Goal: Task Accomplishment & Management: Manage account settings

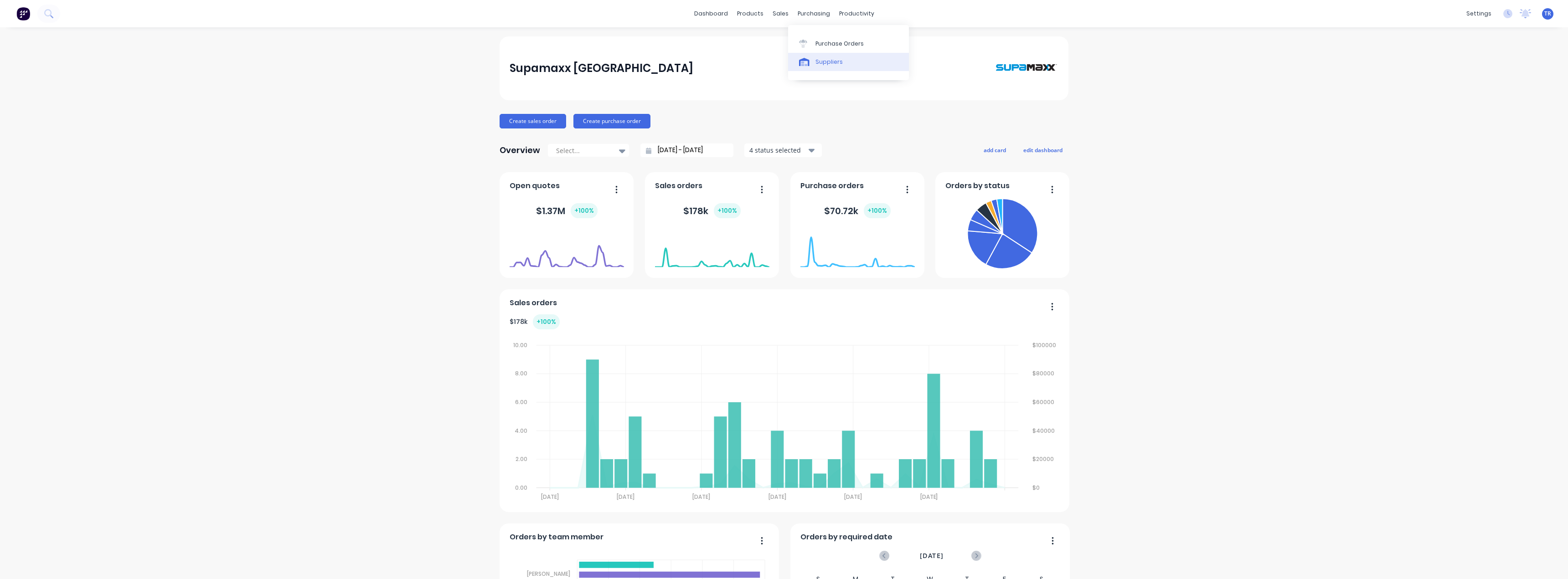
click at [819, 61] on div "Suppliers" at bounding box center [829, 61] width 27 height 8
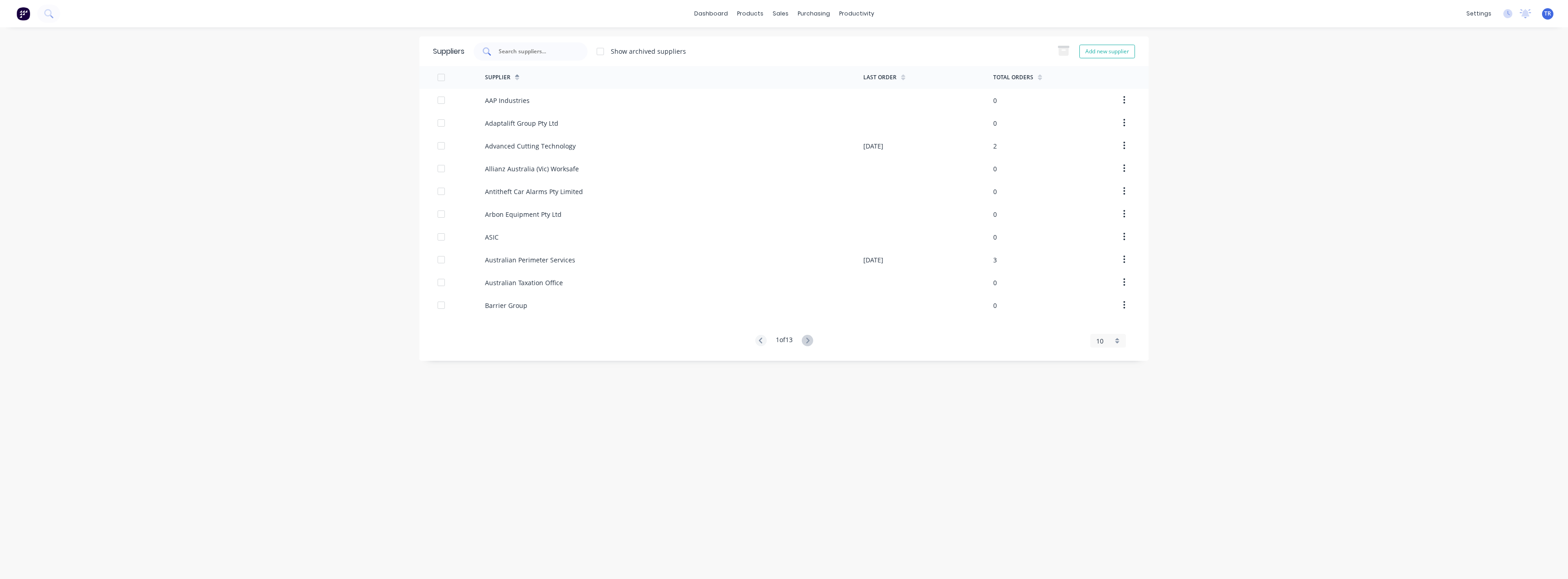
click at [525, 50] on input "text" at bounding box center [536, 51] width 75 height 9
type input "l"
type input "deeline"
click at [533, 103] on div "DEELINE LINEMARKING" at bounding box center [520, 100] width 71 height 10
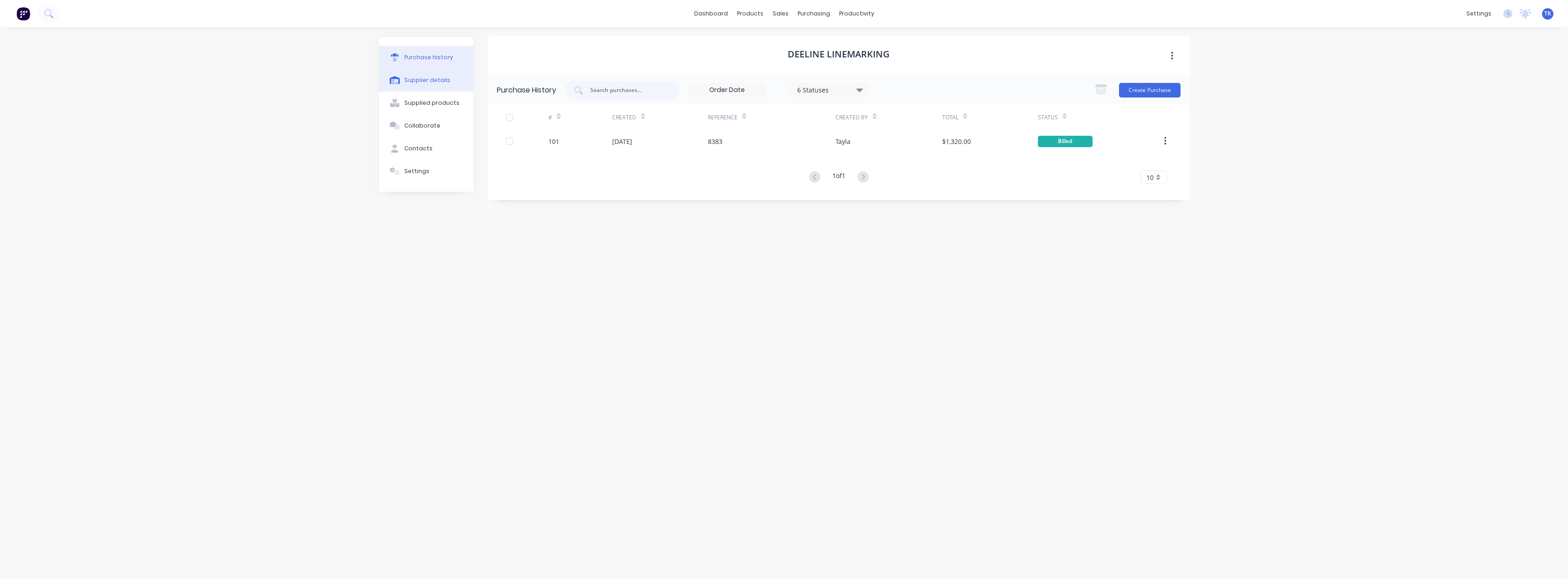
click at [404, 83] on div "Supplier details" at bounding box center [427, 80] width 46 height 8
select select "AU"
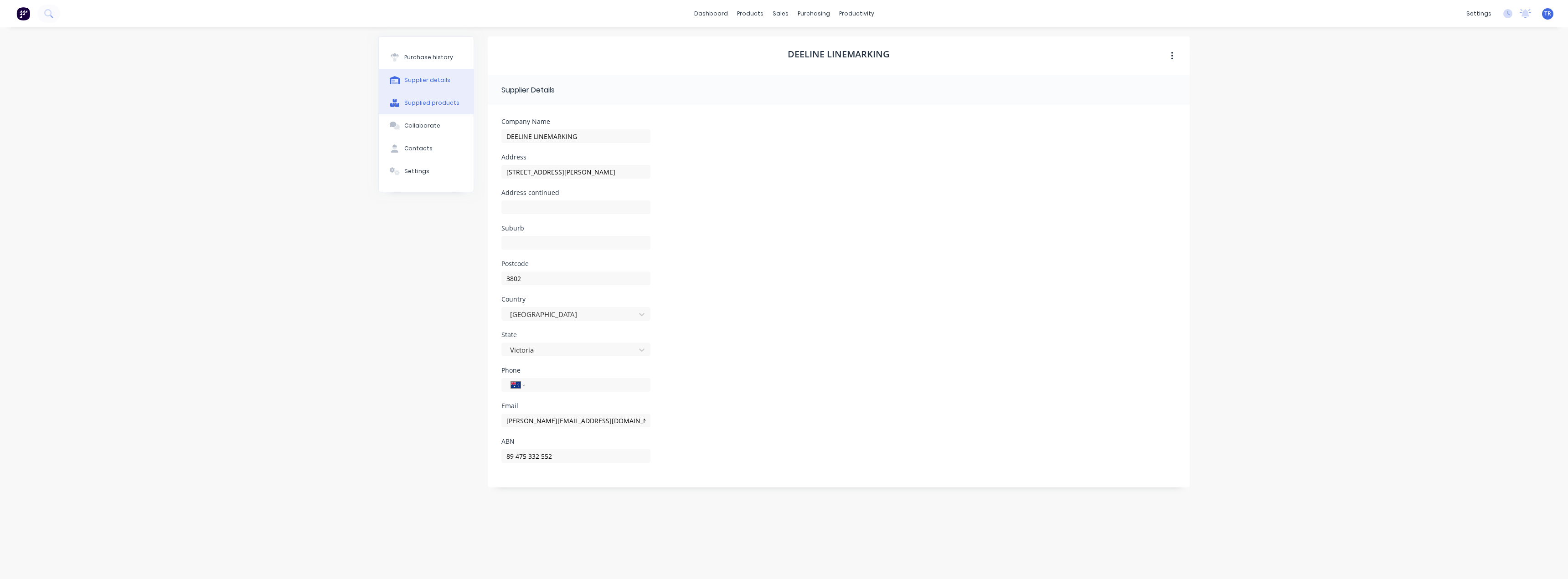
click at [415, 105] on div "Supplied products" at bounding box center [432, 102] width 55 height 8
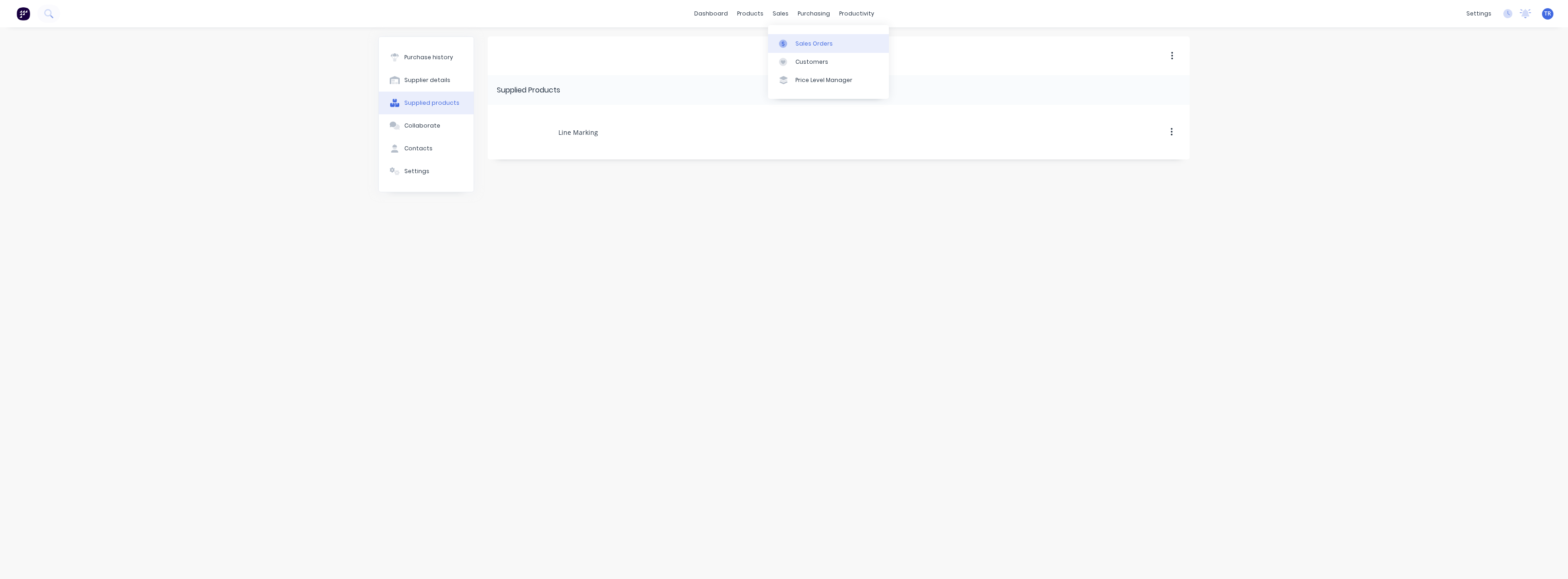
click at [794, 39] on link "Sales Orders" at bounding box center [828, 43] width 121 height 18
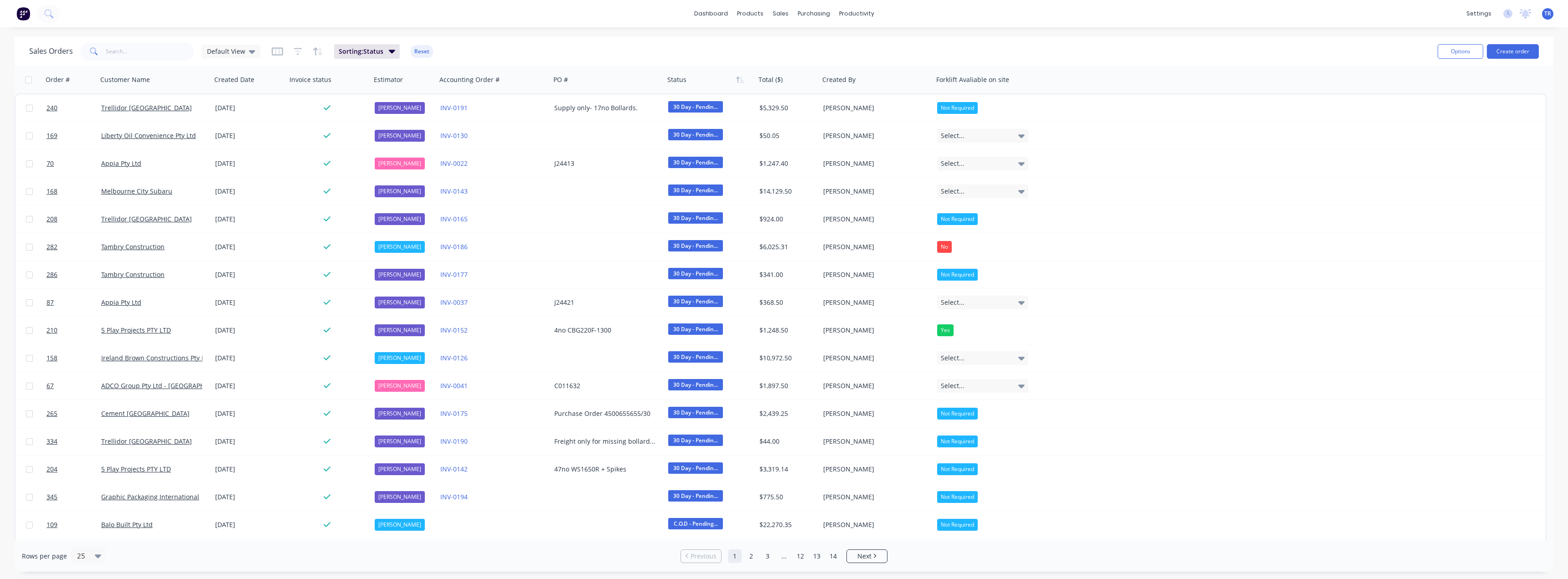
drag, startPoint x: 126, startPoint y: 60, endPoint x: 123, endPoint y: 55, distance: 5.8
click at [124, 58] on div "Sales Orders Default View Sorting: Status Reset" at bounding box center [730, 51] width 1401 height 23
click at [124, 52] on input "text" at bounding box center [150, 52] width 89 height 18
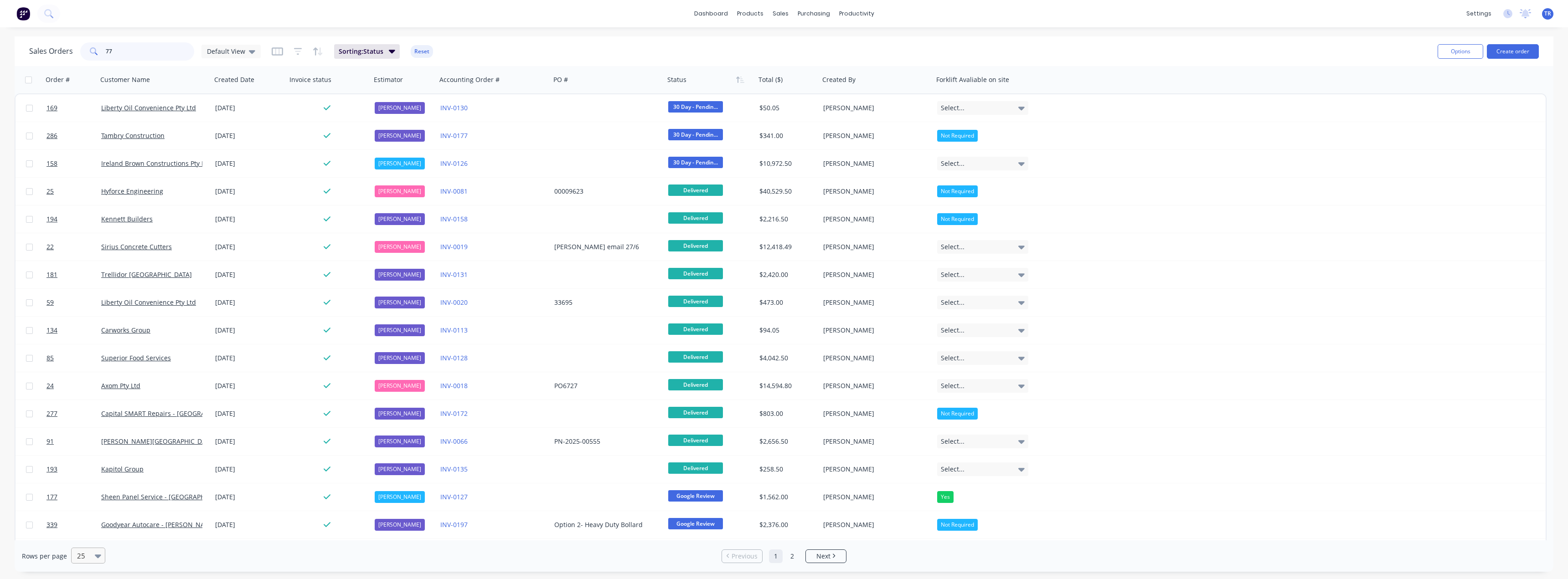
type input "77"
click at [101, 553] on div at bounding box center [100, 555] width 10 height 10
click at [97, 533] on div "100" at bounding box center [87, 533] width 34 height 17
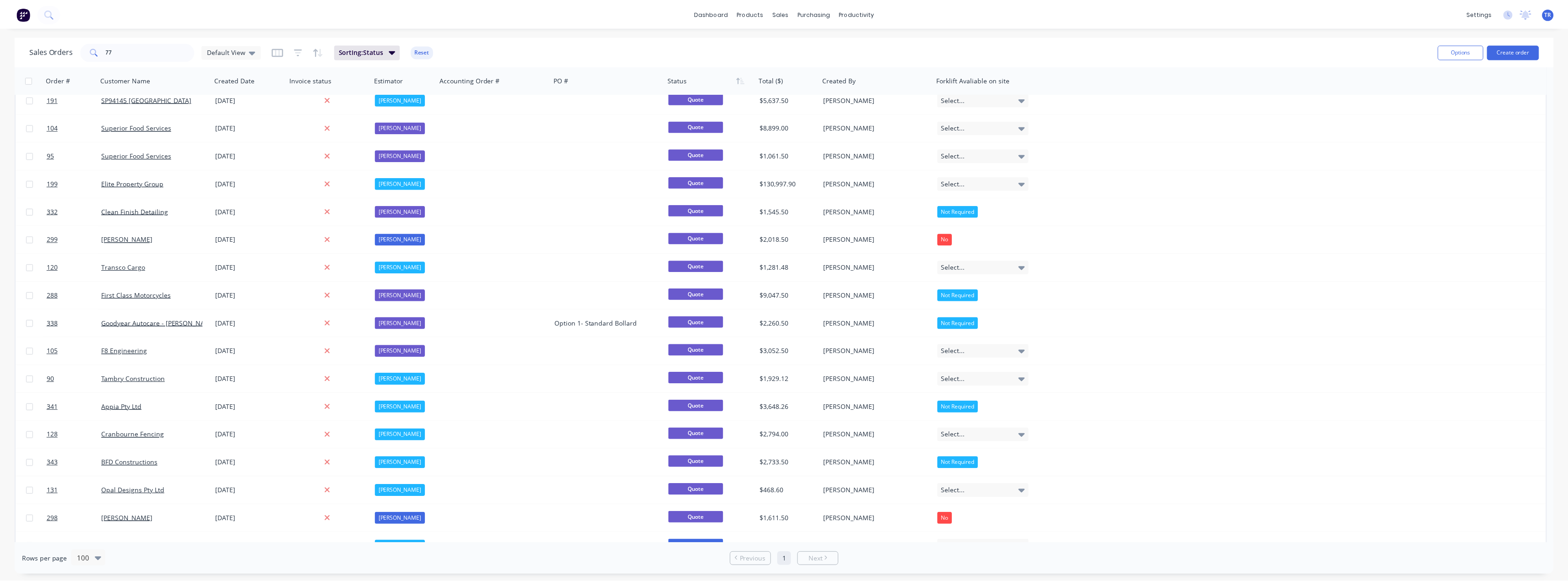
scroll to position [824, 0]
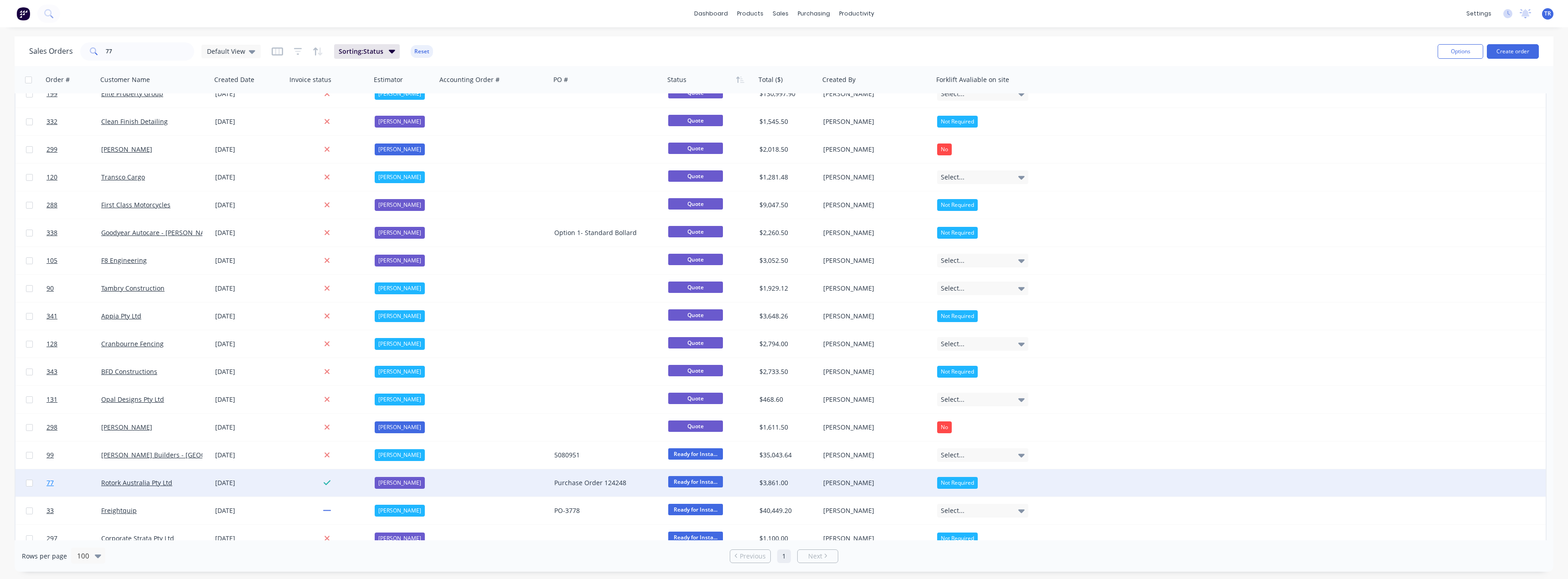
click at [76, 477] on link "77" at bounding box center [74, 482] width 55 height 27
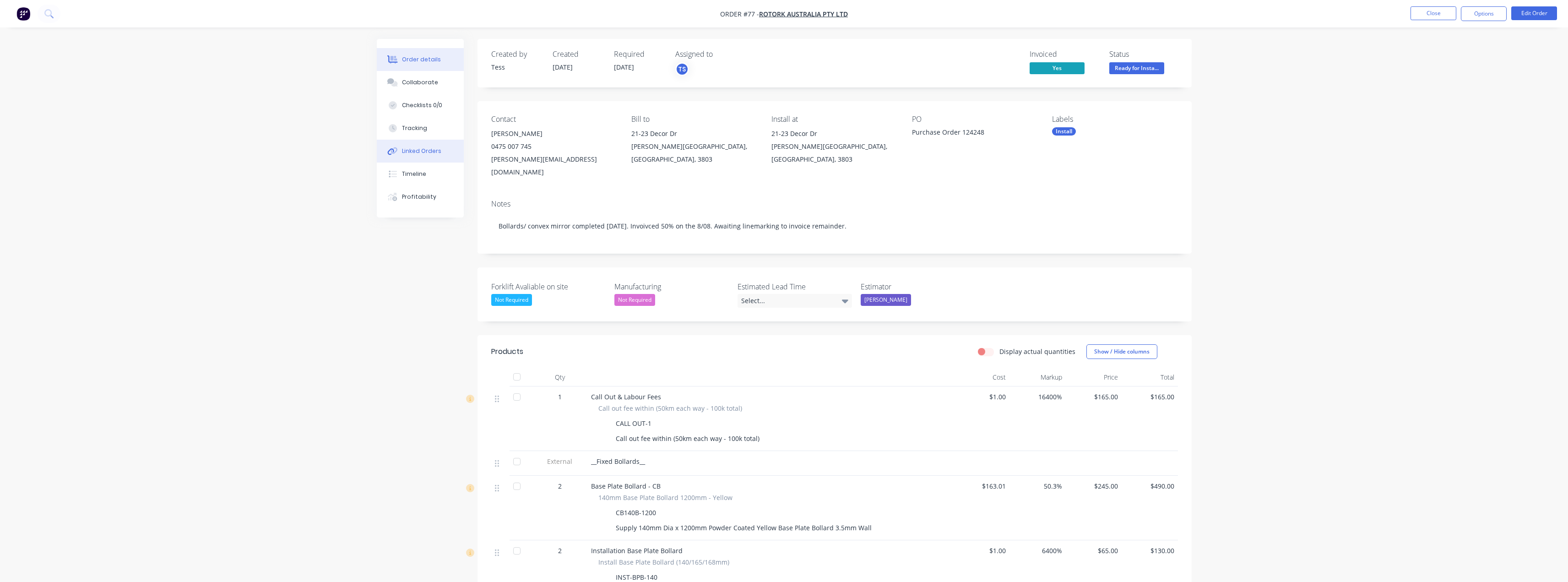
click at [420, 144] on button "Linked Orders" at bounding box center [420, 150] width 87 height 23
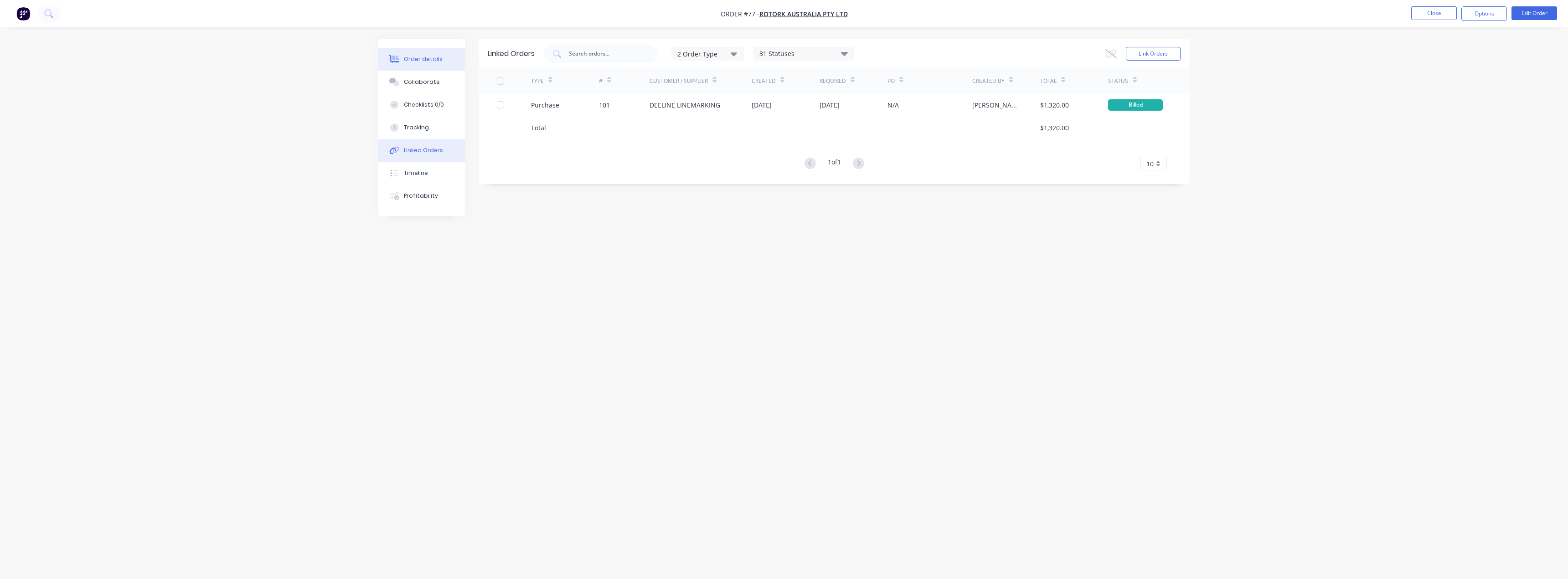
click at [437, 63] on div "Order details" at bounding box center [423, 59] width 39 height 8
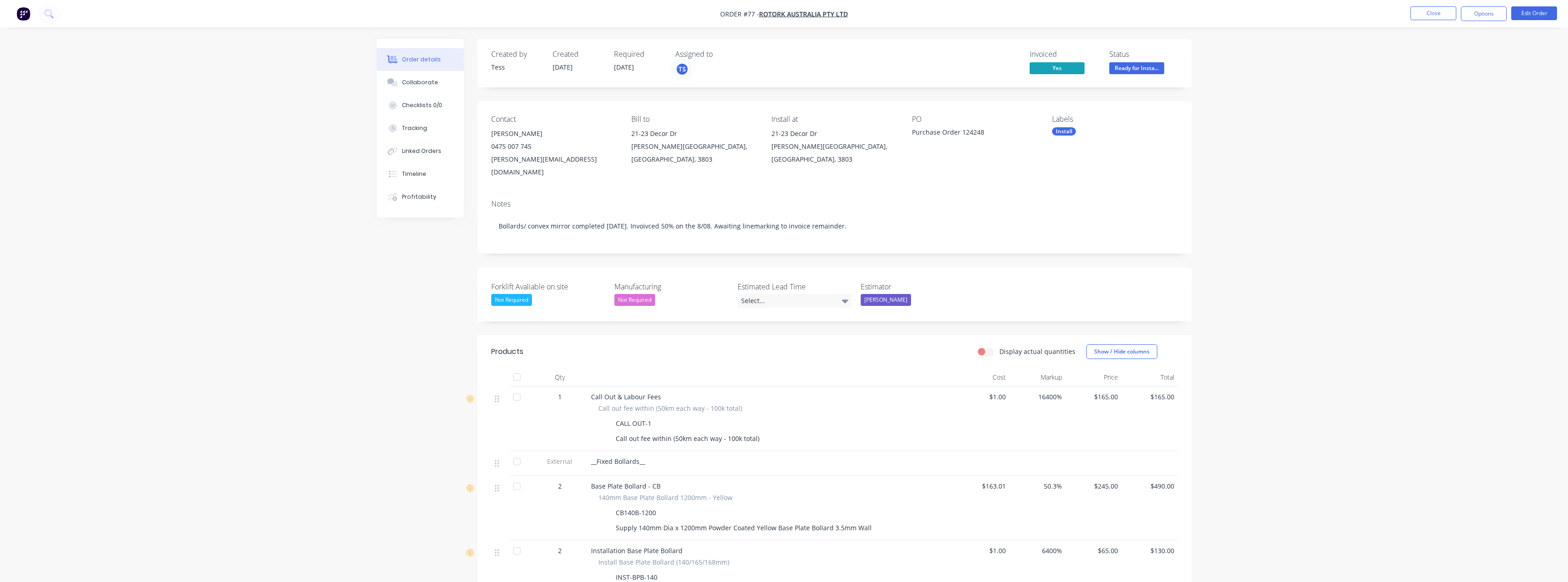
click at [1484, 4] on nav "Order #77 - Rotork Australia Pty Ltd Close Options Edit Order" at bounding box center [784, 13] width 1568 height 28
click at [1482, 8] on button "Options" at bounding box center [1484, 13] width 46 height 15
click at [1467, 166] on div "Purchase Products" at bounding box center [1456, 166] width 84 height 13
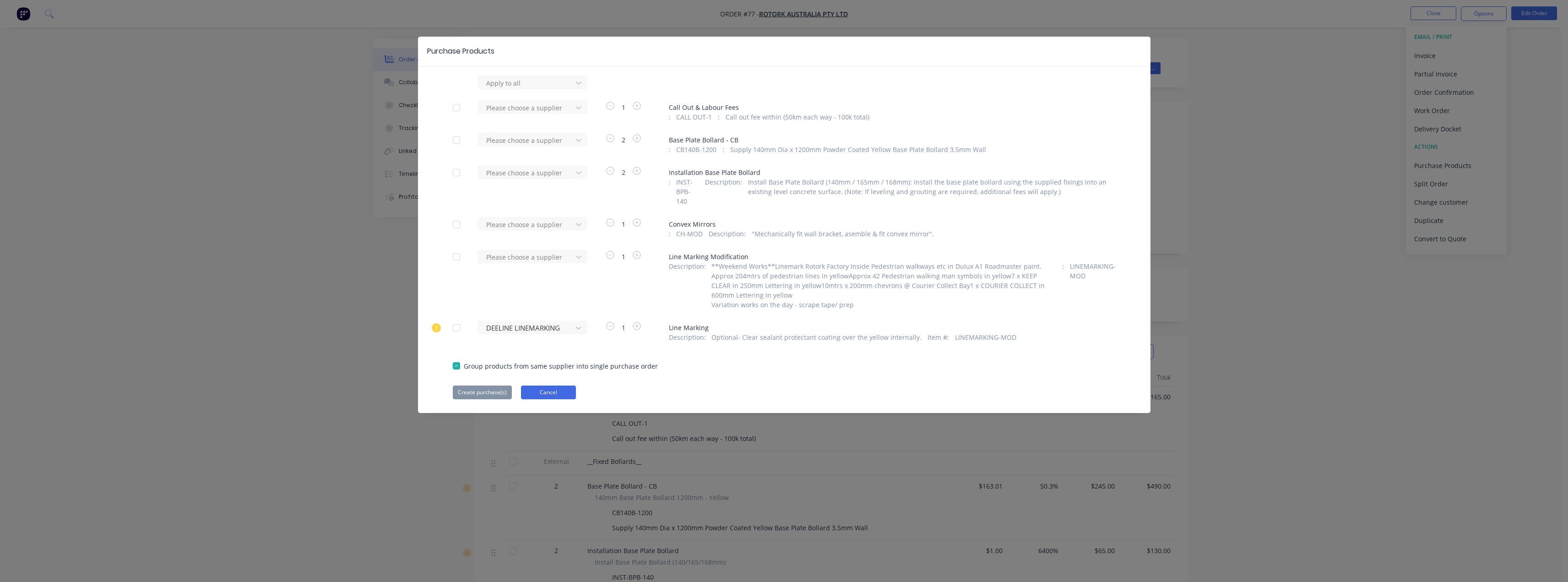
click at [569, 389] on button "Cancel" at bounding box center [548, 392] width 55 height 13
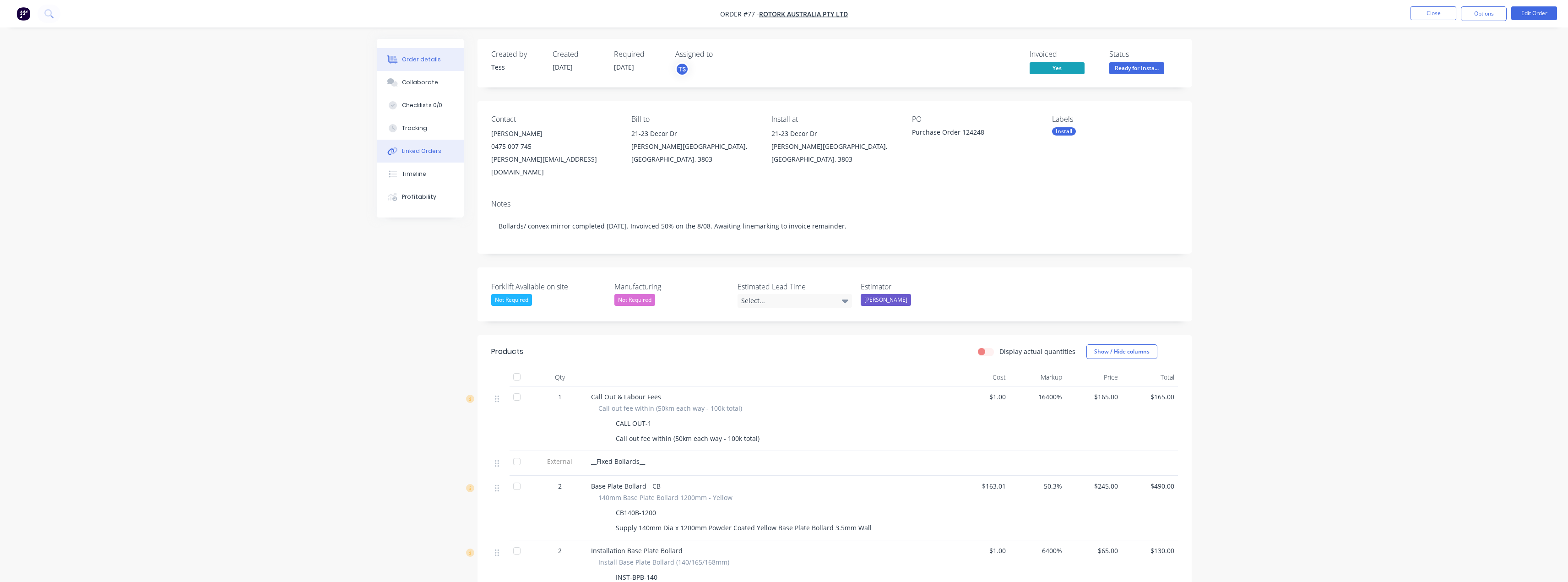
drag, startPoint x: 406, startPoint y: 182, endPoint x: 397, endPoint y: 154, distance: 29.4
click at [397, 154] on div "Order details Collaborate Checklists 0/0 Tracking Linked Orders Timeline Profit…" at bounding box center [420, 128] width 87 height 179
click at [397, 154] on icon at bounding box center [392, 150] width 10 height 8
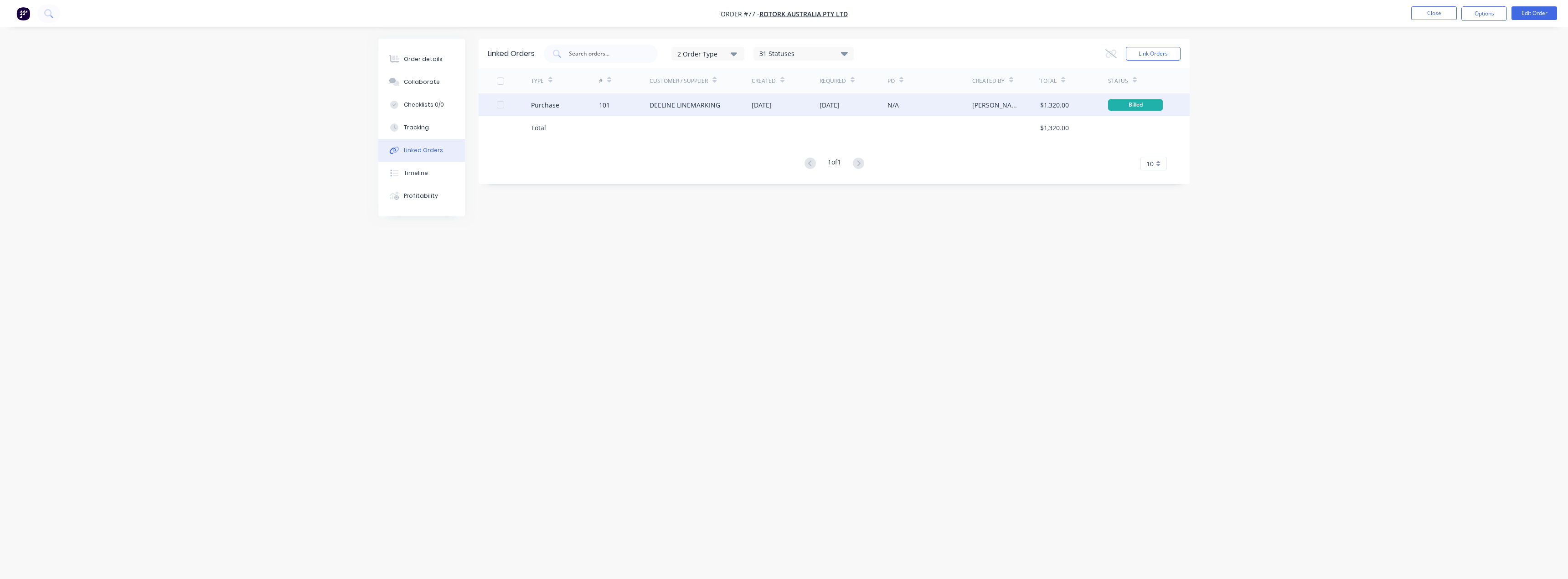
click at [596, 101] on div "Purchase" at bounding box center [565, 105] width 68 height 23
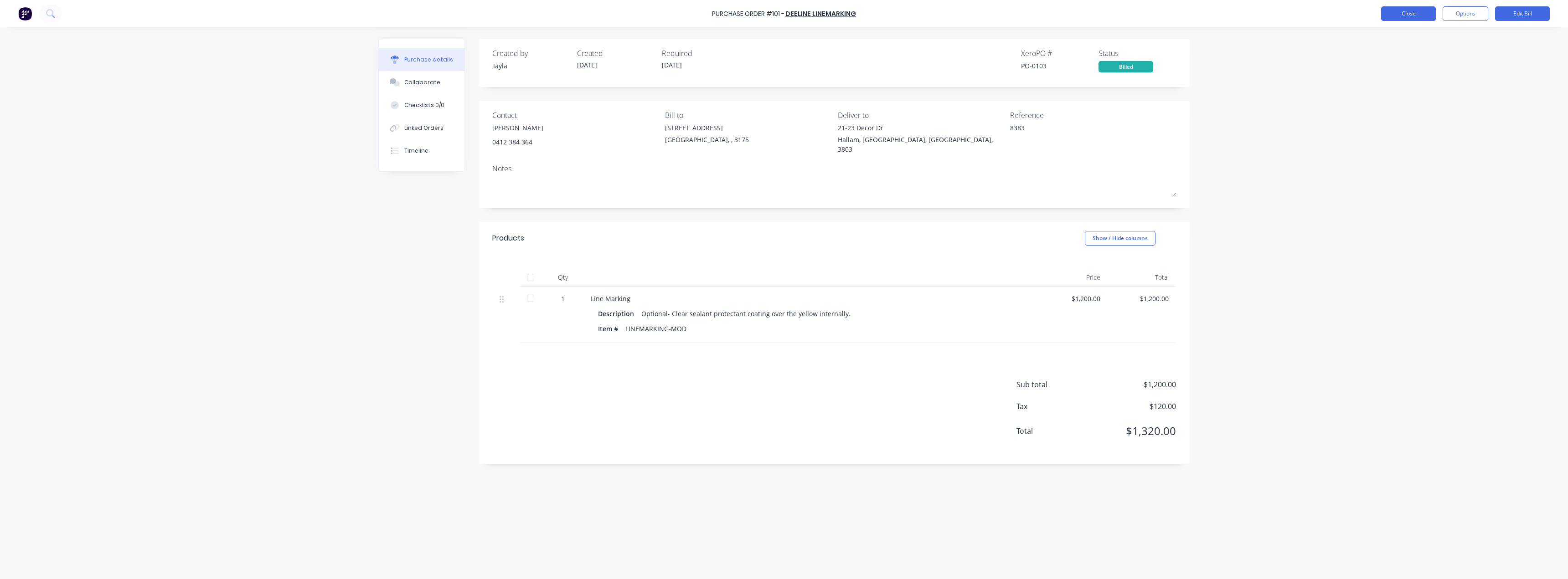
click at [1396, 12] on button "Close" at bounding box center [1409, 13] width 55 height 15
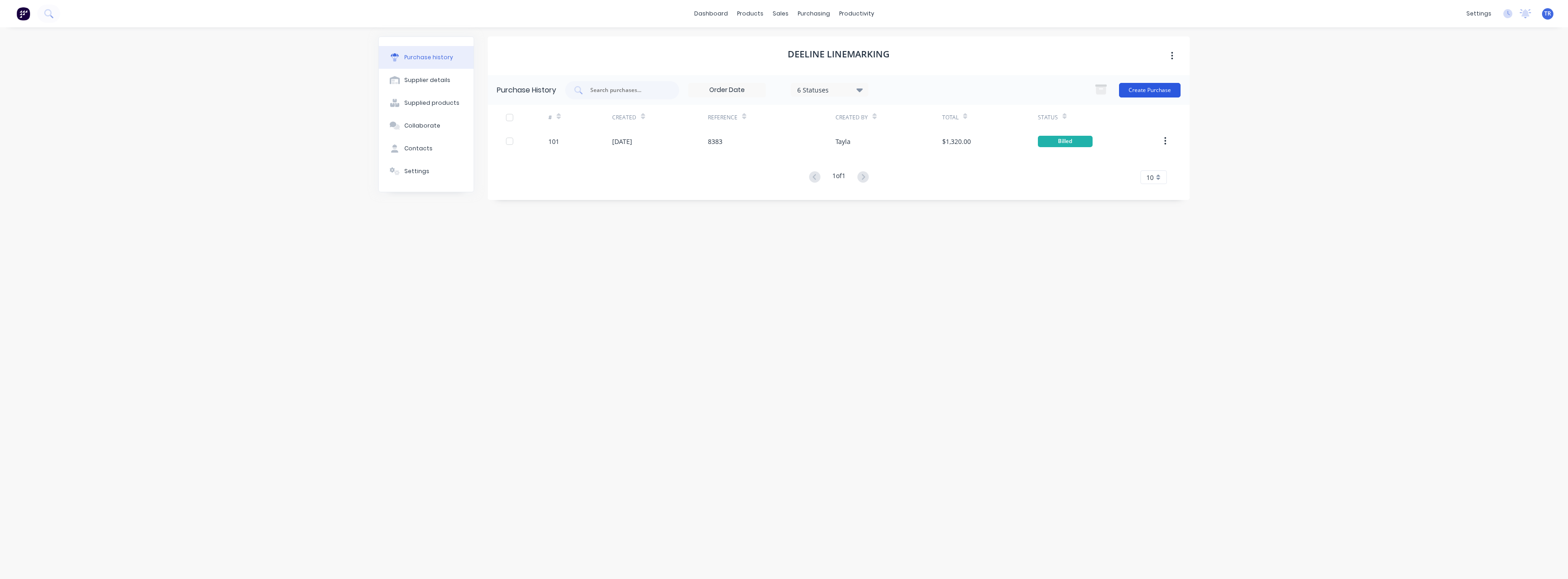
click at [1157, 92] on button "Create Purchase" at bounding box center [1149, 90] width 61 height 15
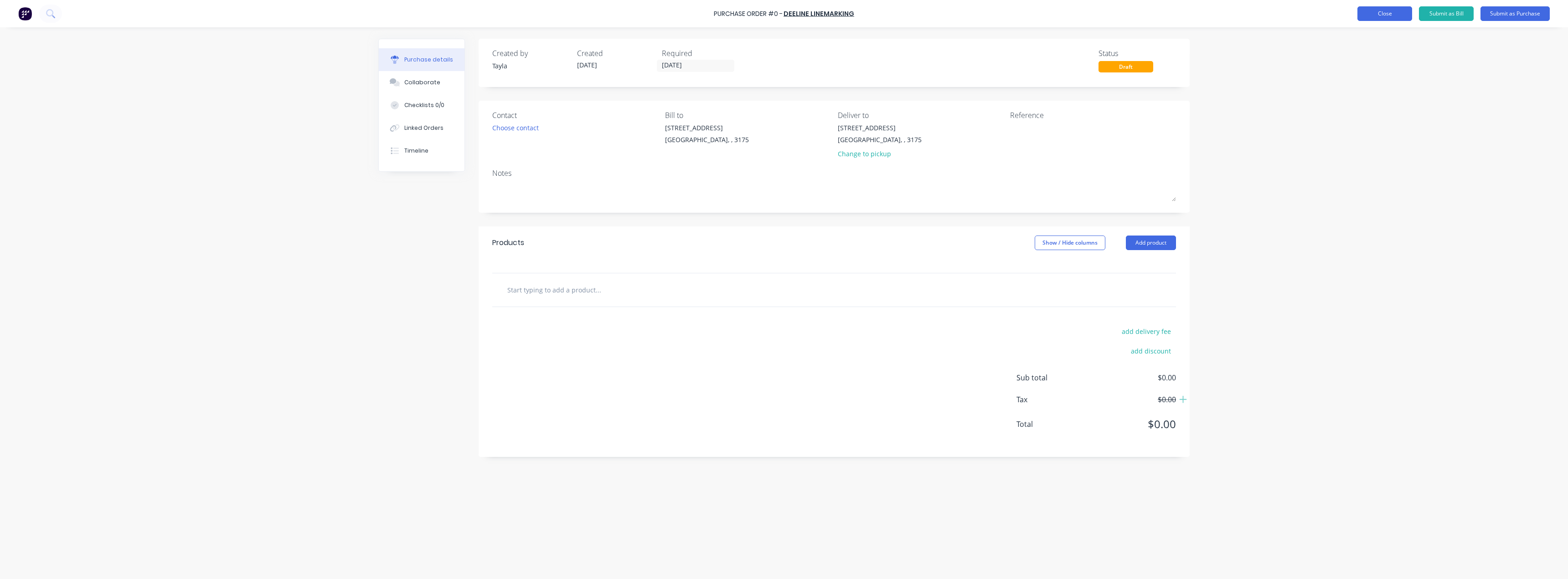
click at [1390, 12] on button "Close" at bounding box center [1385, 13] width 55 height 15
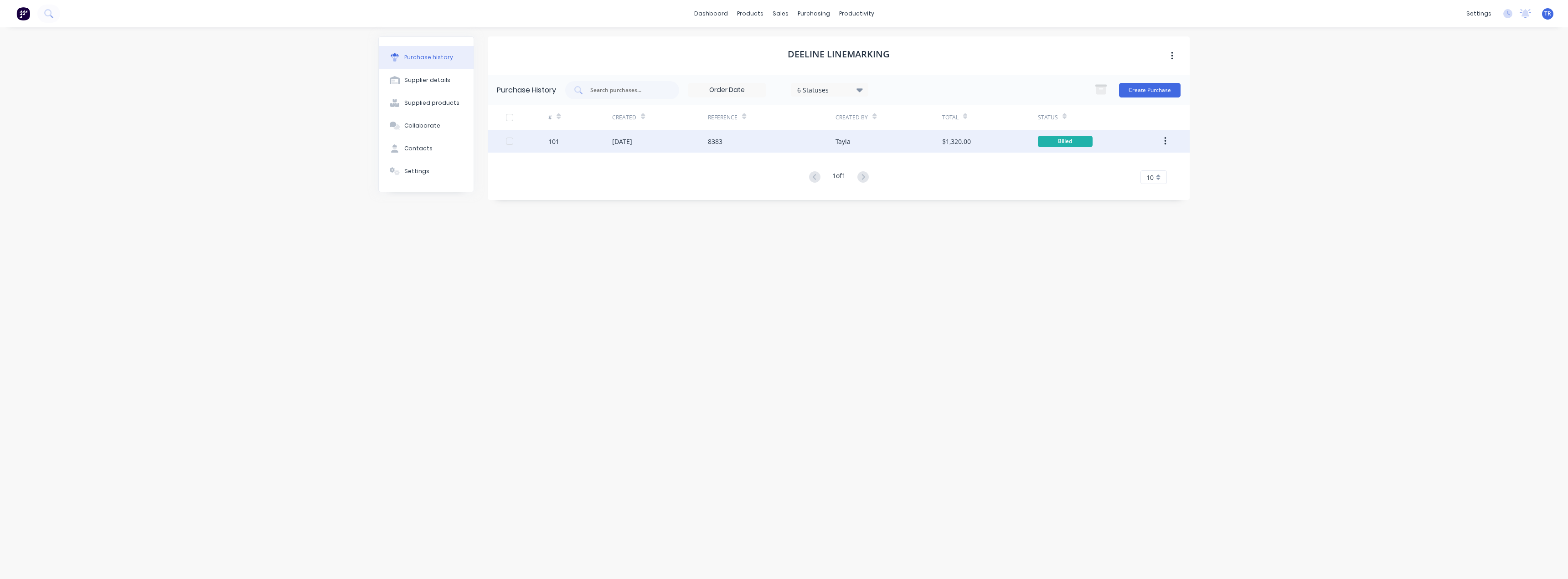
click at [707, 136] on div "[DATE]" at bounding box center [660, 140] width 96 height 23
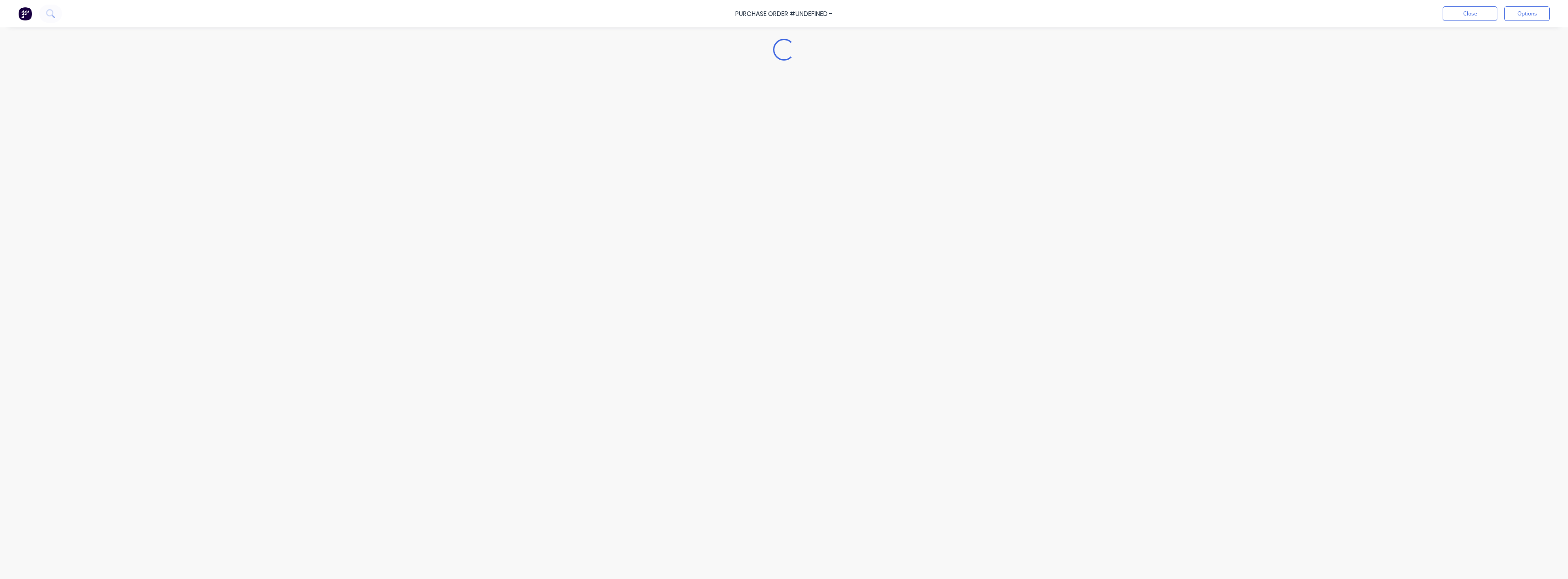
type textarea "x"
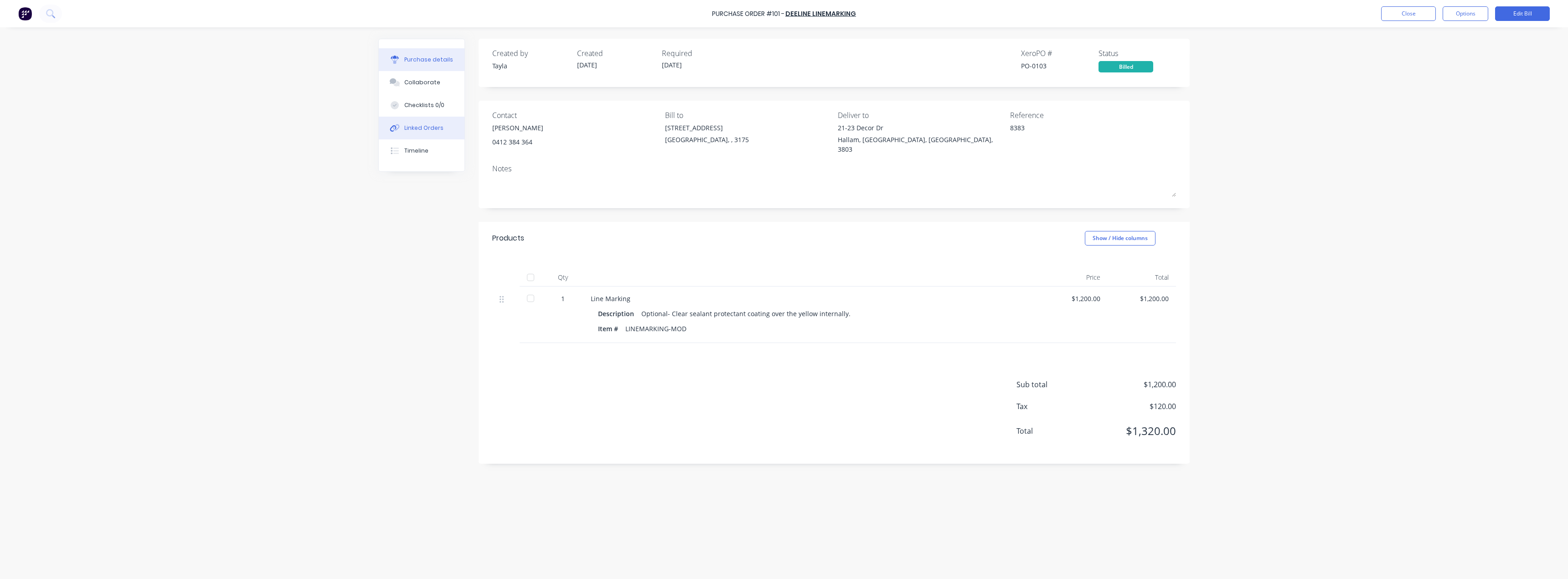
click at [418, 133] on button "Linked Orders" at bounding box center [421, 128] width 86 height 23
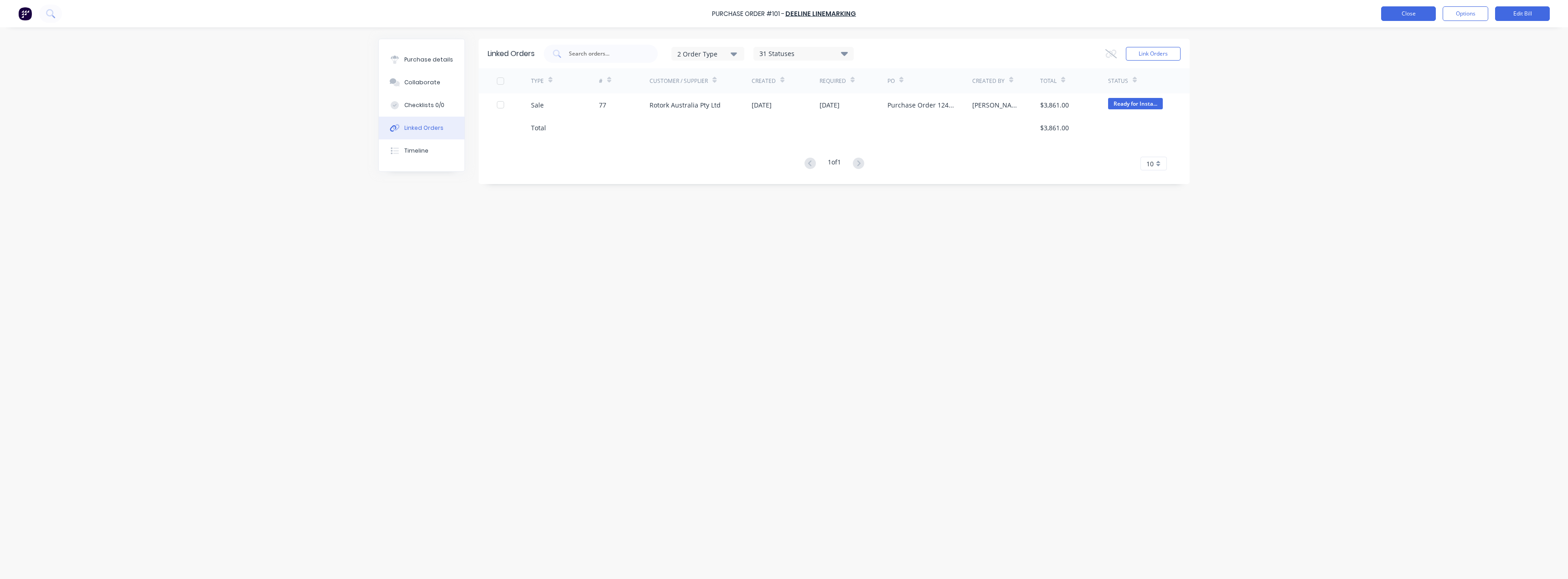
click at [1385, 12] on button "Close" at bounding box center [1409, 13] width 55 height 15
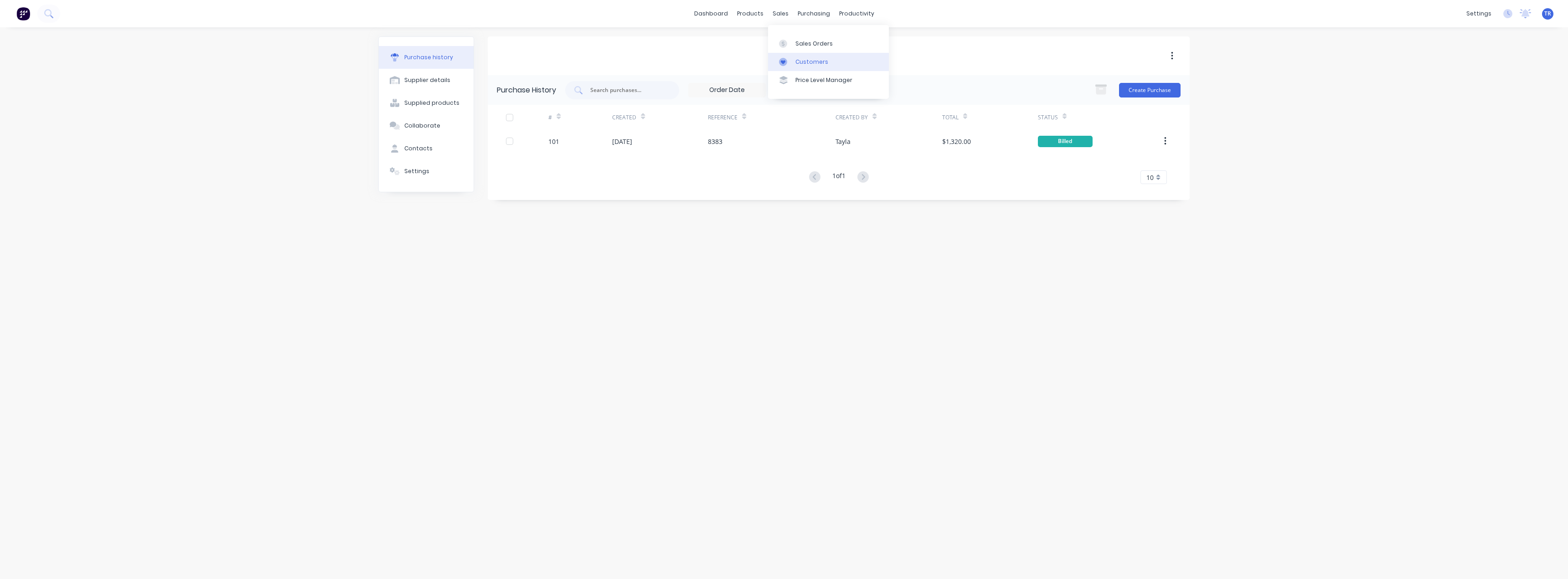
click at [803, 60] on div "Customers" at bounding box center [812, 61] width 33 height 8
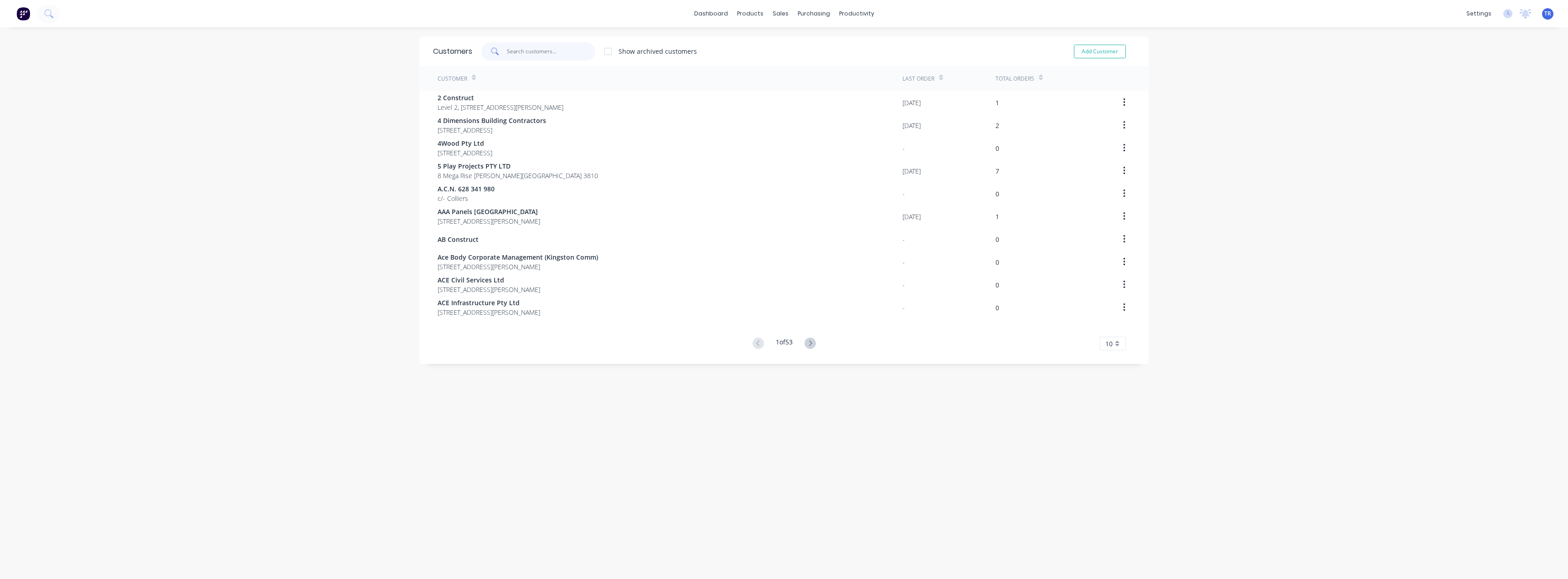
click at [555, 50] on input "text" at bounding box center [551, 52] width 89 height 18
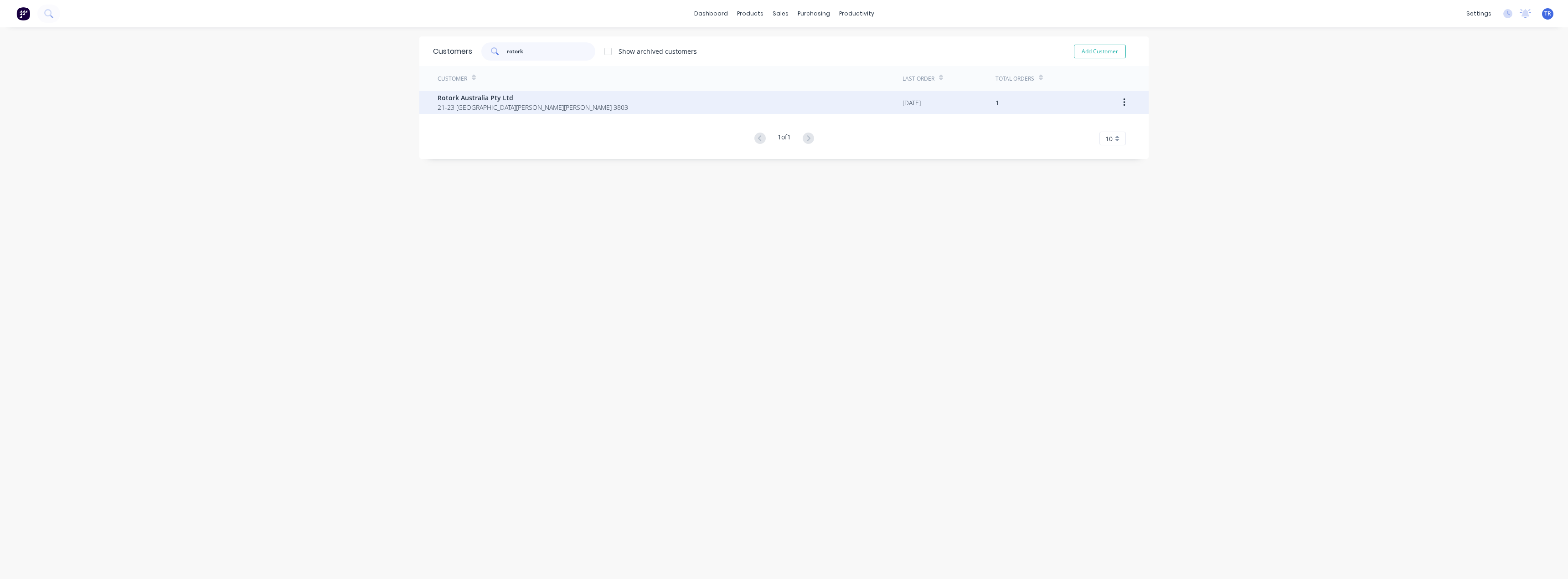
type input "rotork"
click at [531, 110] on span "21-23 Decor Dr Hallam Victoria Australia 3803" at bounding box center [533, 107] width 191 height 10
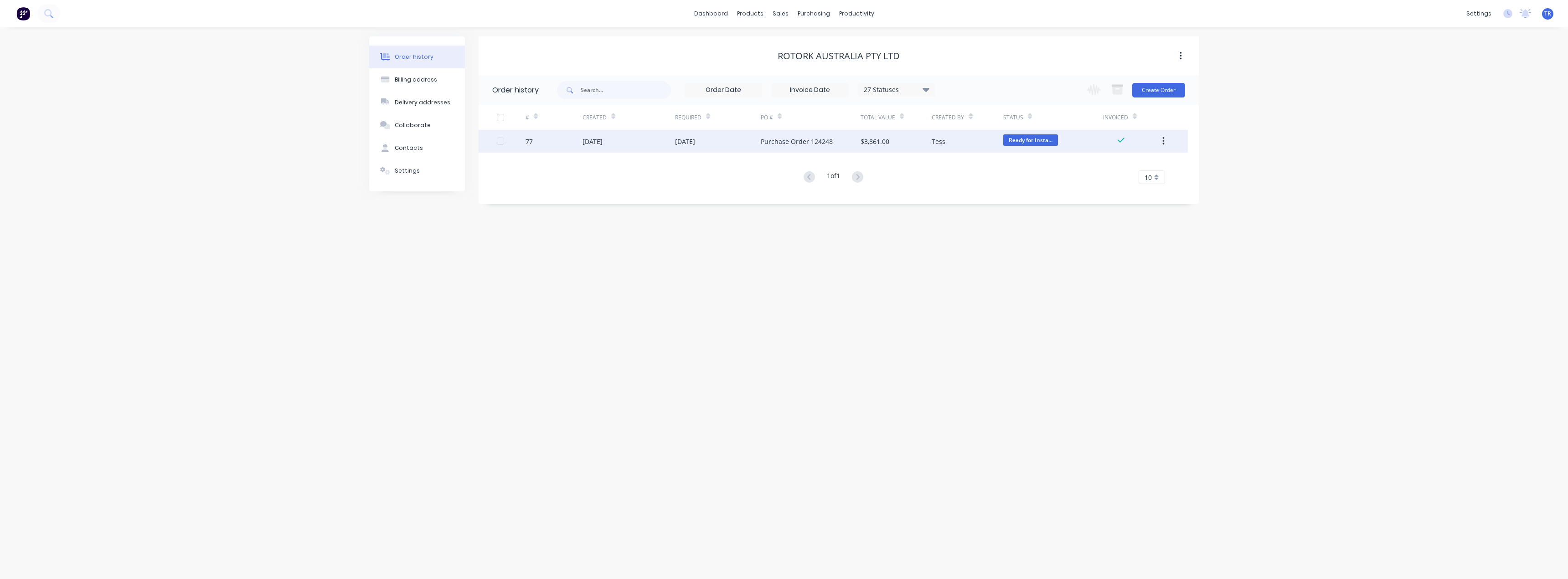
click at [573, 140] on div "77" at bounding box center [554, 140] width 57 height 23
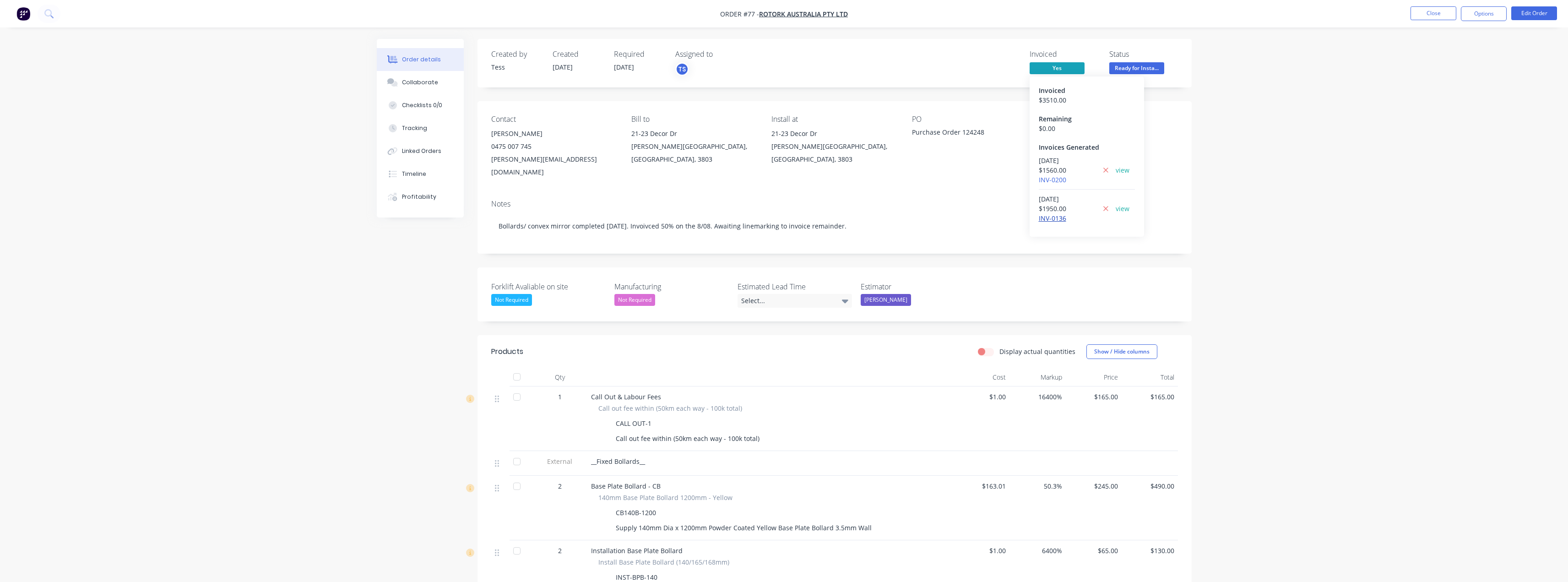
click at [1052, 220] on link "INV-0136" at bounding box center [1052, 218] width 28 height 9
click at [1051, 172] on div "$ 1560.00" at bounding box center [1067, 170] width 57 height 10
click at [1051, 181] on link "INV-0200" at bounding box center [1052, 180] width 28 height 9
click at [1444, 10] on button "Close" at bounding box center [1433, 13] width 46 height 13
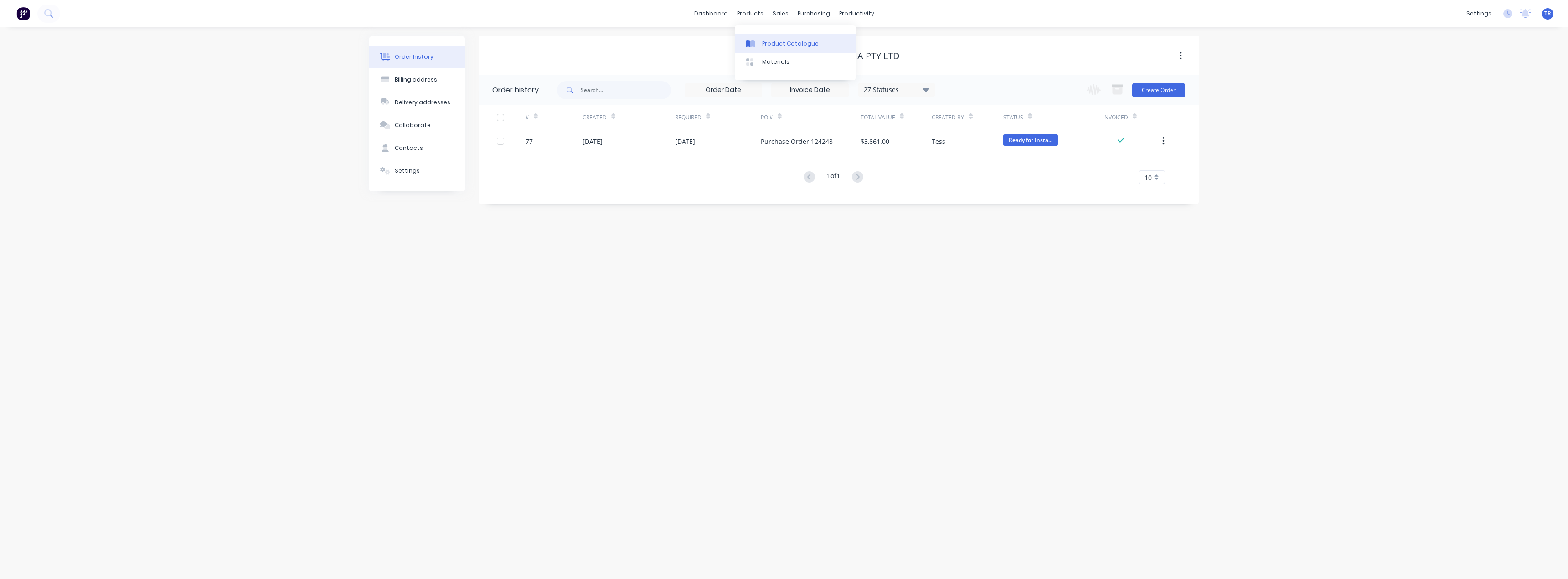
click at [783, 36] on link "Product Catalogue" at bounding box center [795, 43] width 121 height 18
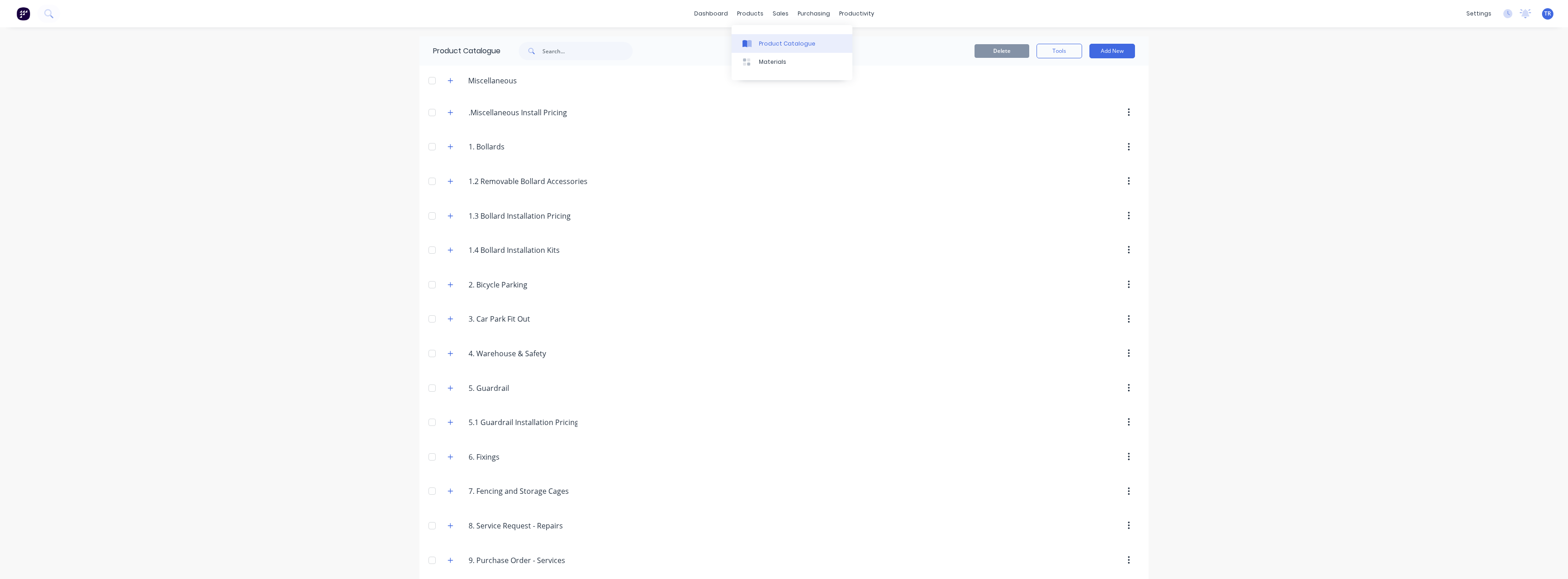
click at [767, 47] on div "Product Catalogue" at bounding box center [787, 43] width 57 height 8
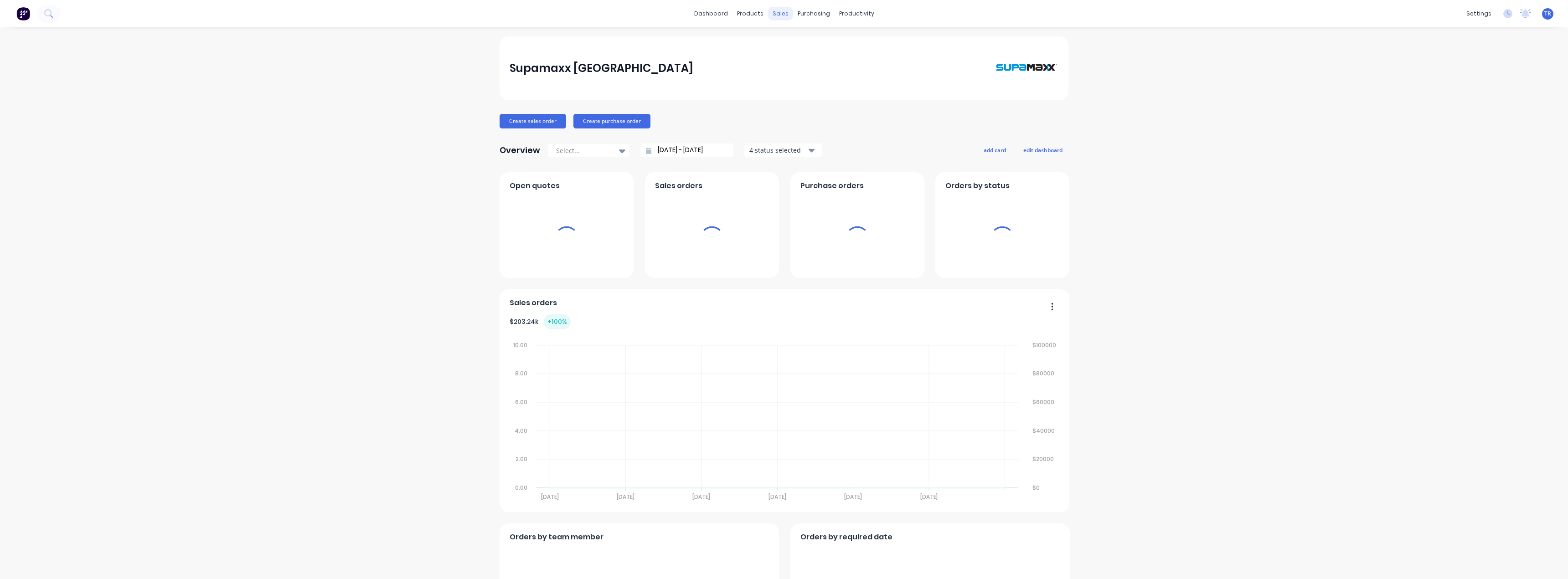
click at [780, 15] on div "sales" at bounding box center [780, 13] width 25 height 13
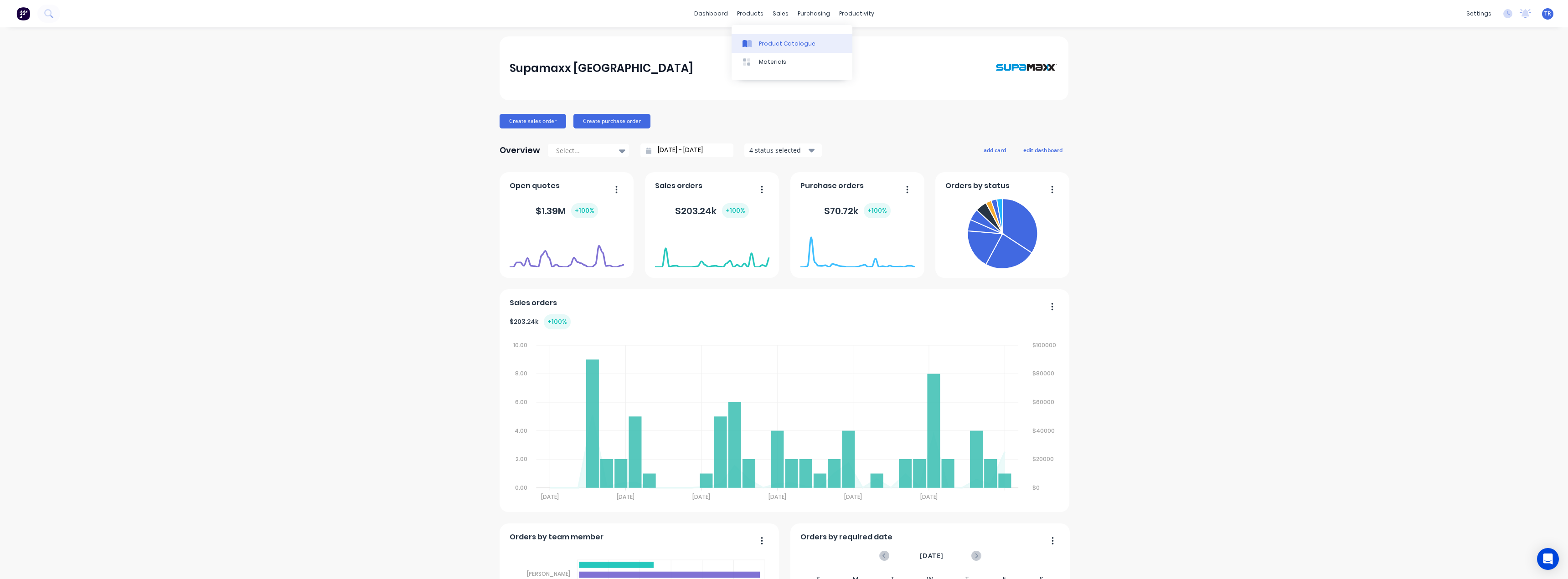
click at [754, 46] on div at bounding box center [749, 43] width 13 height 8
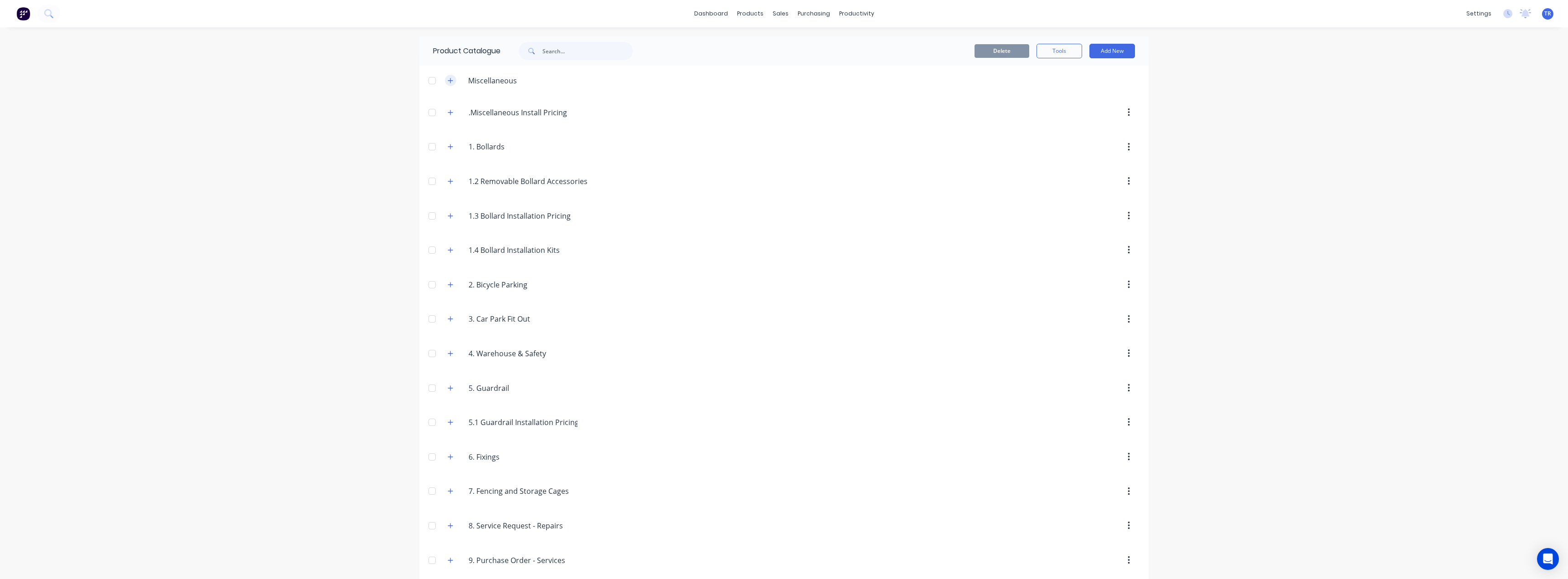
click at [445, 79] on button "button" at bounding box center [450, 80] width 12 height 12
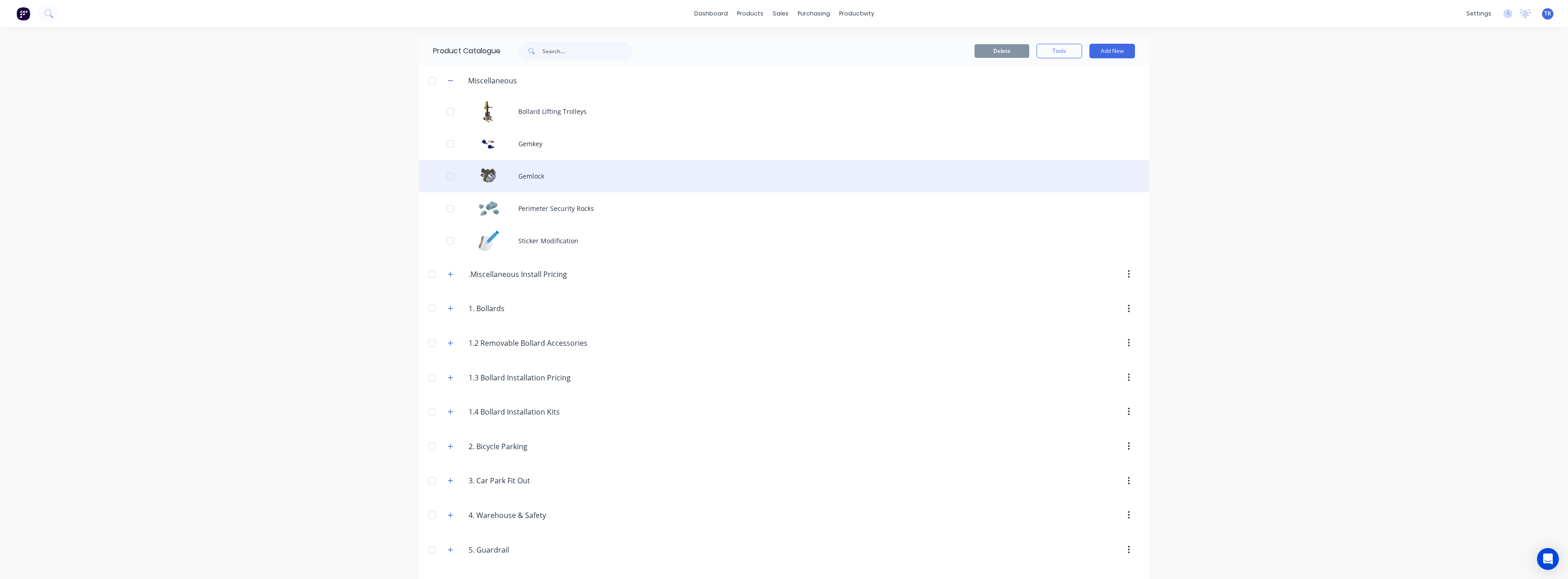
click at [510, 172] on div "Gemlock" at bounding box center [784, 176] width 729 height 32
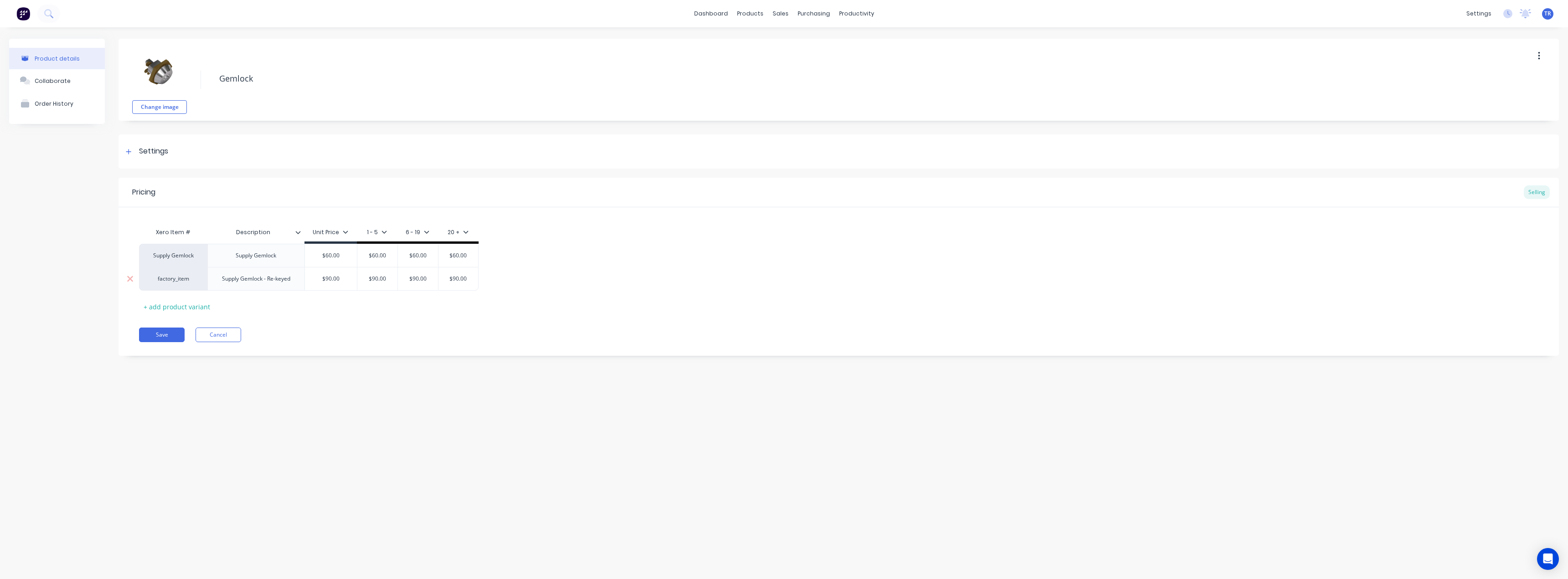
click at [179, 280] on div "factory_item" at bounding box center [173, 279] width 50 height 8
paste input "Gemlock"
type input "Gemlock"
click at [210, 251] on button "Supply Gemlock" at bounding box center [217, 246] width 138 height 13
click at [162, 336] on button "Save" at bounding box center [161, 335] width 46 height 15
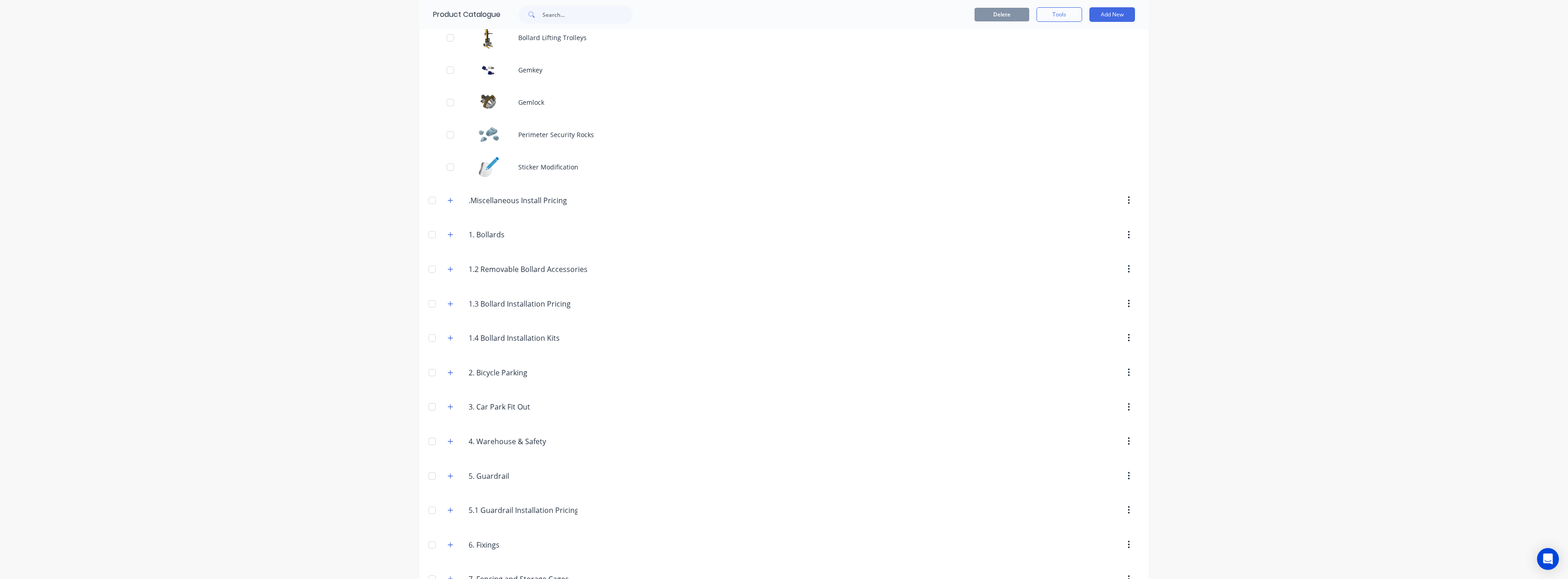
scroll to position [204, 0]
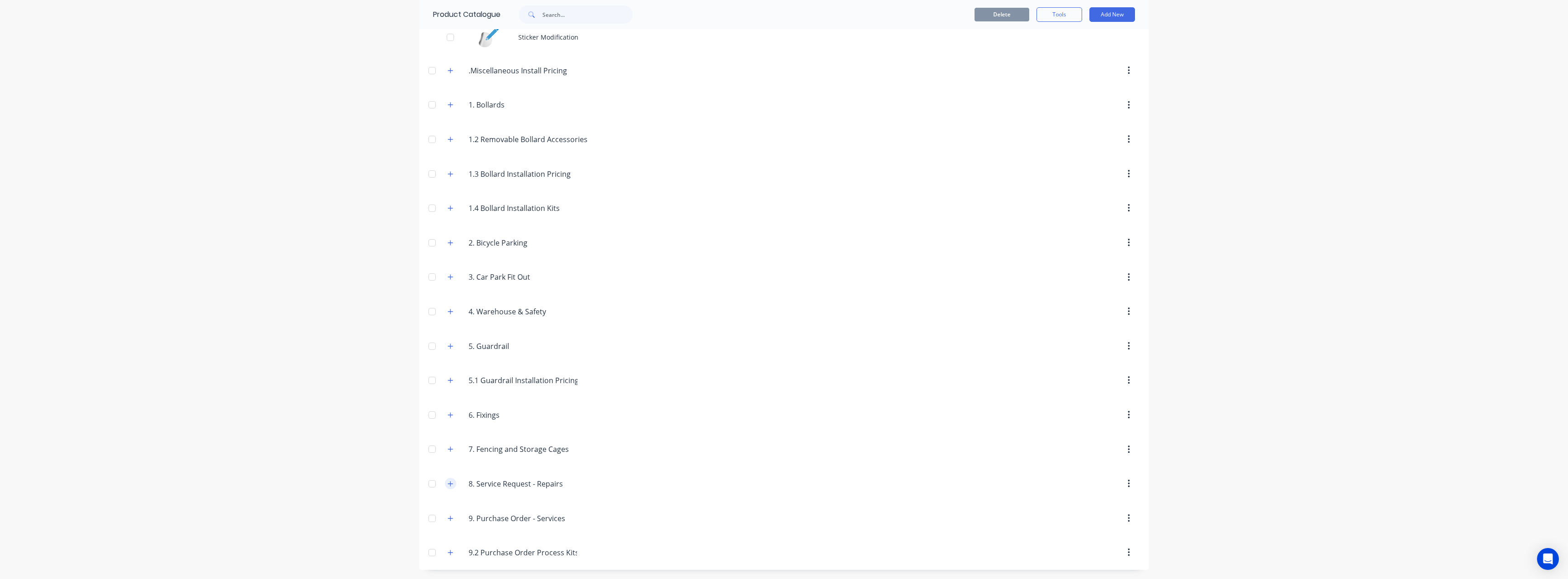
click at [448, 485] on icon "button" at bounding box center [450, 484] width 5 height 5
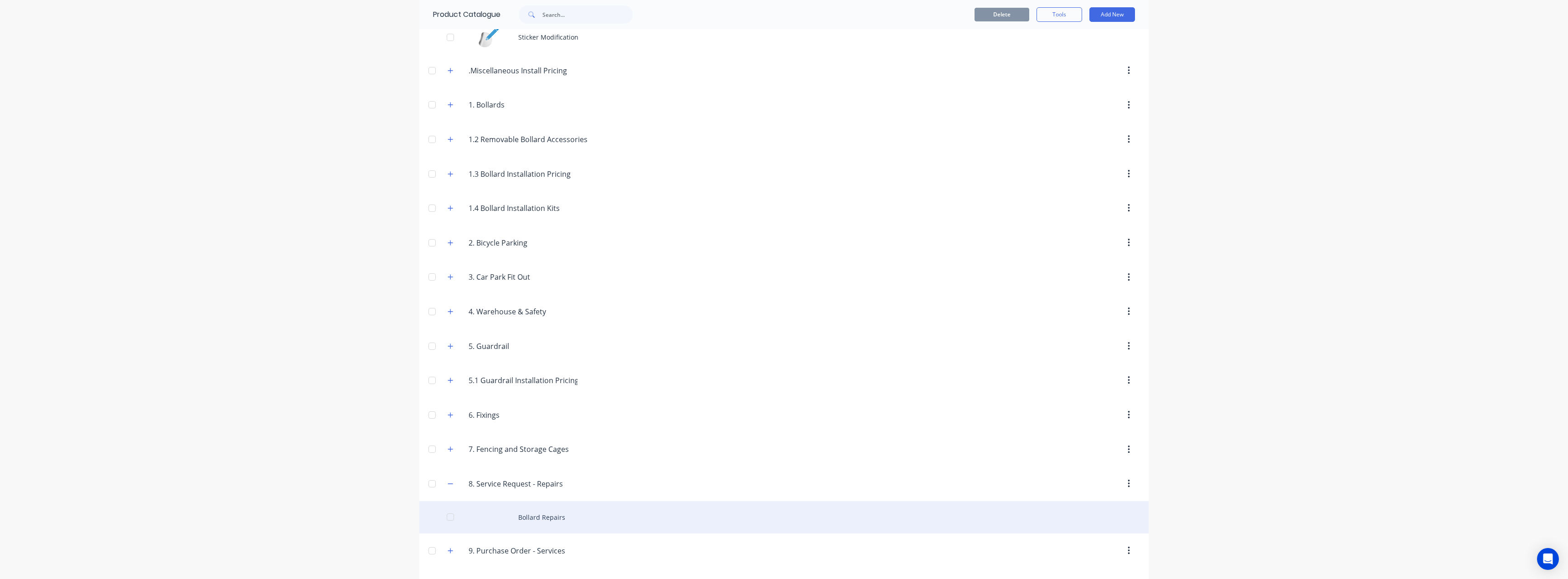
click at [480, 519] on div "Bollard Repairs" at bounding box center [784, 517] width 729 height 32
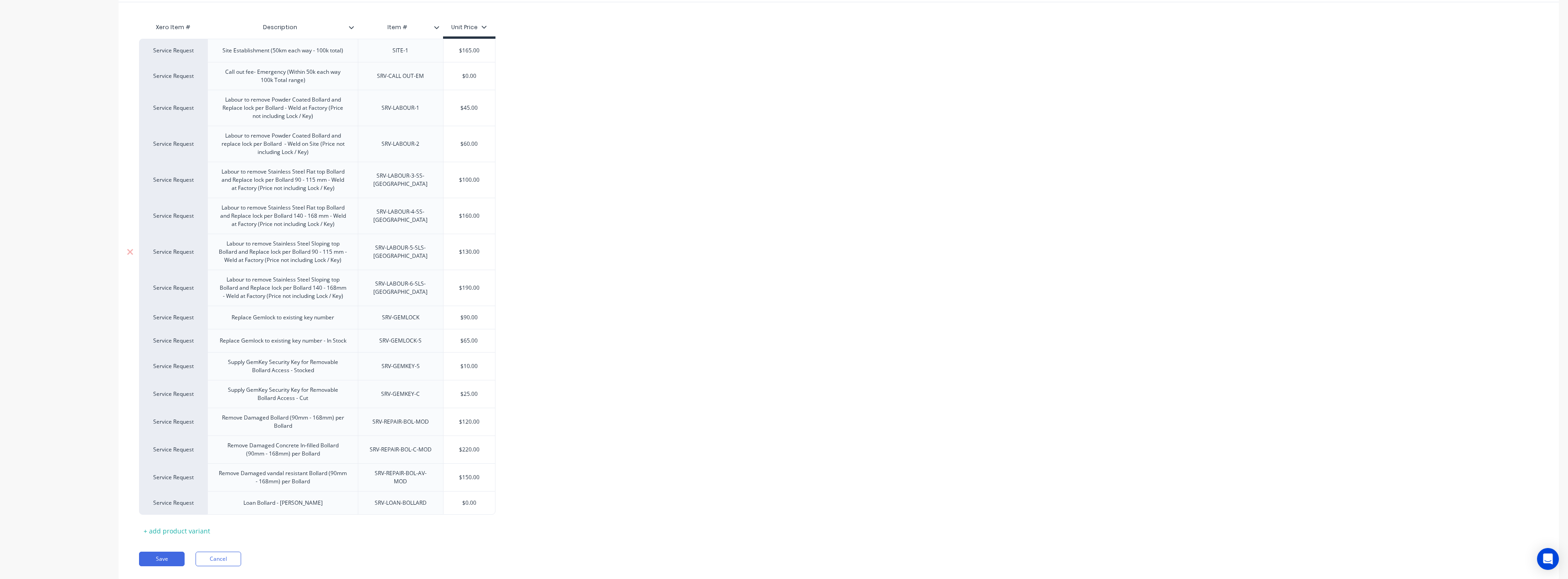
scroll to position [227, 0]
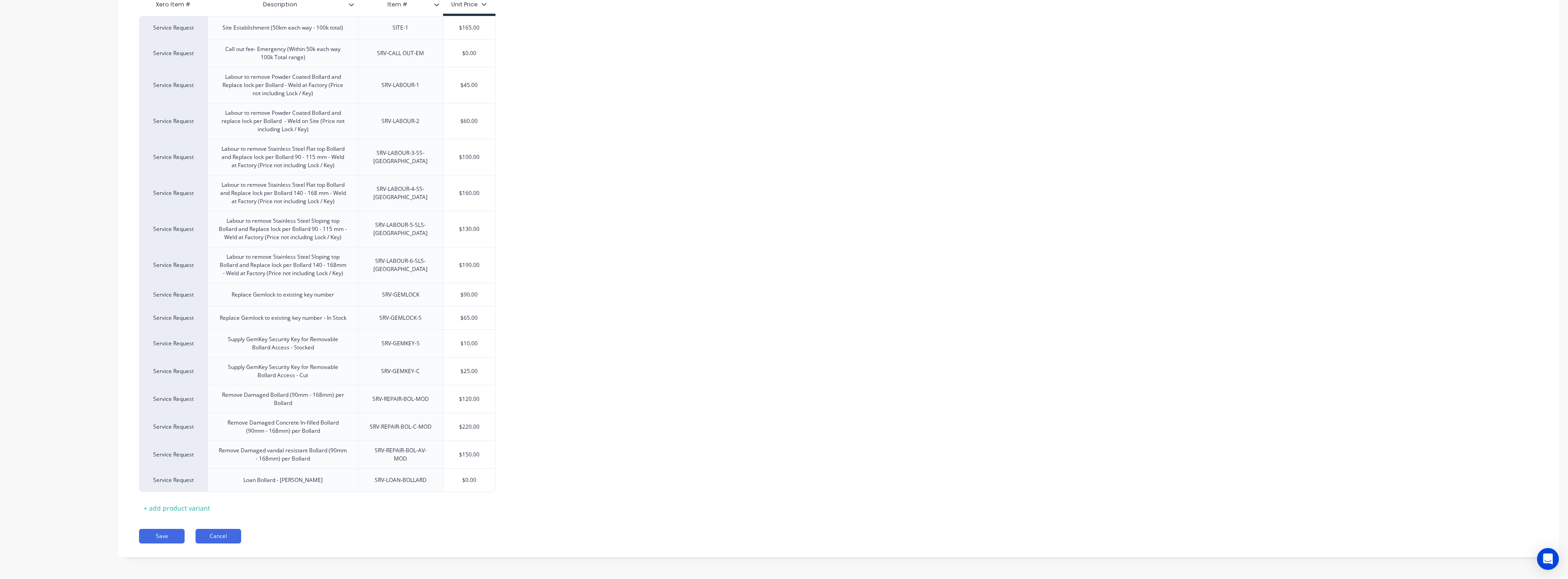
click at [233, 536] on button "Cancel" at bounding box center [218, 536] width 46 height 15
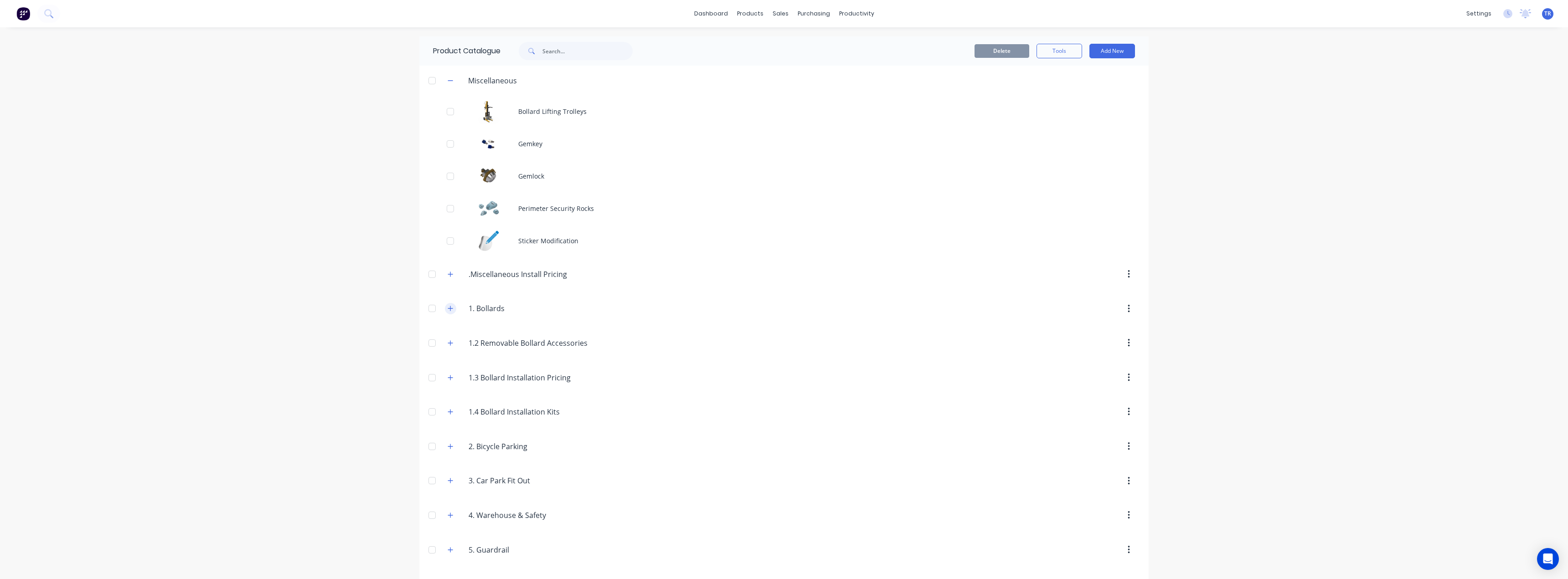
click at [448, 308] on icon "button" at bounding box center [450, 308] width 5 height 5
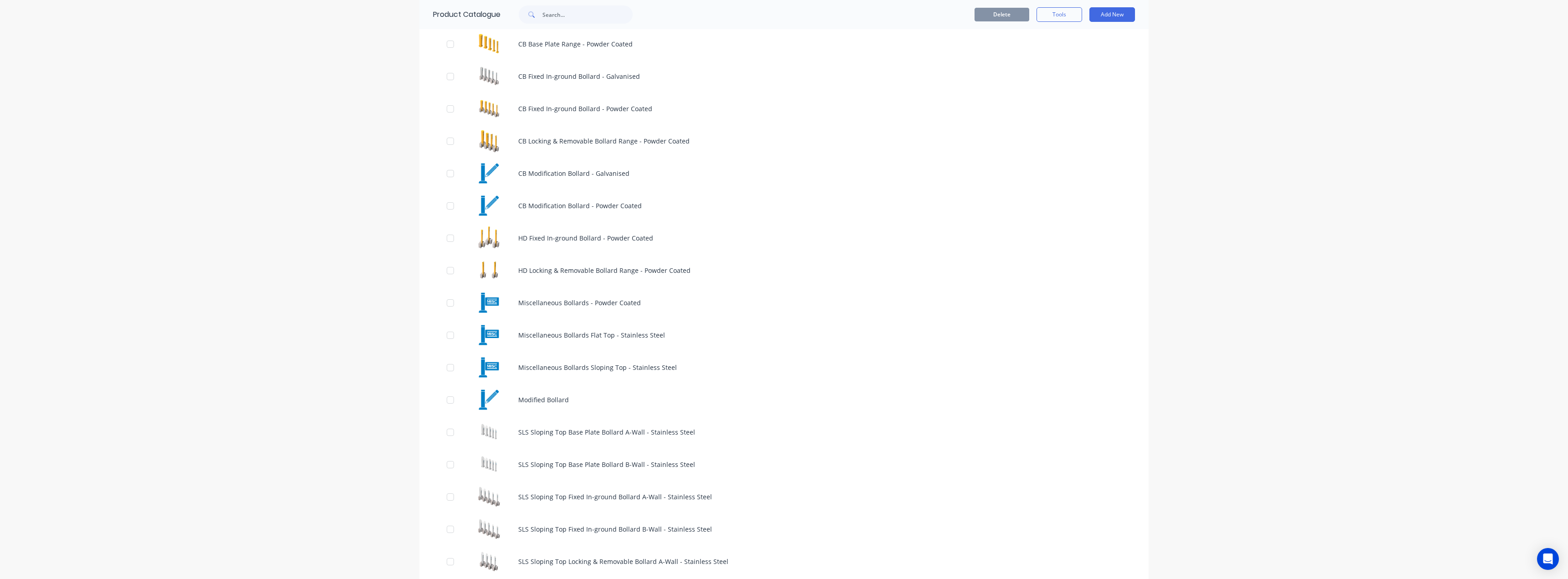
scroll to position [364, 0]
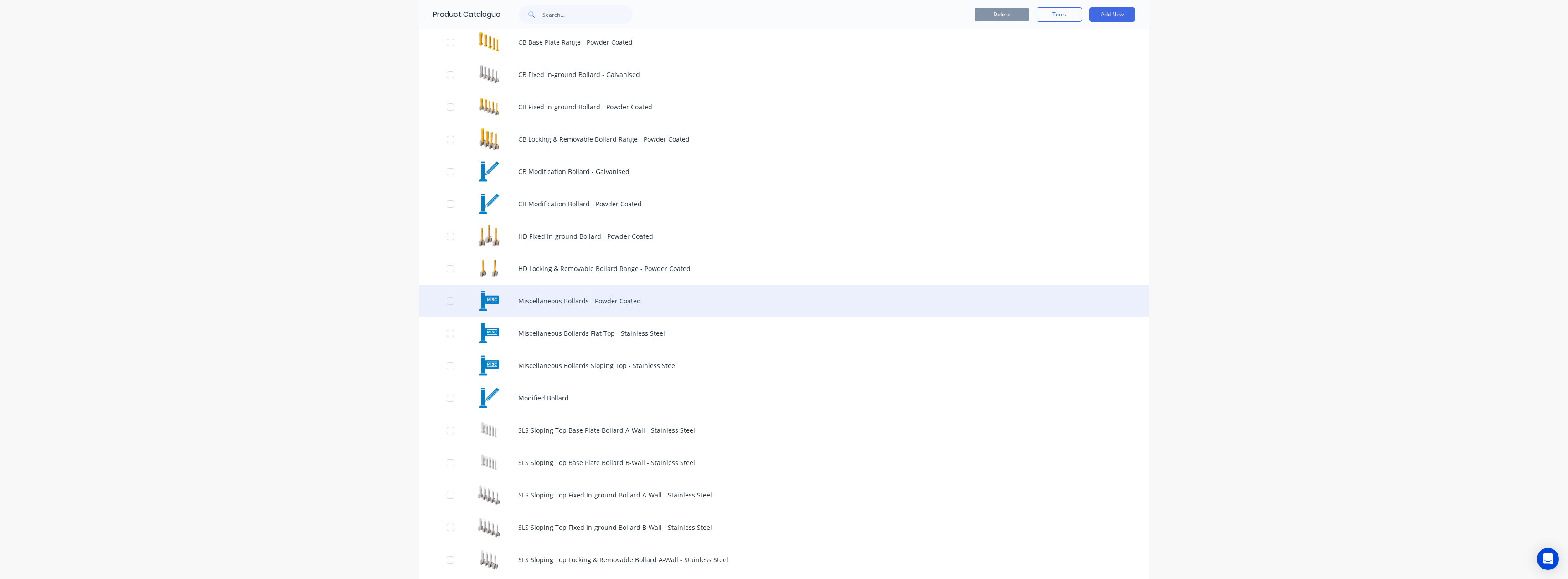
click at [563, 300] on div "Miscellaneous Bollards - Powder Coated" at bounding box center [784, 300] width 729 height 32
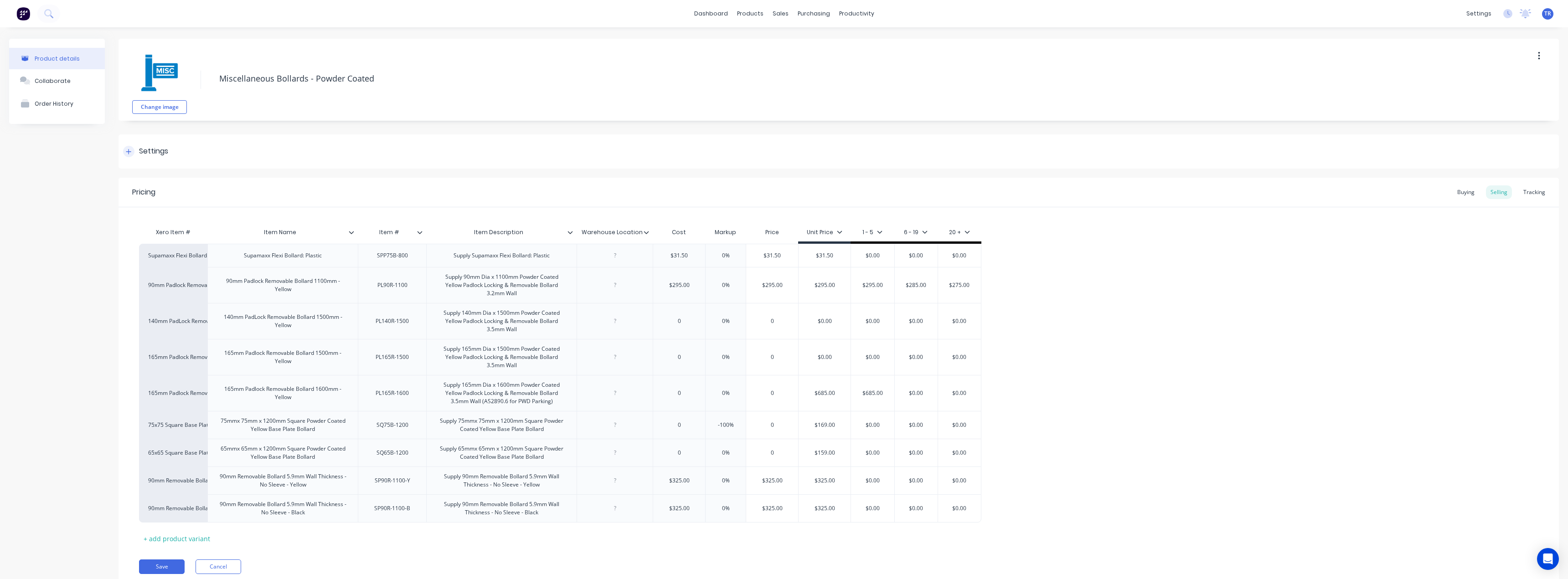
click at [337, 166] on div "Settings" at bounding box center [839, 151] width 1440 height 34
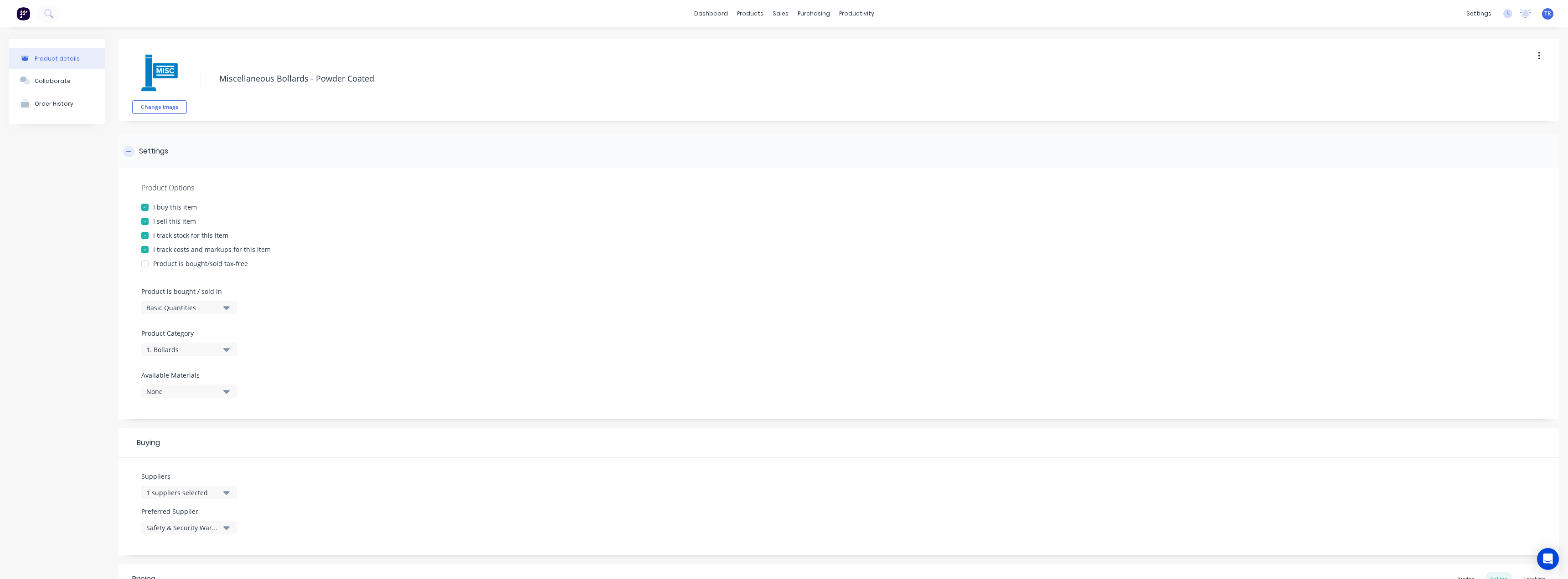
click at [338, 156] on div "Settings" at bounding box center [839, 151] width 1440 height 34
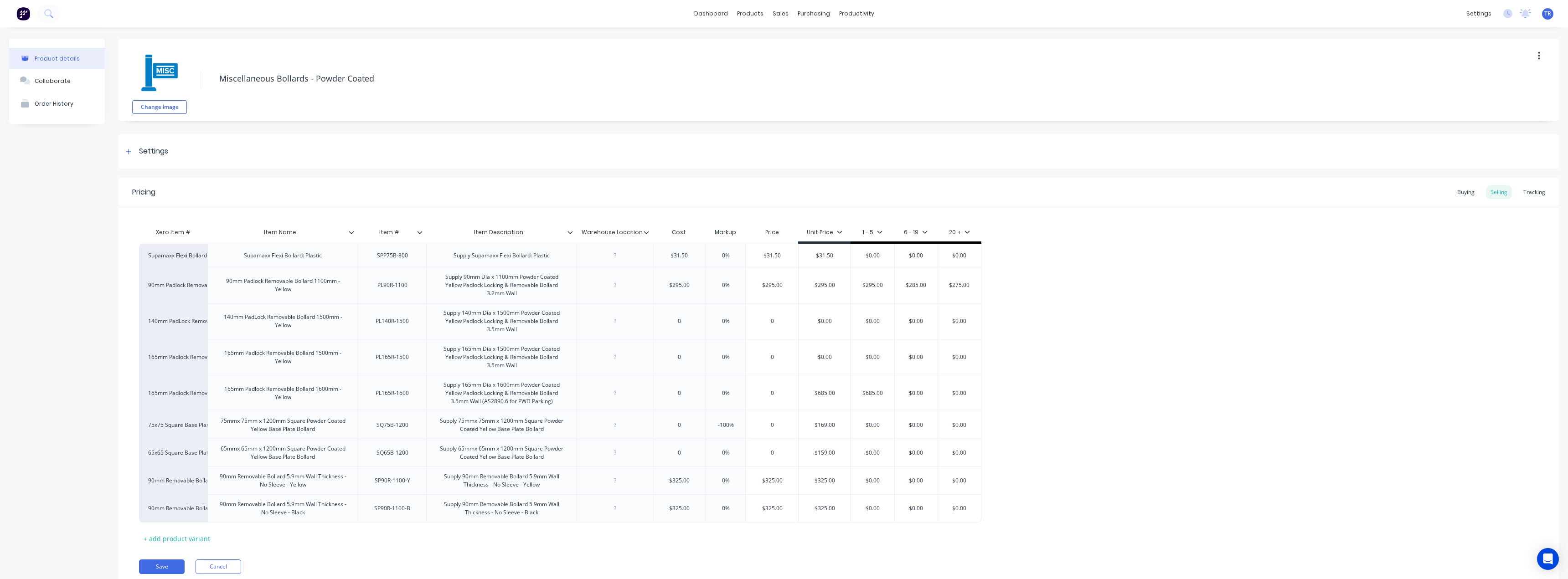
click at [29, 192] on div "Product details Collaborate Order History" at bounding box center [57, 320] width 96 height 563
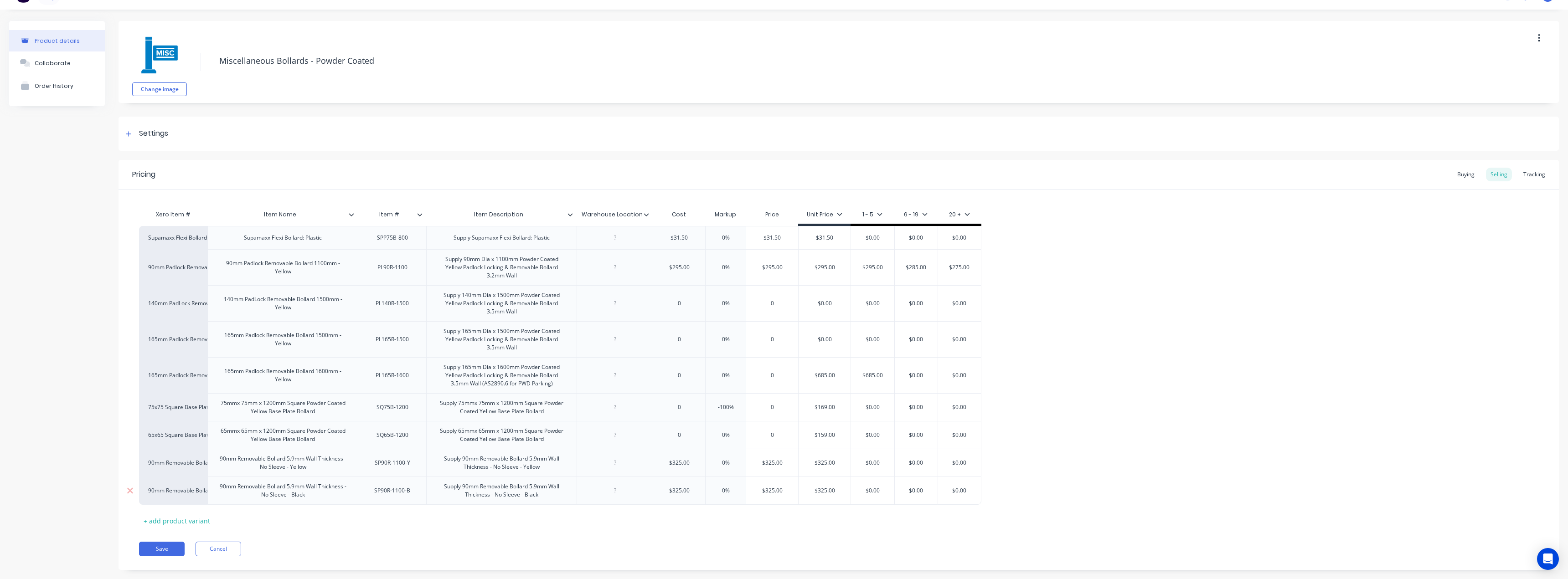
scroll to position [33, 0]
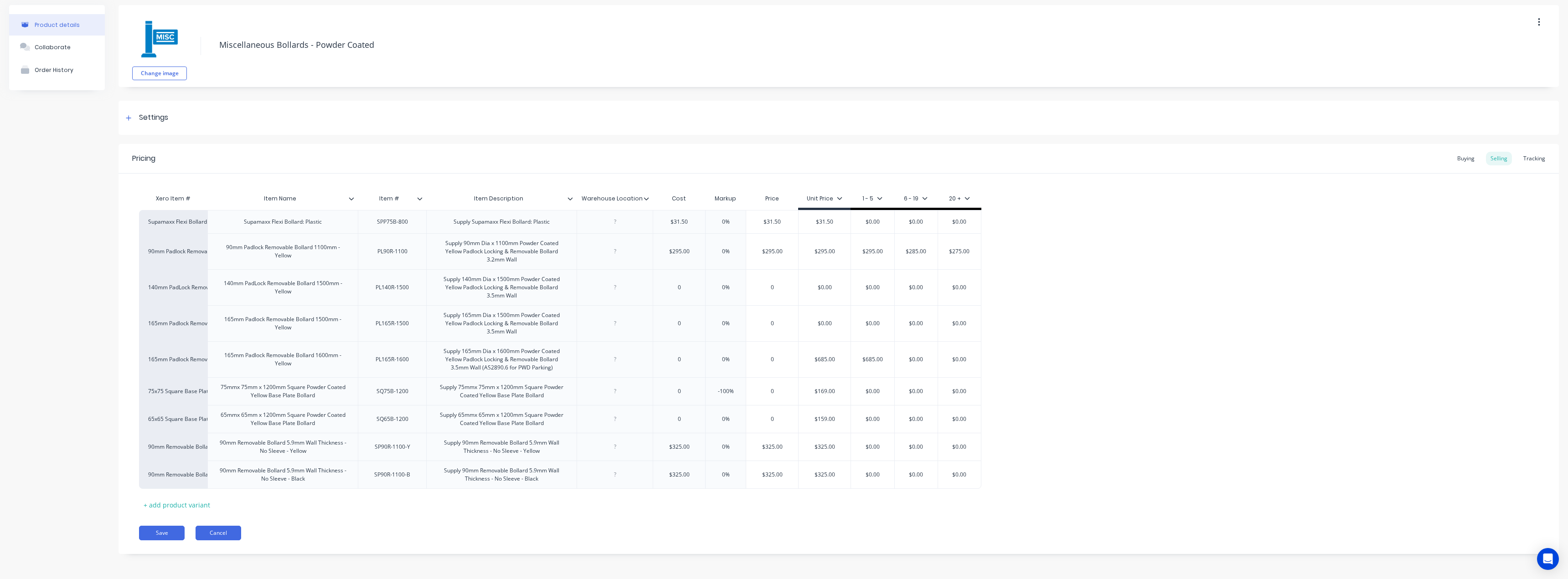
click at [226, 536] on button "Cancel" at bounding box center [218, 533] width 46 height 15
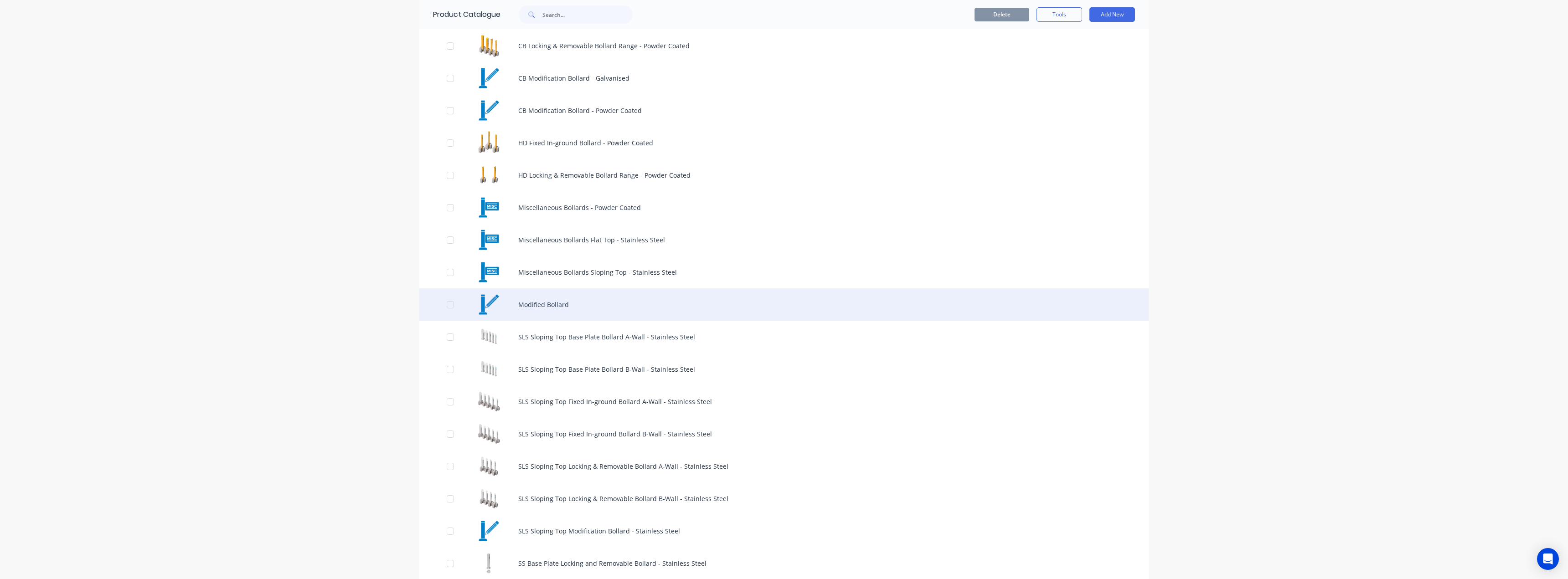
scroll to position [456, 0]
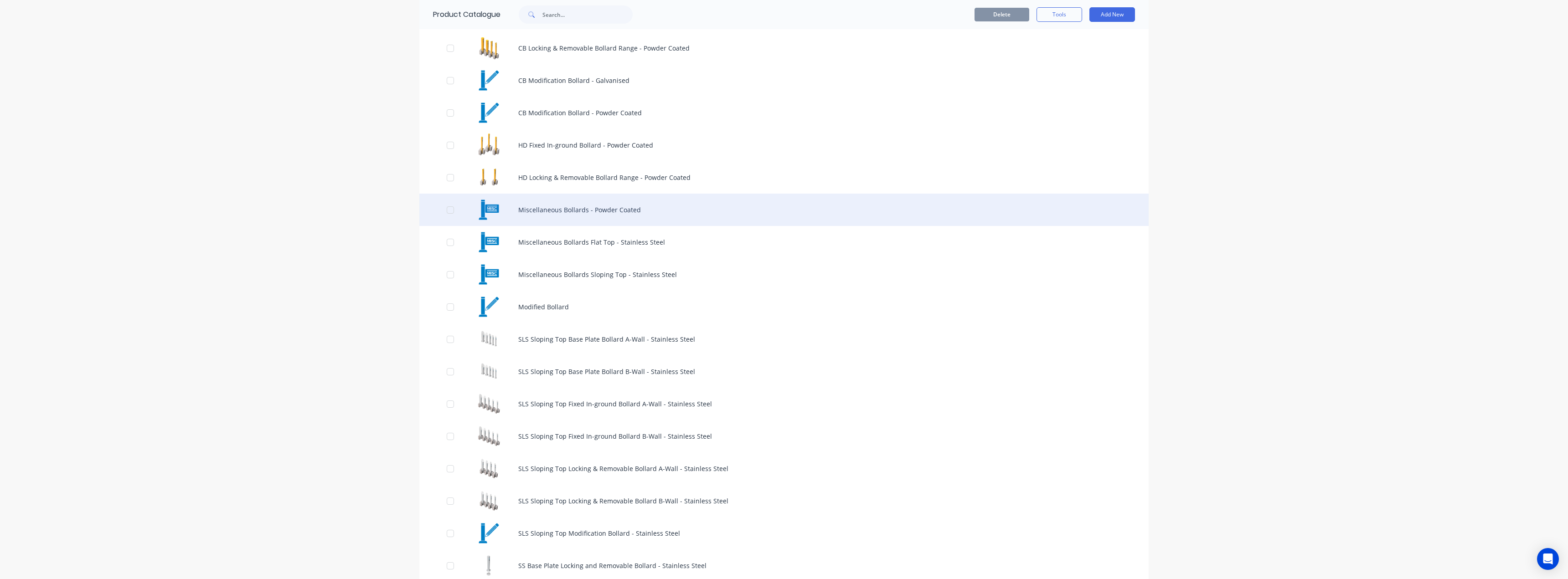
click at [545, 213] on div "Miscellaneous Bollards - Powder Coated" at bounding box center [784, 209] width 729 height 32
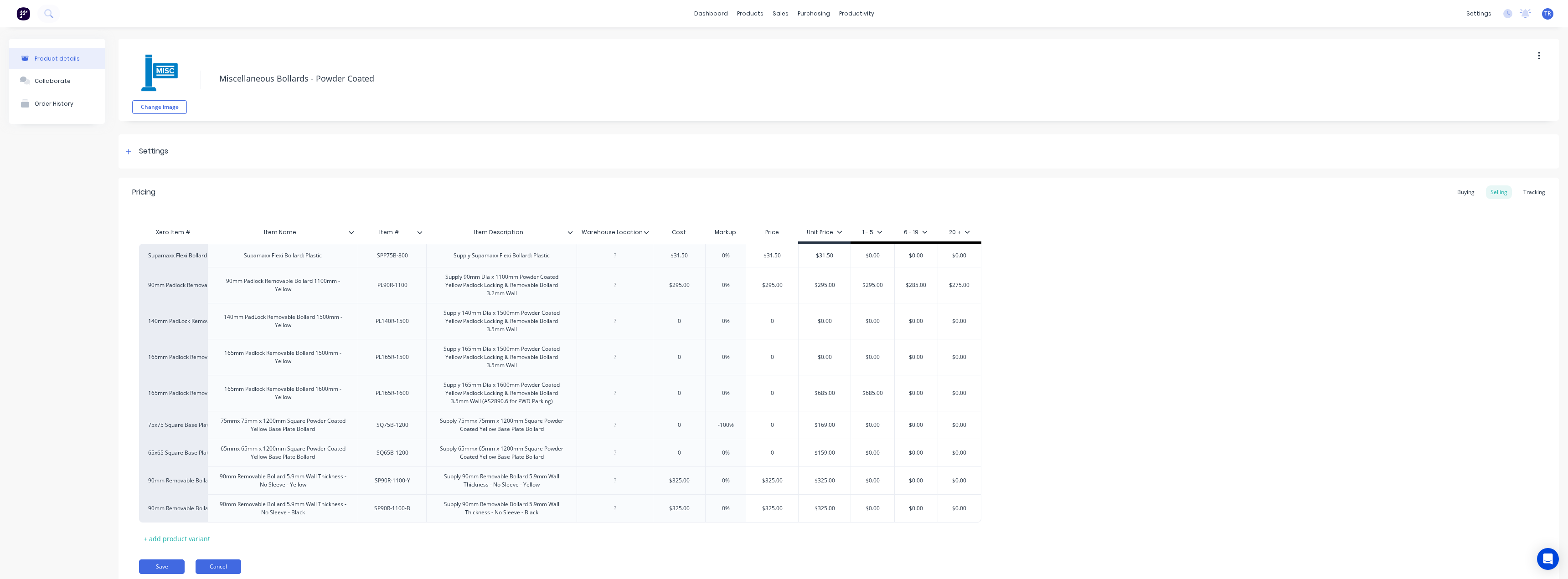
click at [235, 563] on button "Cancel" at bounding box center [218, 567] width 46 height 15
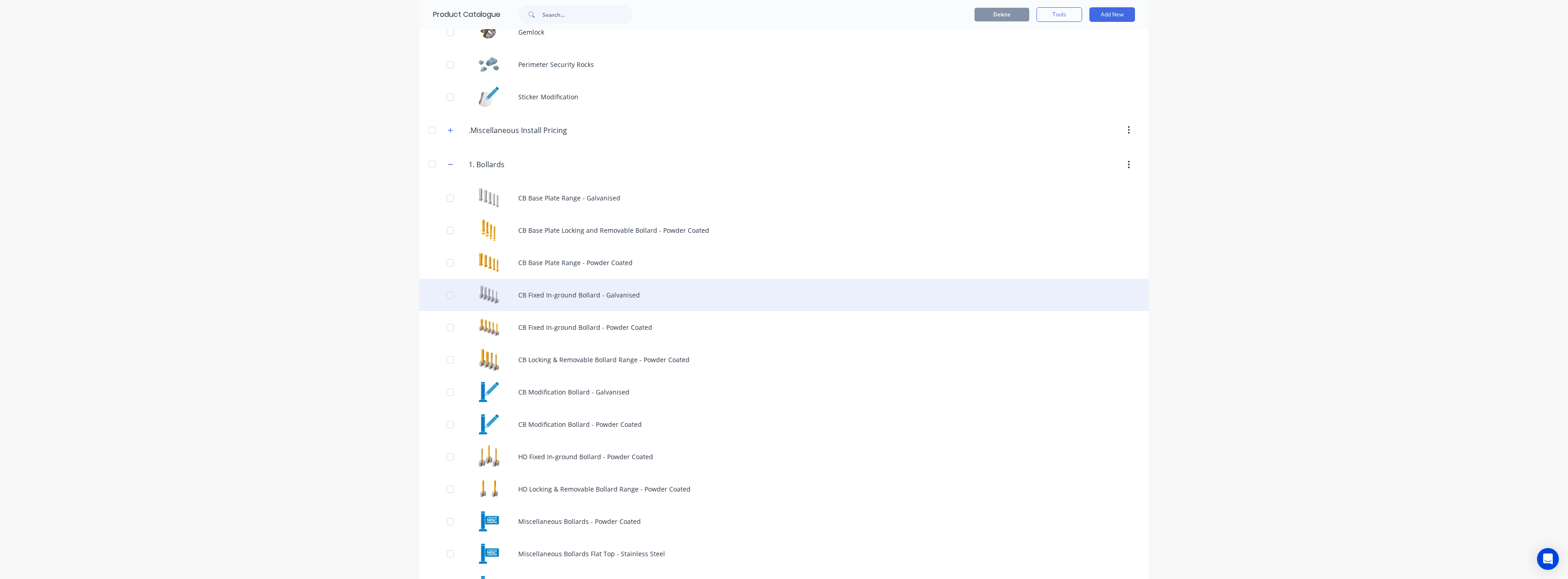
scroll to position [91, 0]
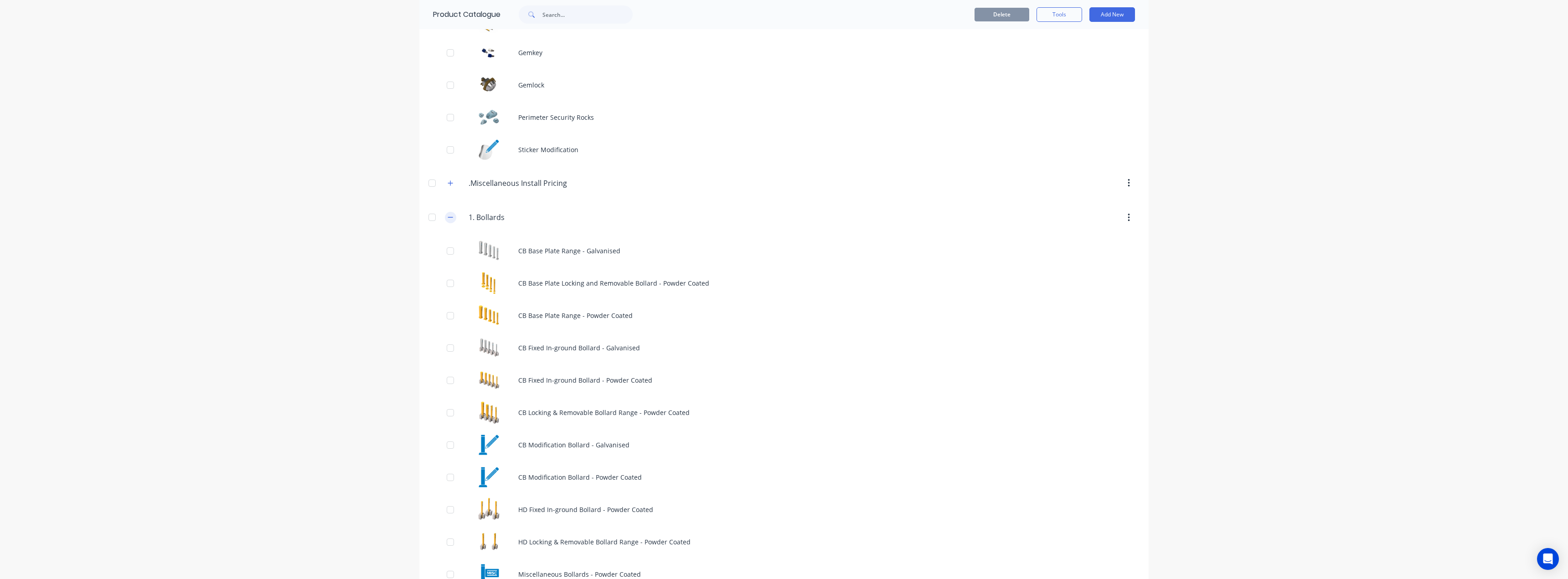
click at [449, 217] on icon "button" at bounding box center [450, 217] width 5 height 6
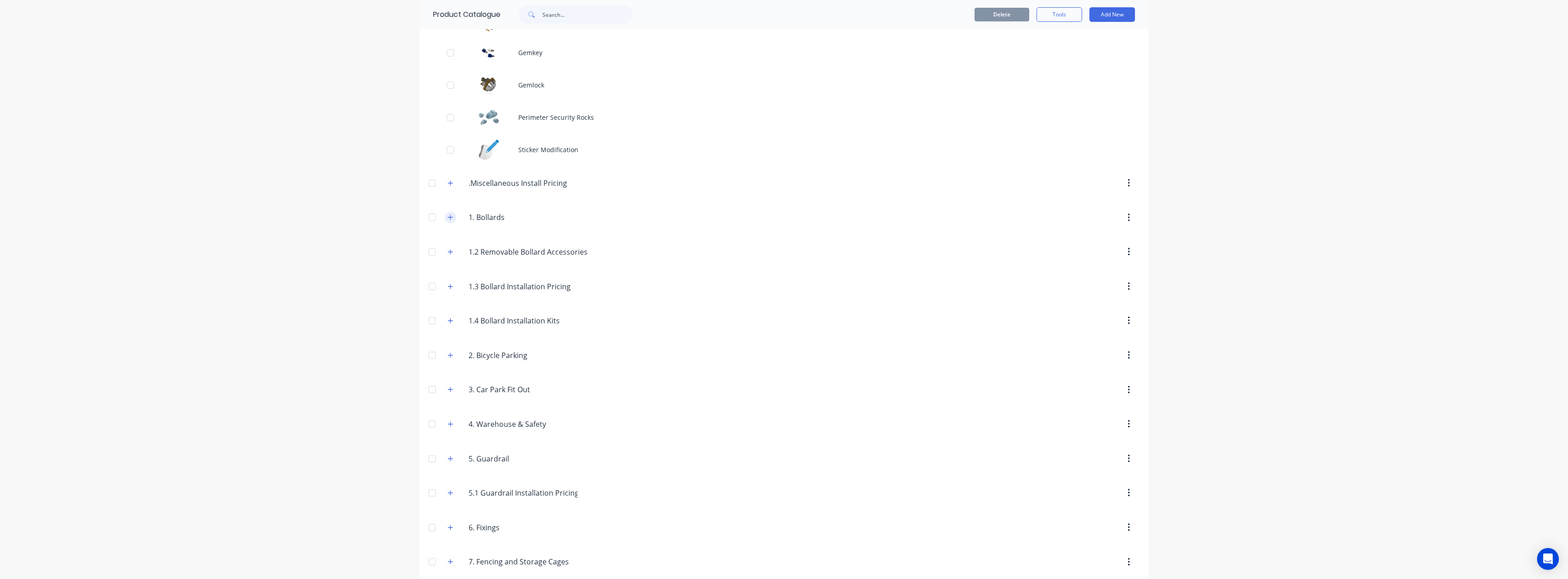
click at [449, 217] on icon "button" at bounding box center [450, 217] width 5 height 6
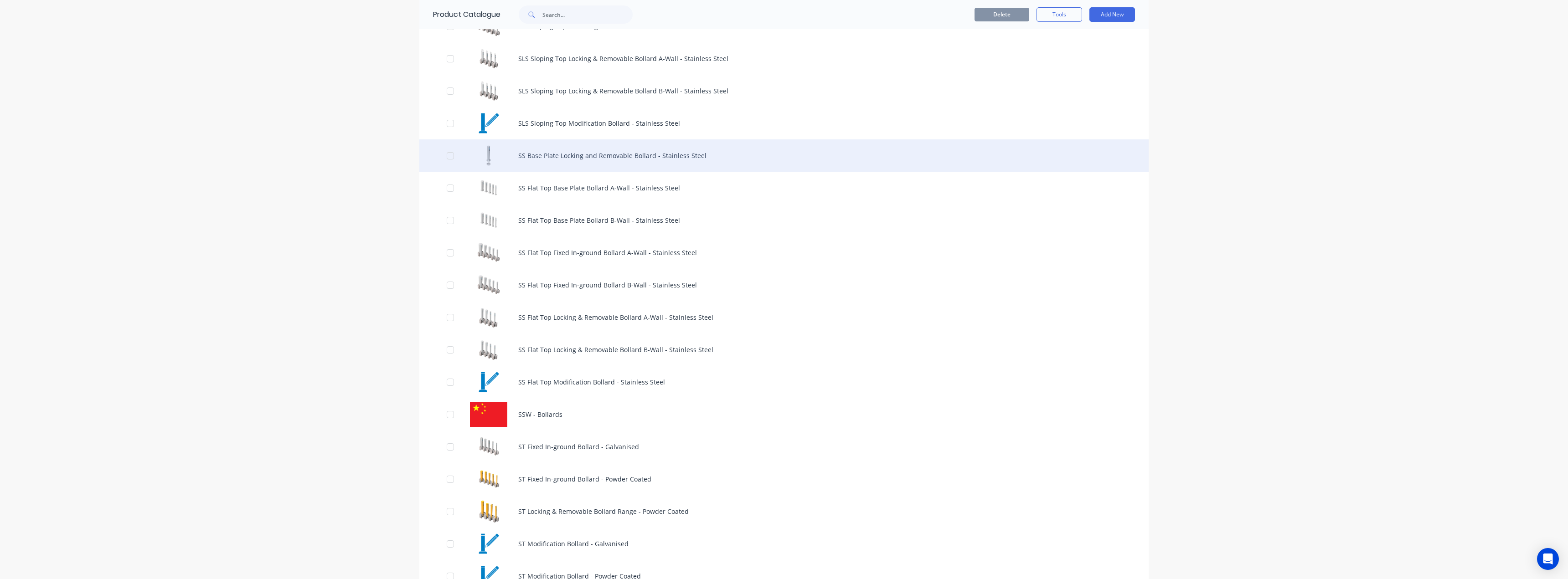
scroll to position [1093, 0]
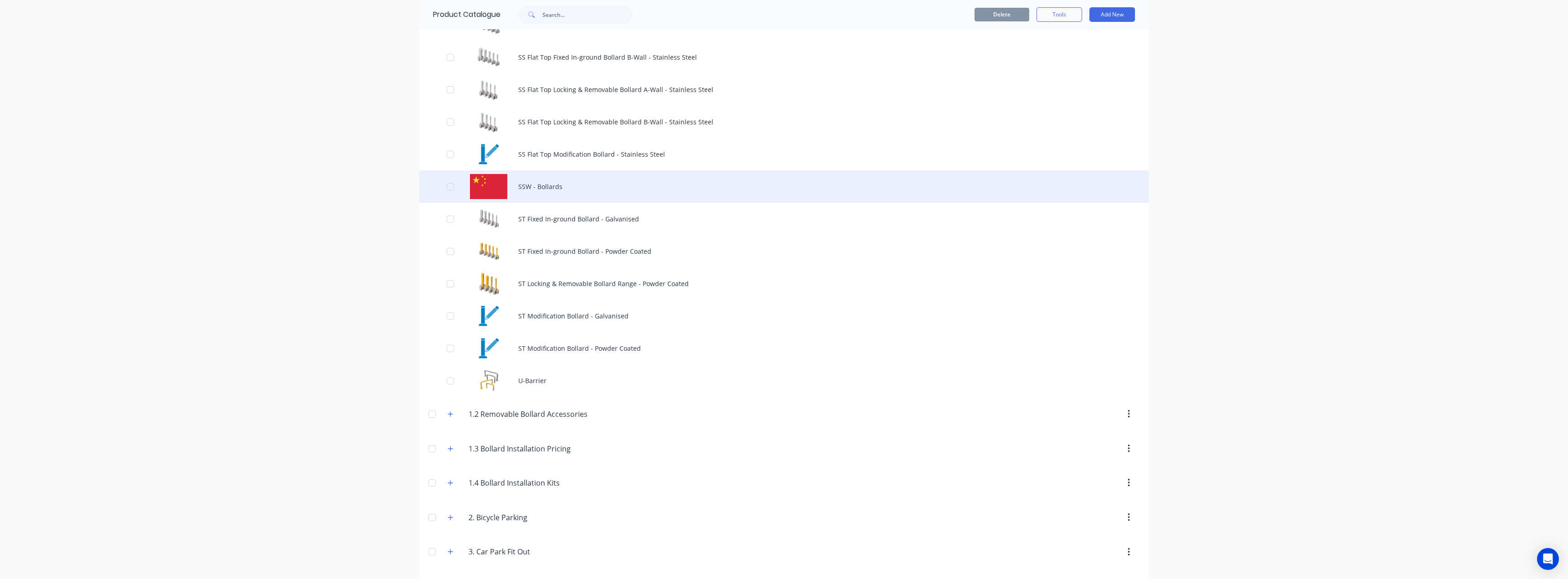
click at [530, 193] on div "SSW - Bollards" at bounding box center [784, 186] width 729 height 32
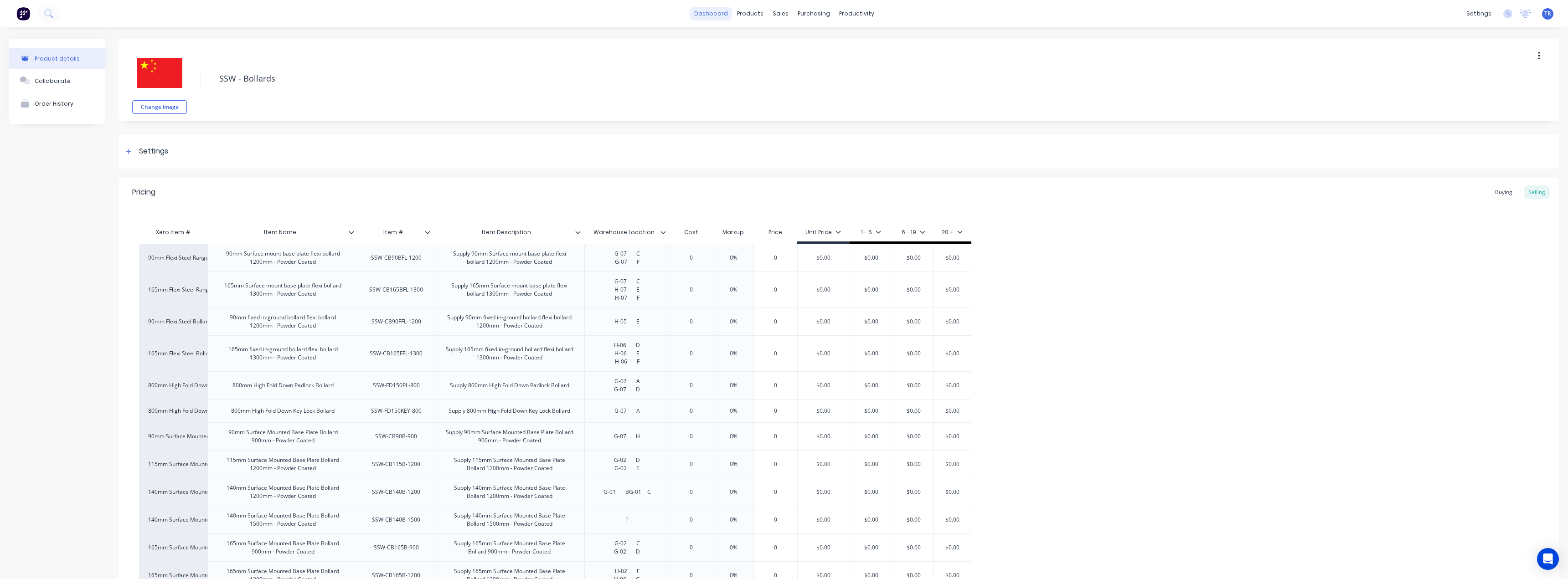
click at [697, 9] on link "dashboard" at bounding box center [711, 13] width 43 height 13
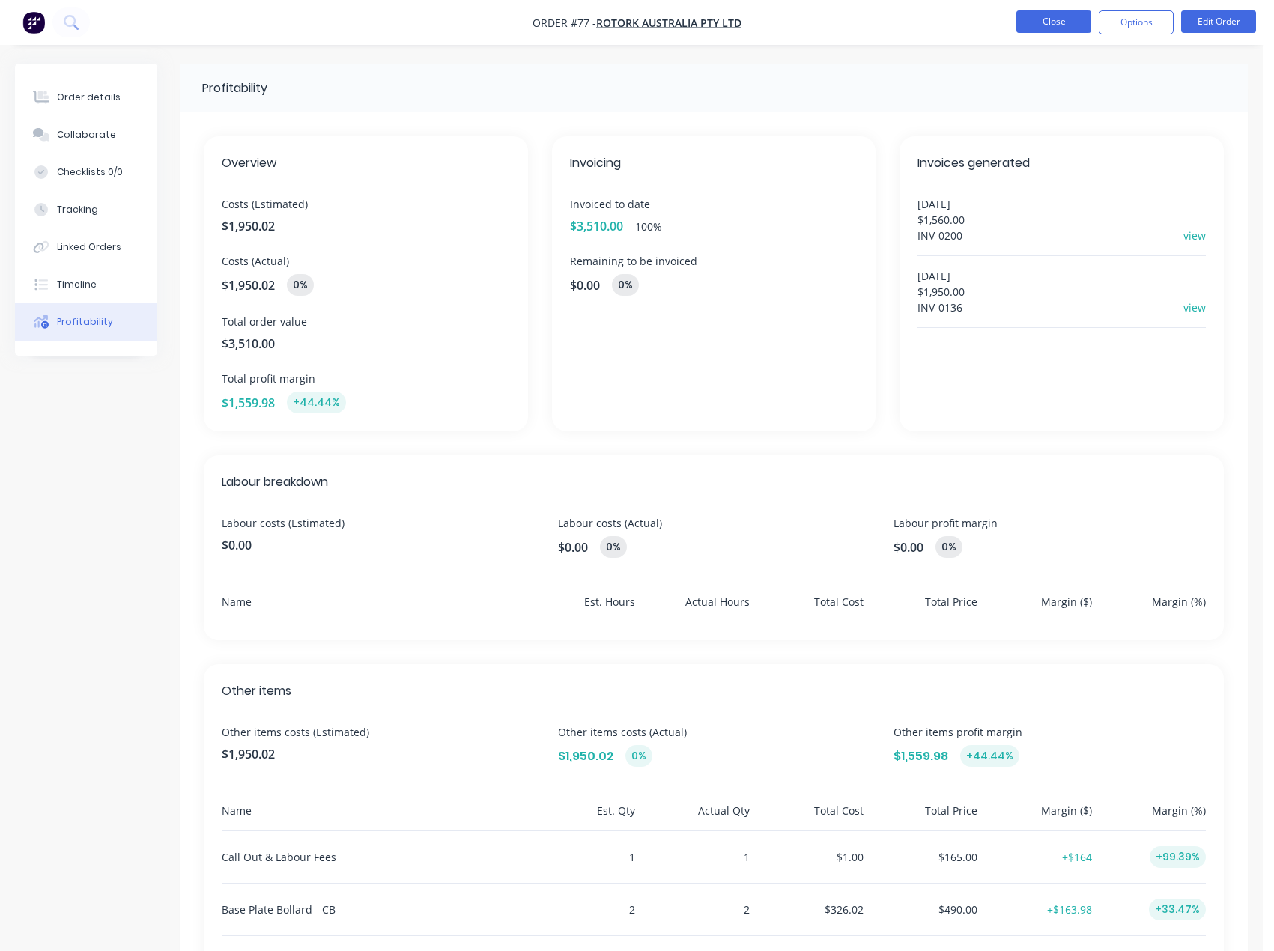
click at [1039, 21] on button "Close" at bounding box center [1053, 21] width 75 height 22
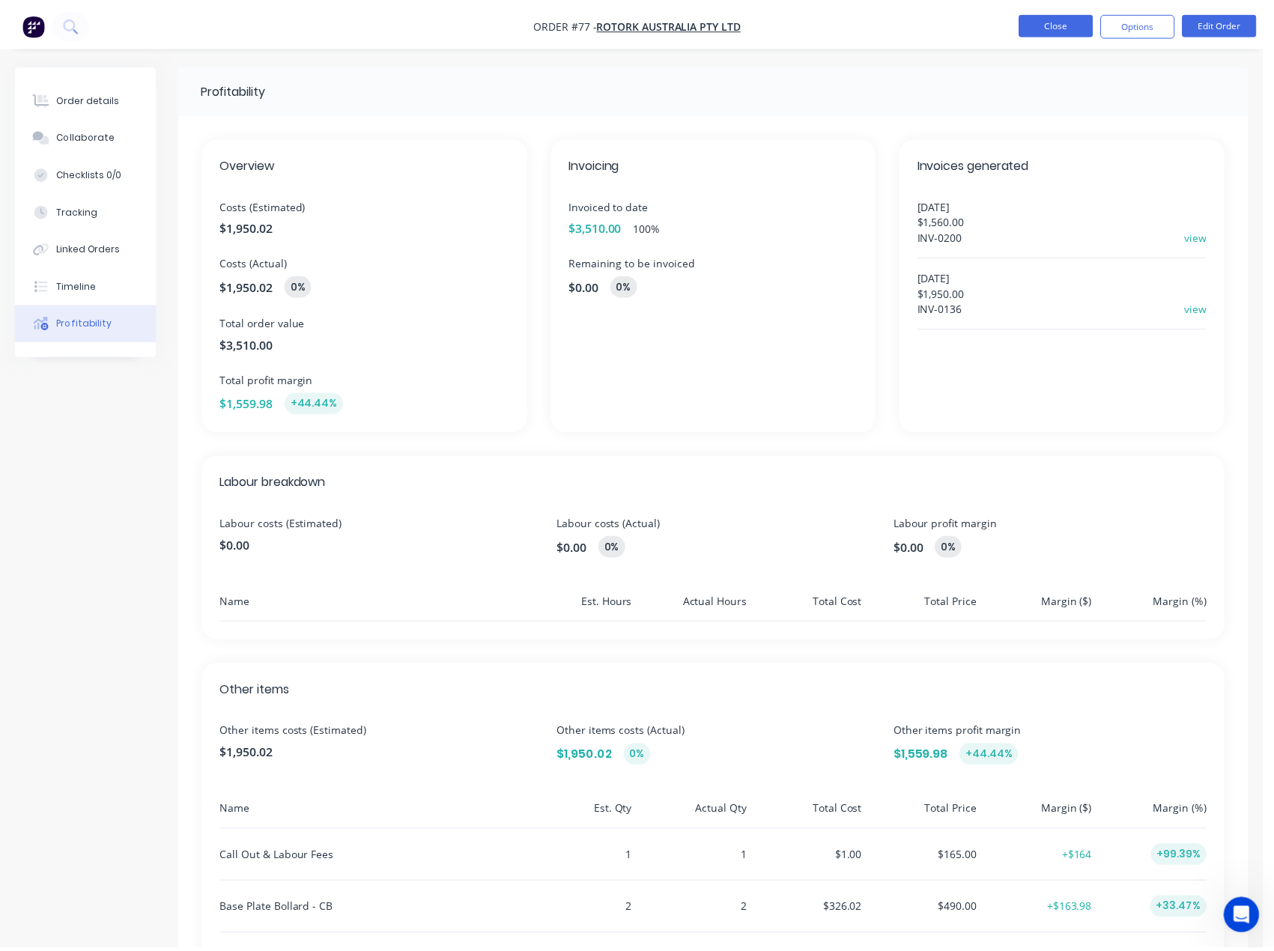
scroll to position [786, 0]
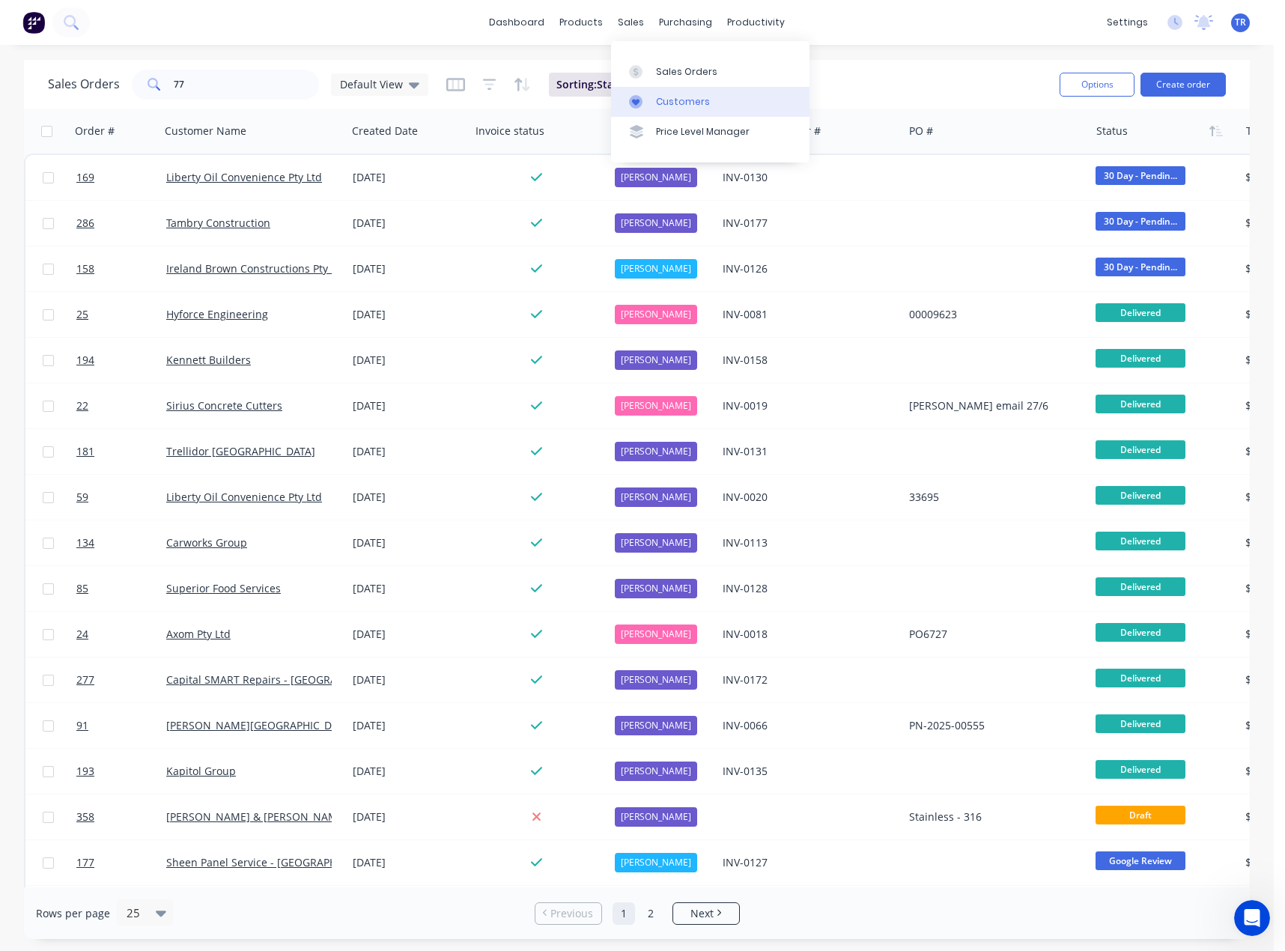
click at [677, 106] on div "Customers" at bounding box center [683, 101] width 54 height 13
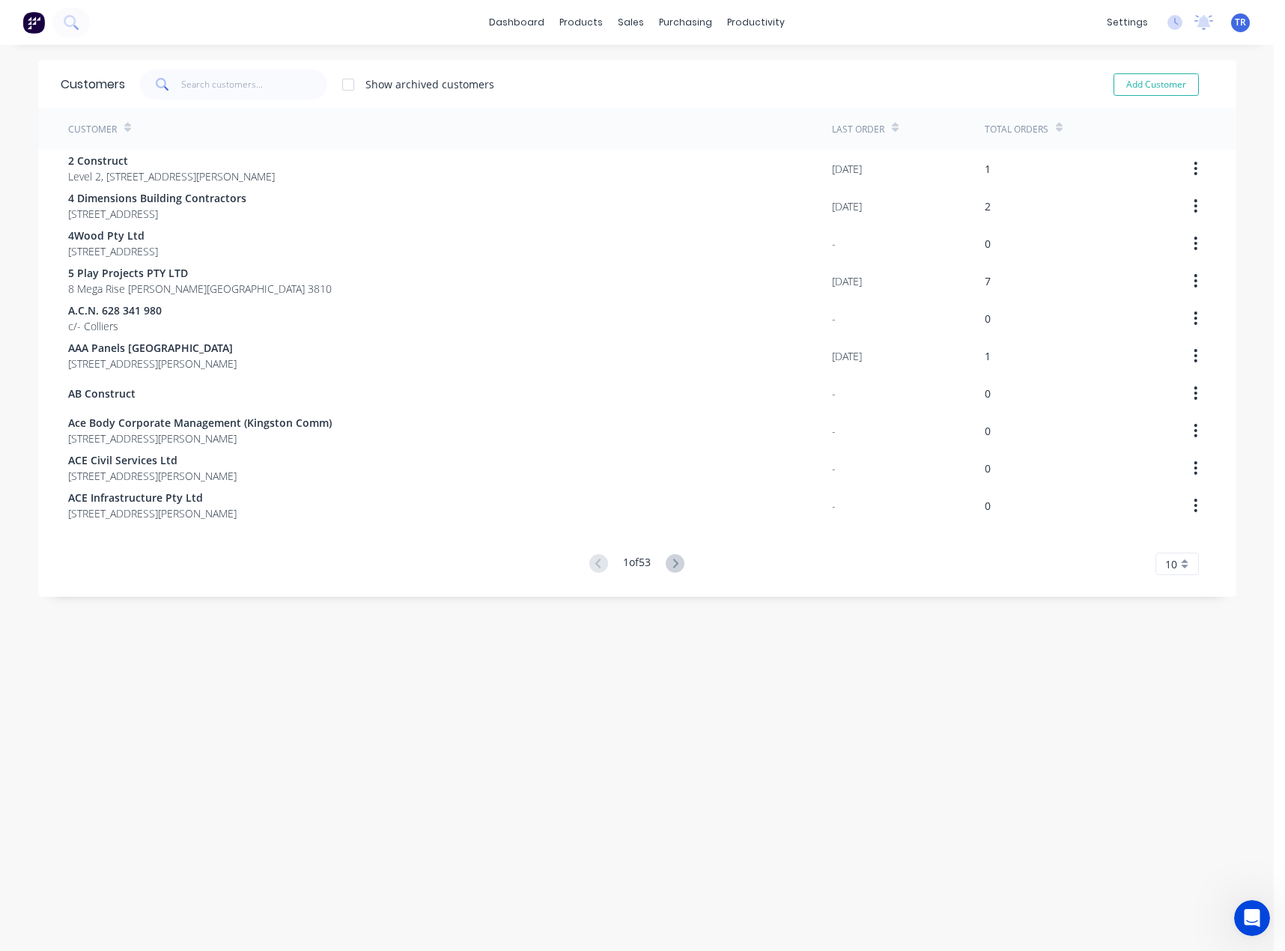
click at [146, 81] on span at bounding box center [161, 85] width 42 height 30
click at [181, 88] on input "text" at bounding box center [254, 85] width 146 height 30
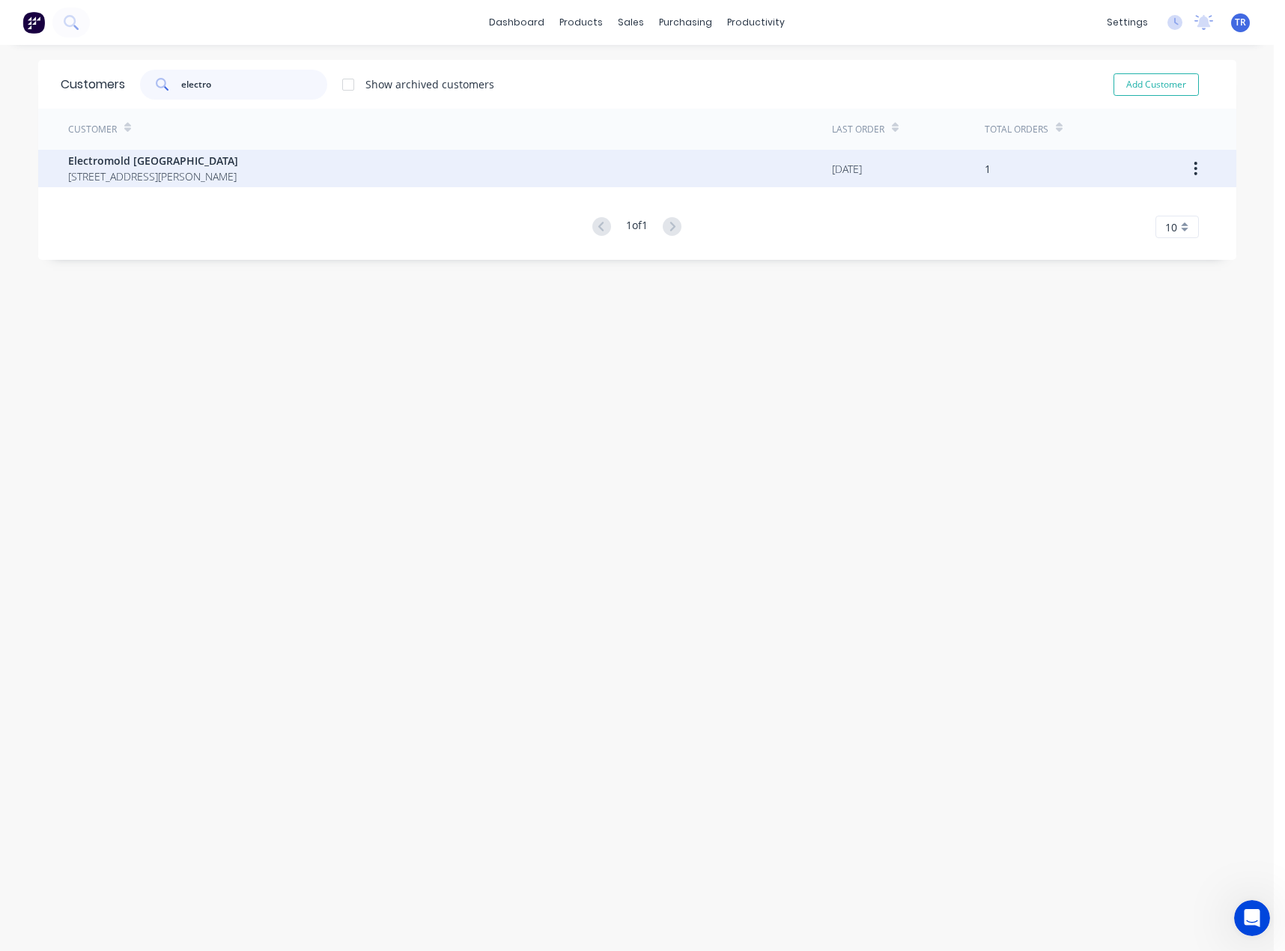
type input "electro"
click at [129, 165] on span "Electromold Australia" at bounding box center [153, 161] width 170 height 16
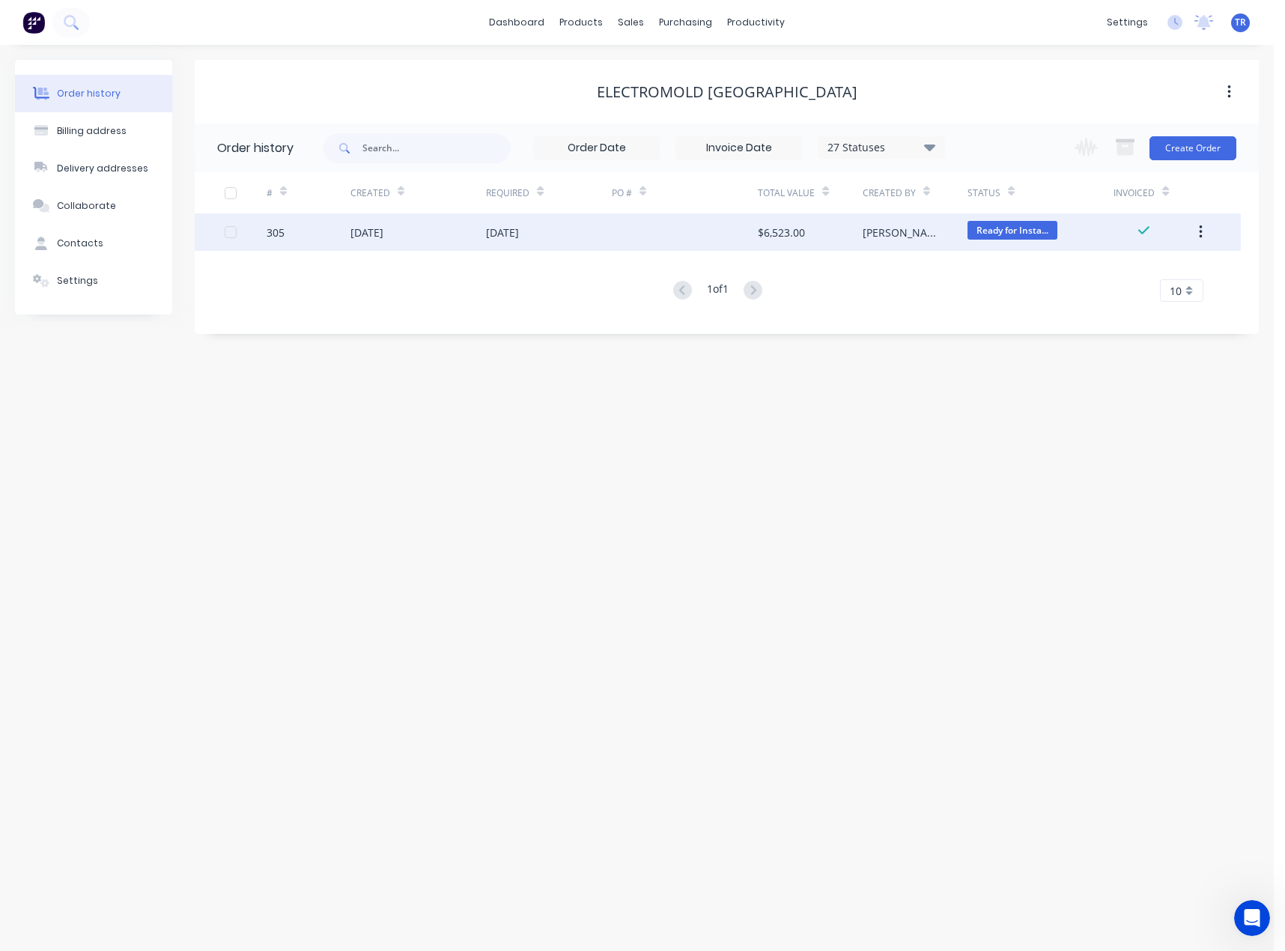
click at [410, 233] on div "05 Sep 2025" at bounding box center [418, 231] width 136 height 37
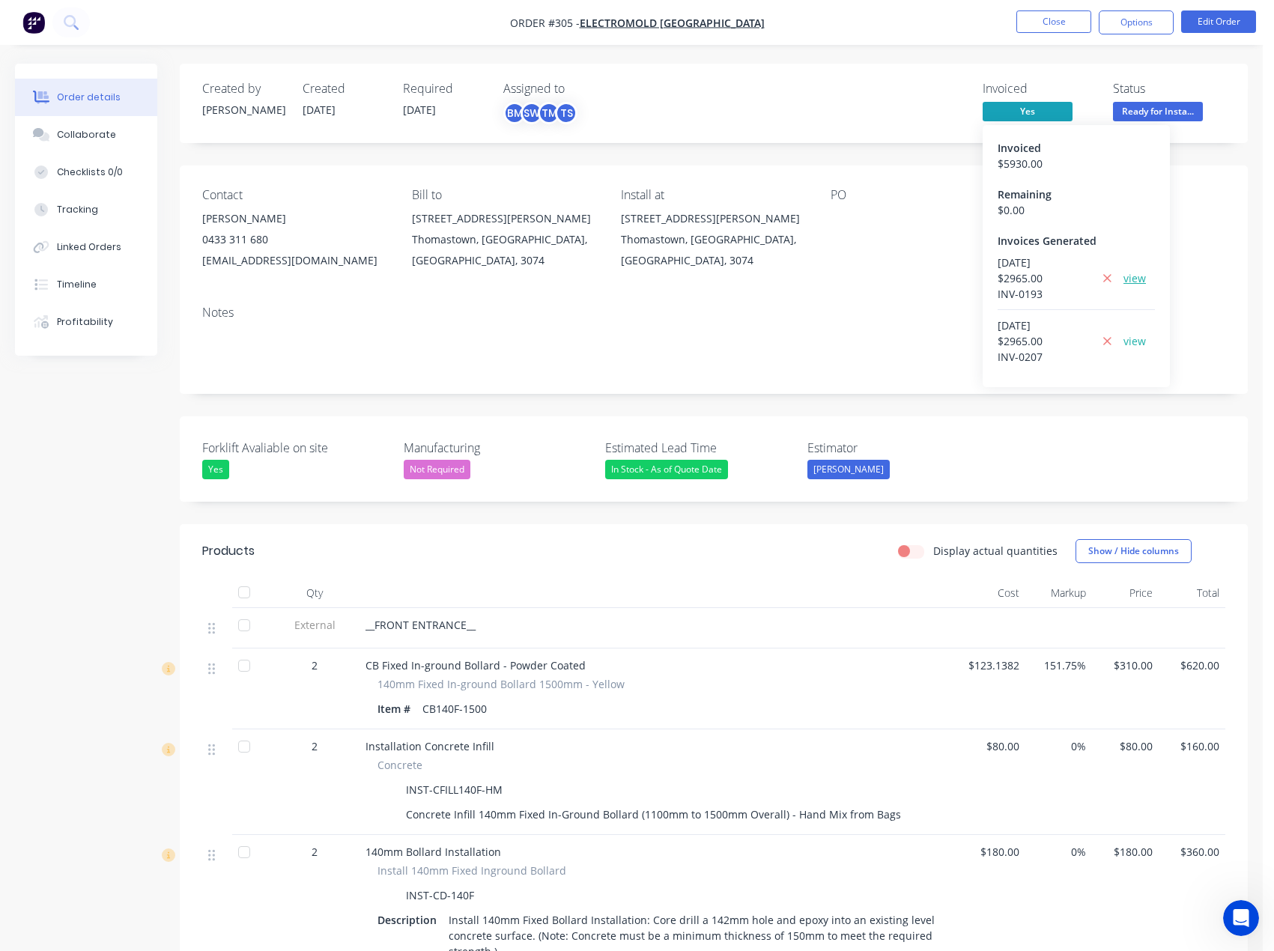
click at [1133, 282] on link "view" at bounding box center [1134, 278] width 22 height 16
click at [1022, 291] on link "INV-0193" at bounding box center [1019, 294] width 45 height 14
click at [1022, 356] on link "INV-0207" at bounding box center [1019, 357] width 45 height 14
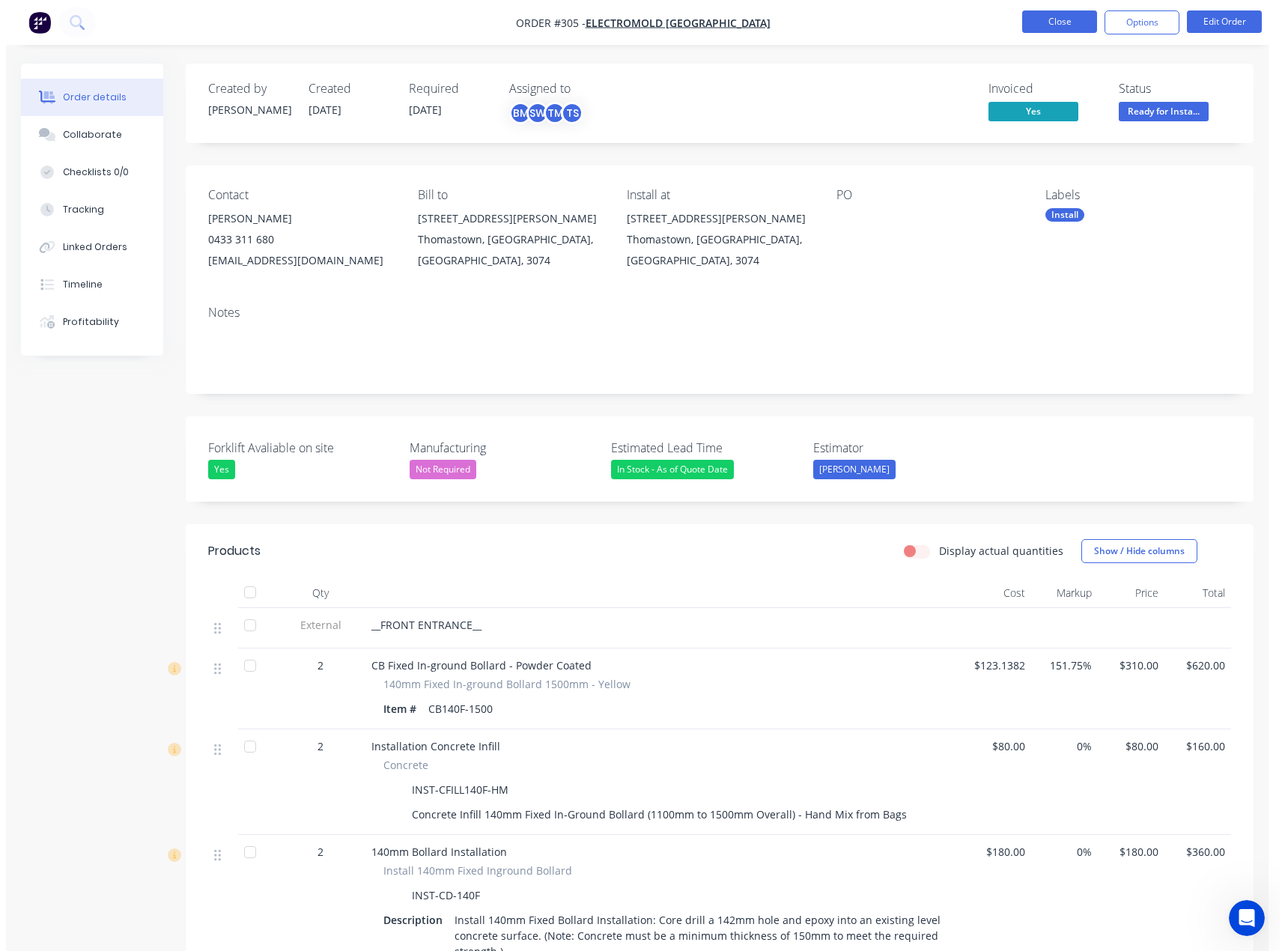
scroll to position [786, 0]
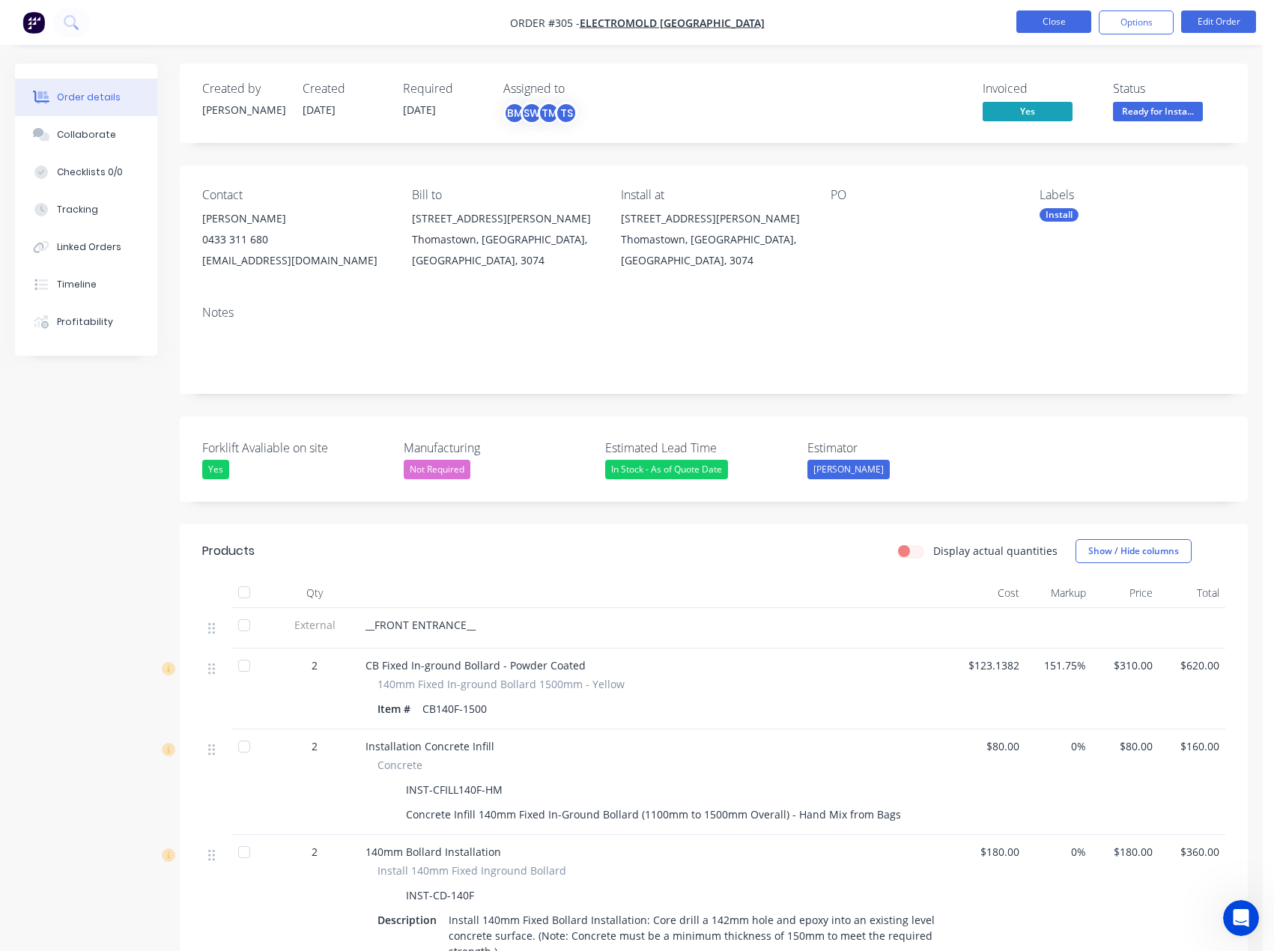
click at [1039, 22] on button "Close" at bounding box center [1053, 21] width 75 height 22
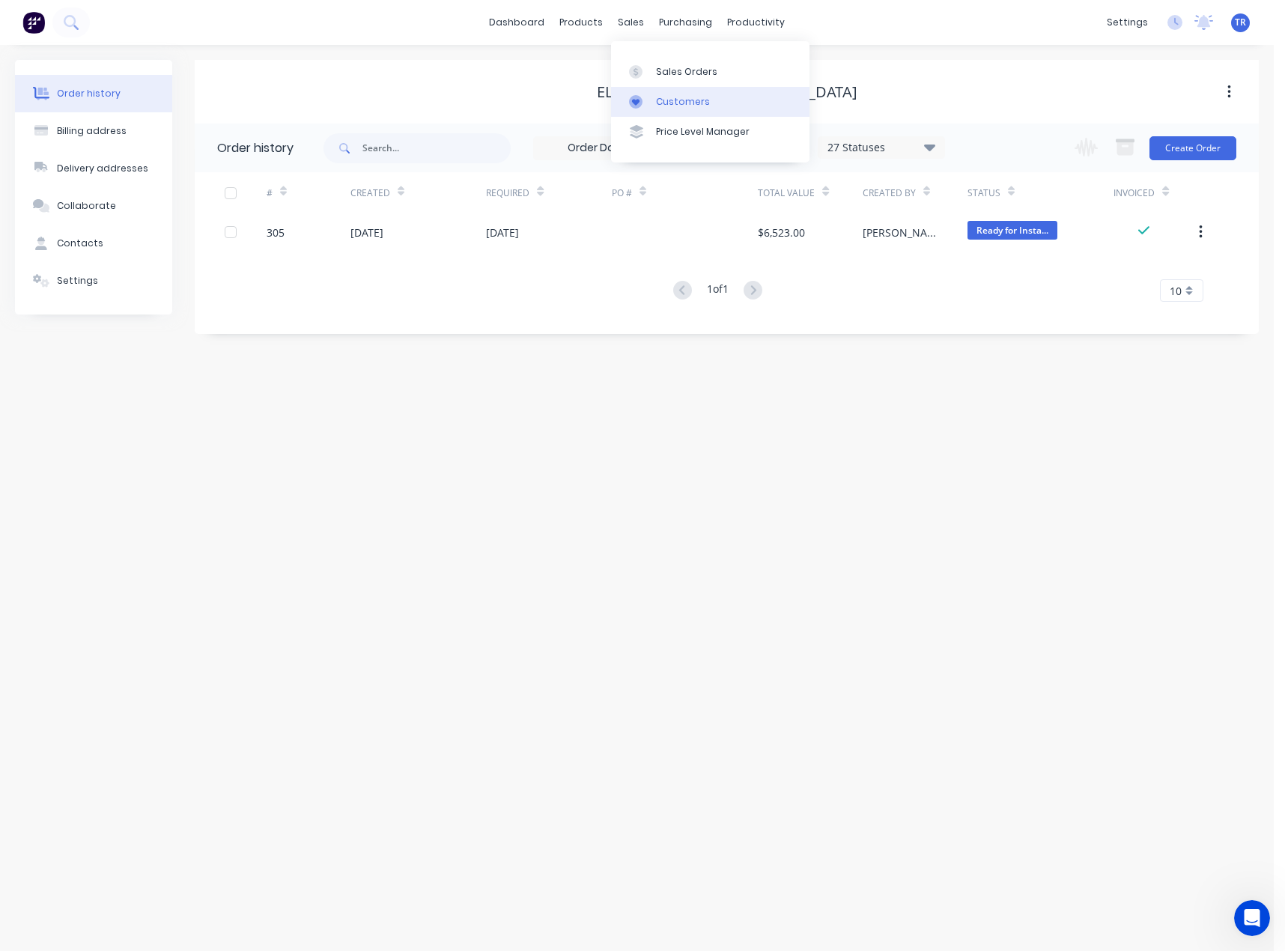
click at [663, 101] on div "Customers" at bounding box center [683, 101] width 54 height 13
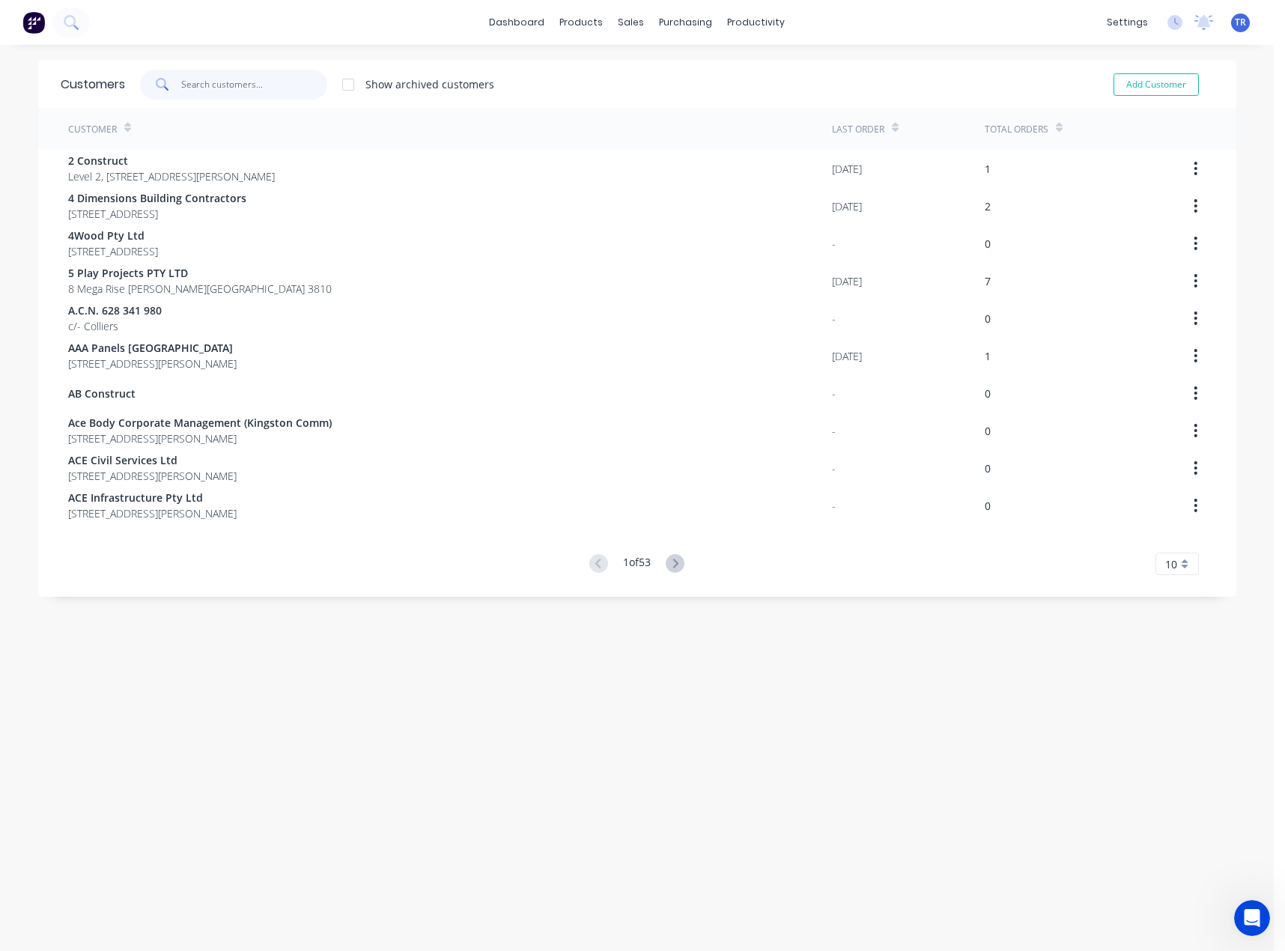
click at [275, 94] on input "text" at bounding box center [254, 85] width 146 height 30
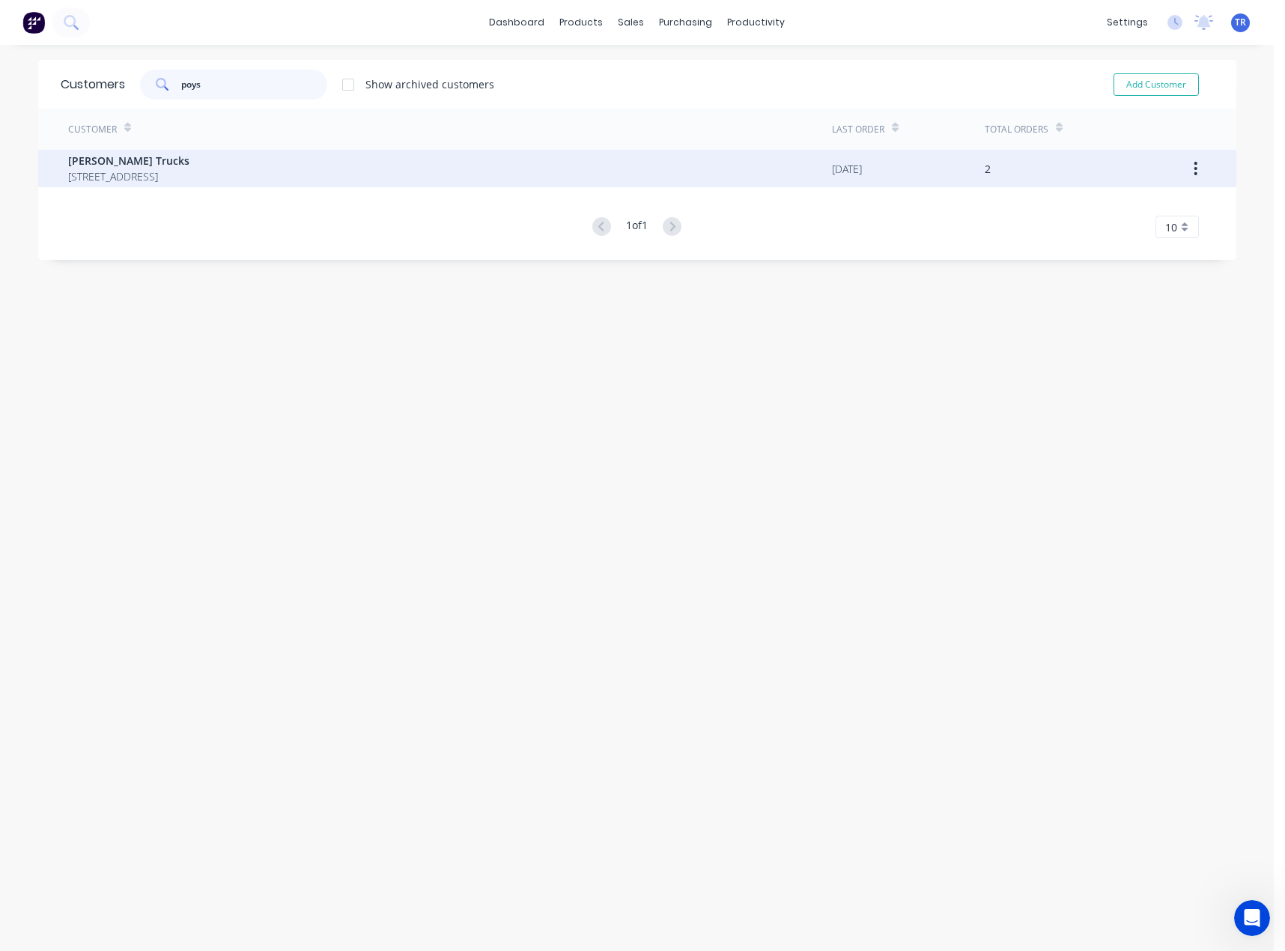
type input "poys"
click at [189, 154] on span "Poyser Trucks" at bounding box center [128, 161] width 121 height 16
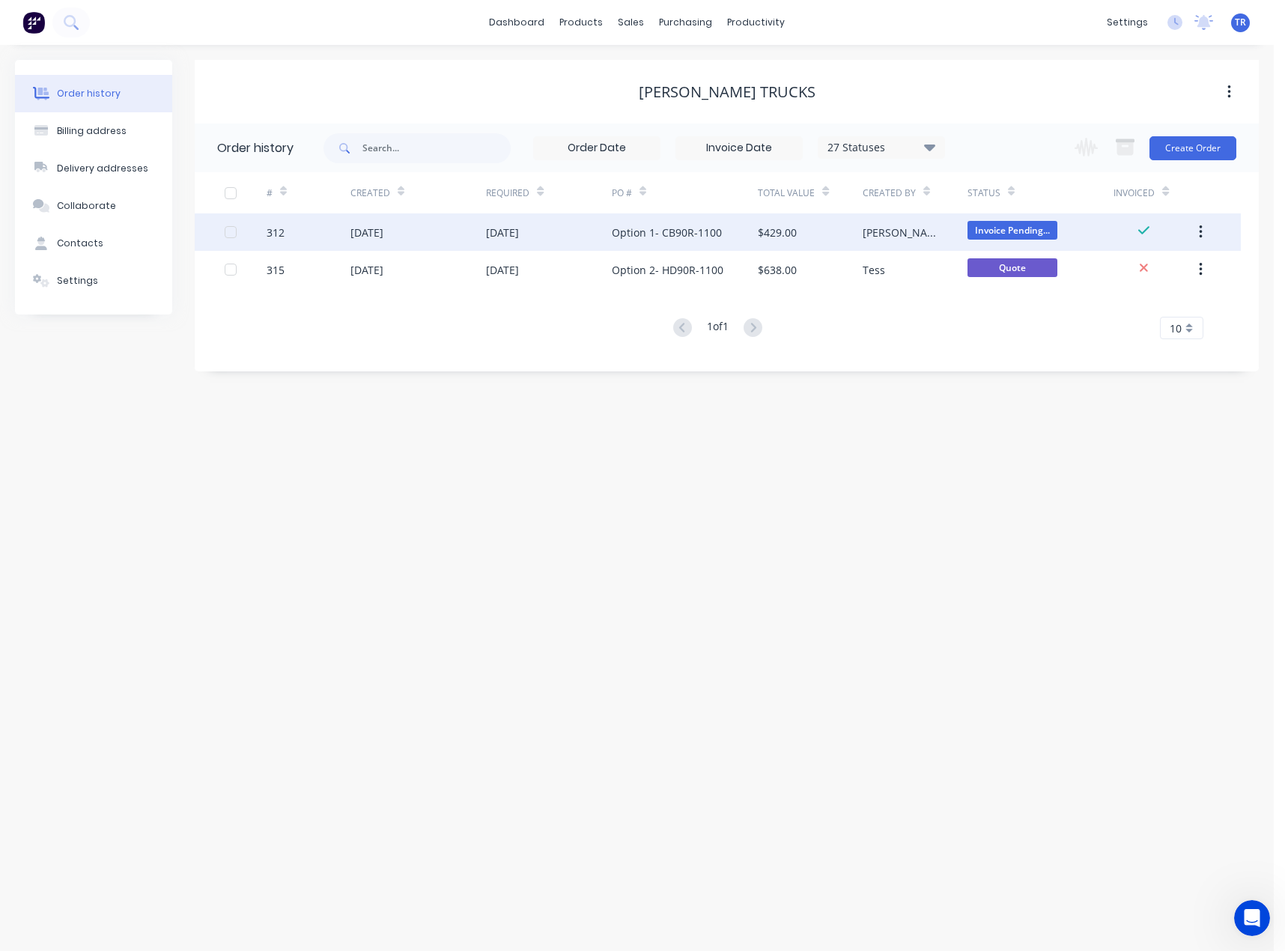
click at [789, 225] on div "$429.00" at bounding box center [777, 233] width 39 height 16
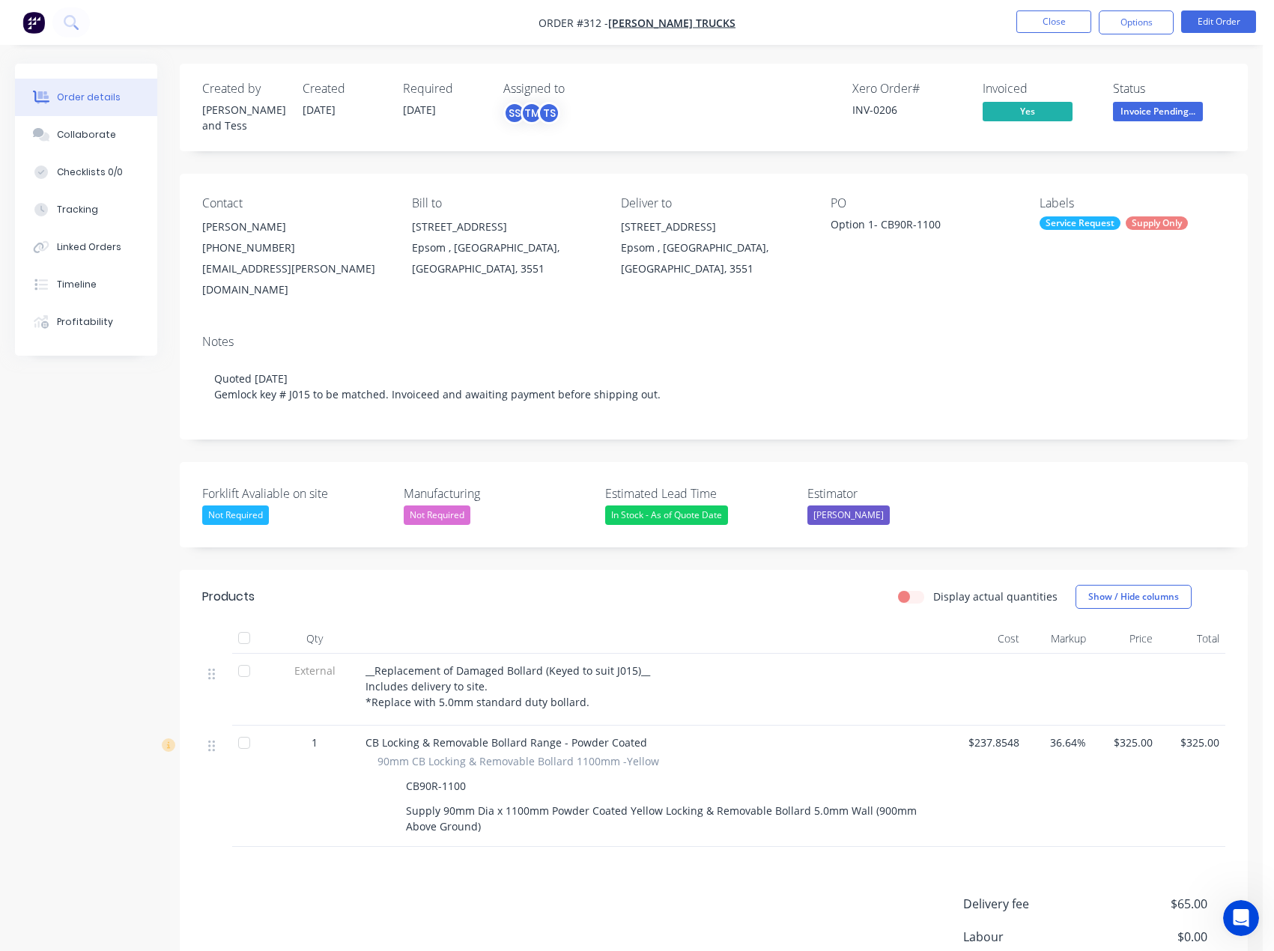
click at [872, 102] on div "INV-0206" at bounding box center [908, 110] width 112 height 16
click at [876, 107] on link "INV-0206" at bounding box center [874, 110] width 45 height 14
click at [1045, 26] on button "Close" at bounding box center [1053, 21] width 75 height 22
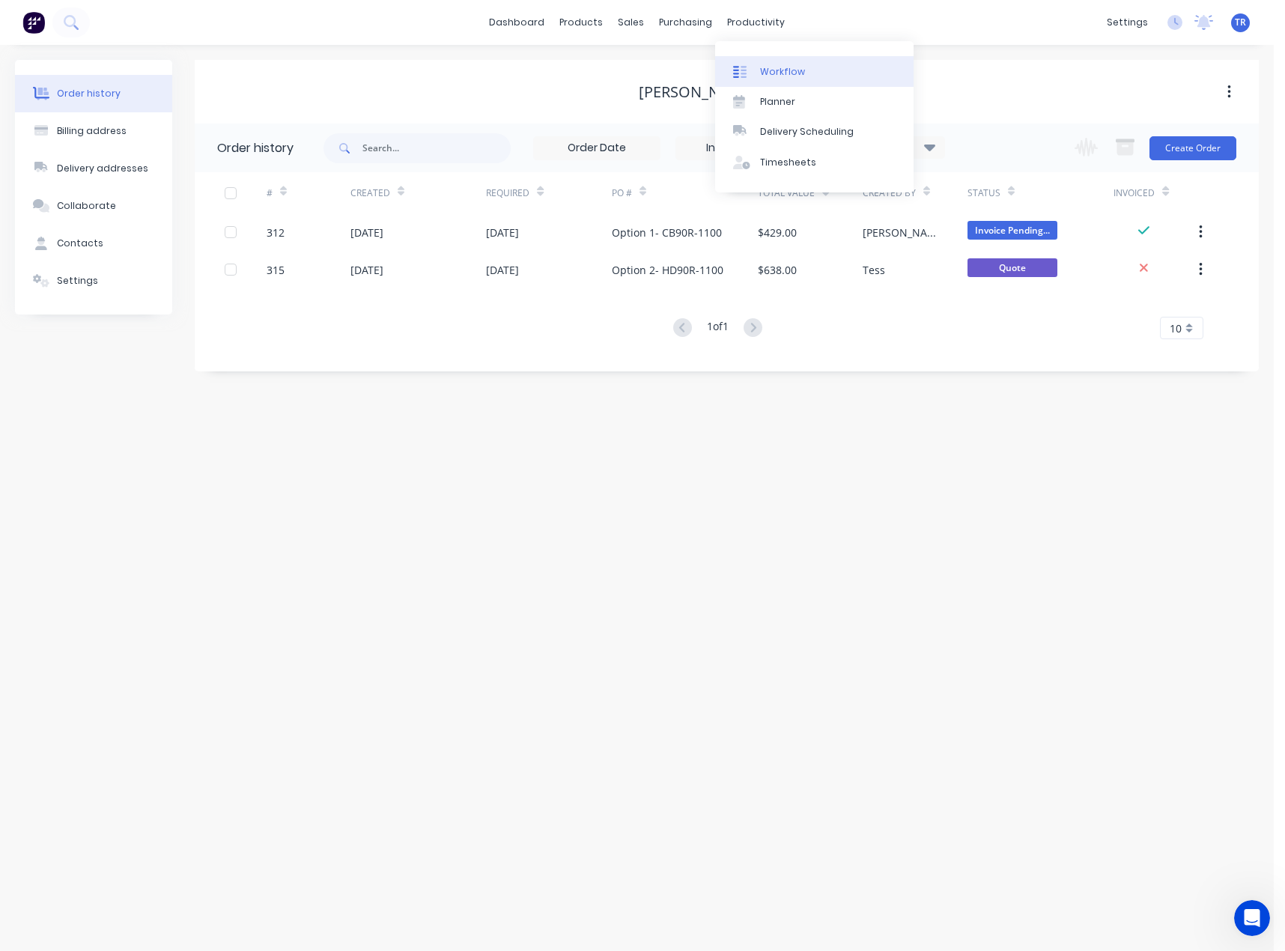
click at [758, 69] on link "Workflow" at bounding box center [814, 71] width 198 height 30
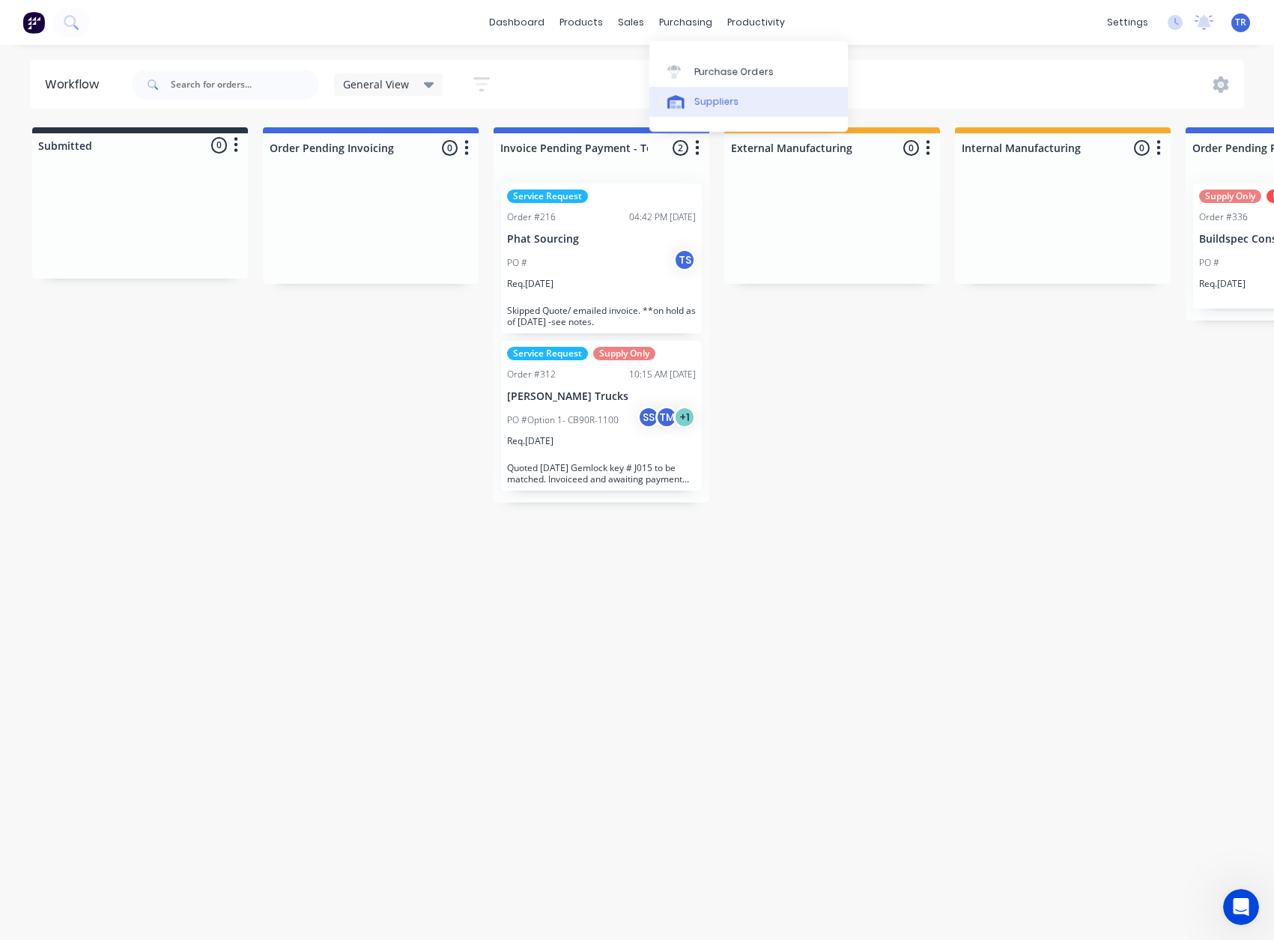
click at [707, 94] on link "Suppliers" at bounding box center [748, 102] width 198 height 30
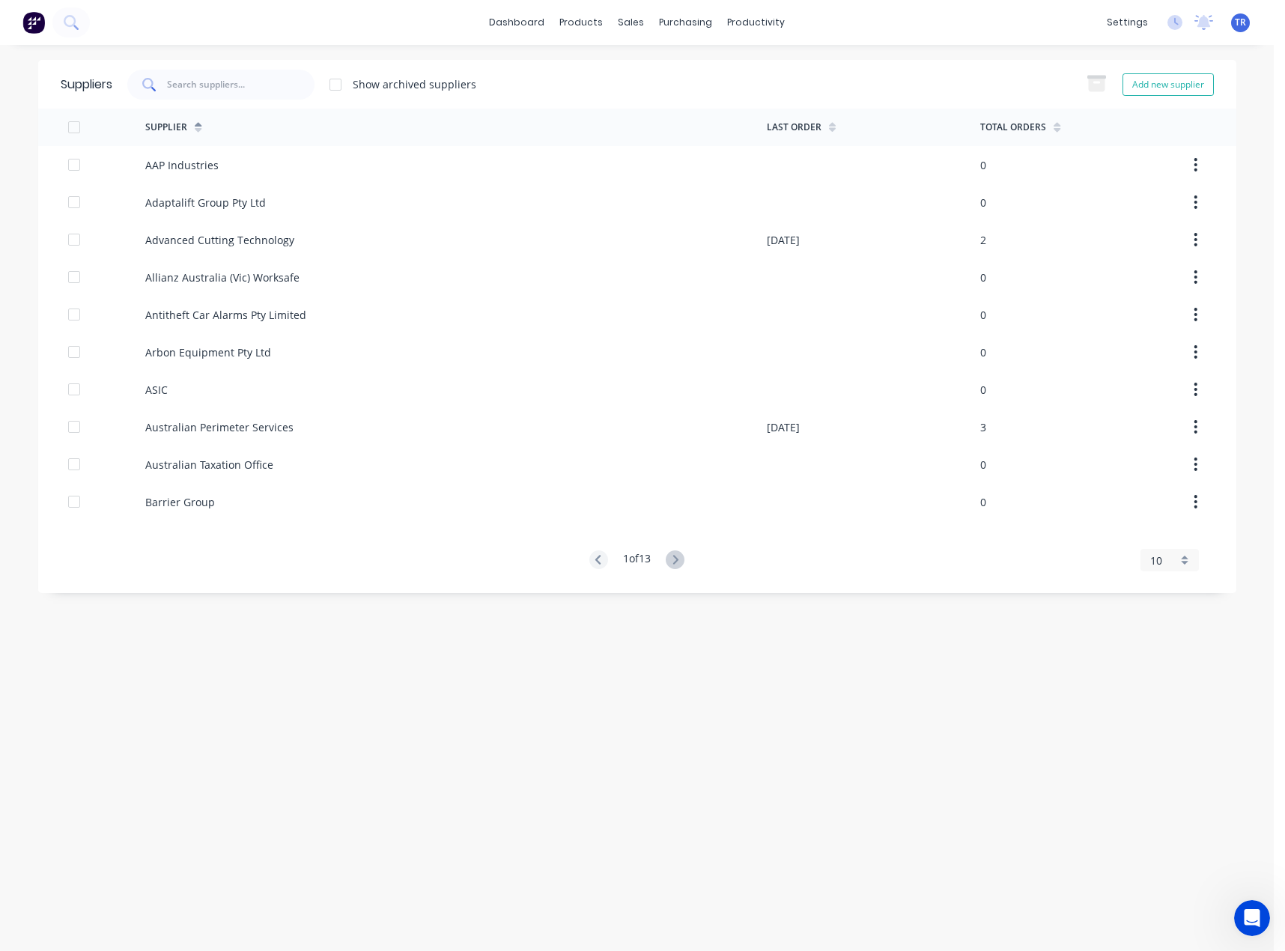
click at [227, 74] on div at bounding box center [220, 85] width 187 height 30
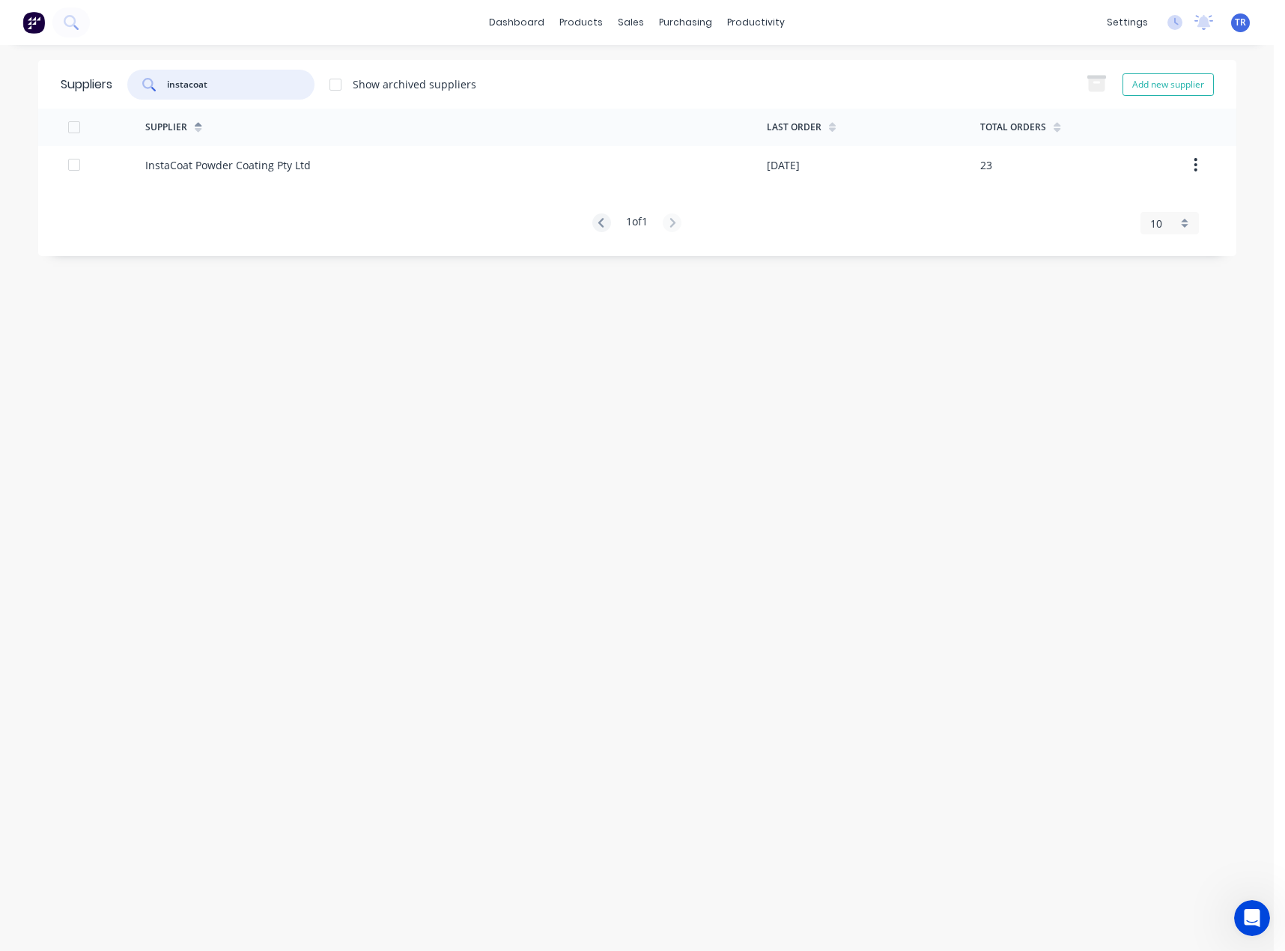
type input "instacoat"
click at [455, 165] on div "InstaCoat Powder Coating Pty Ltd" at bounding box center [456, 164] width 622 height 37
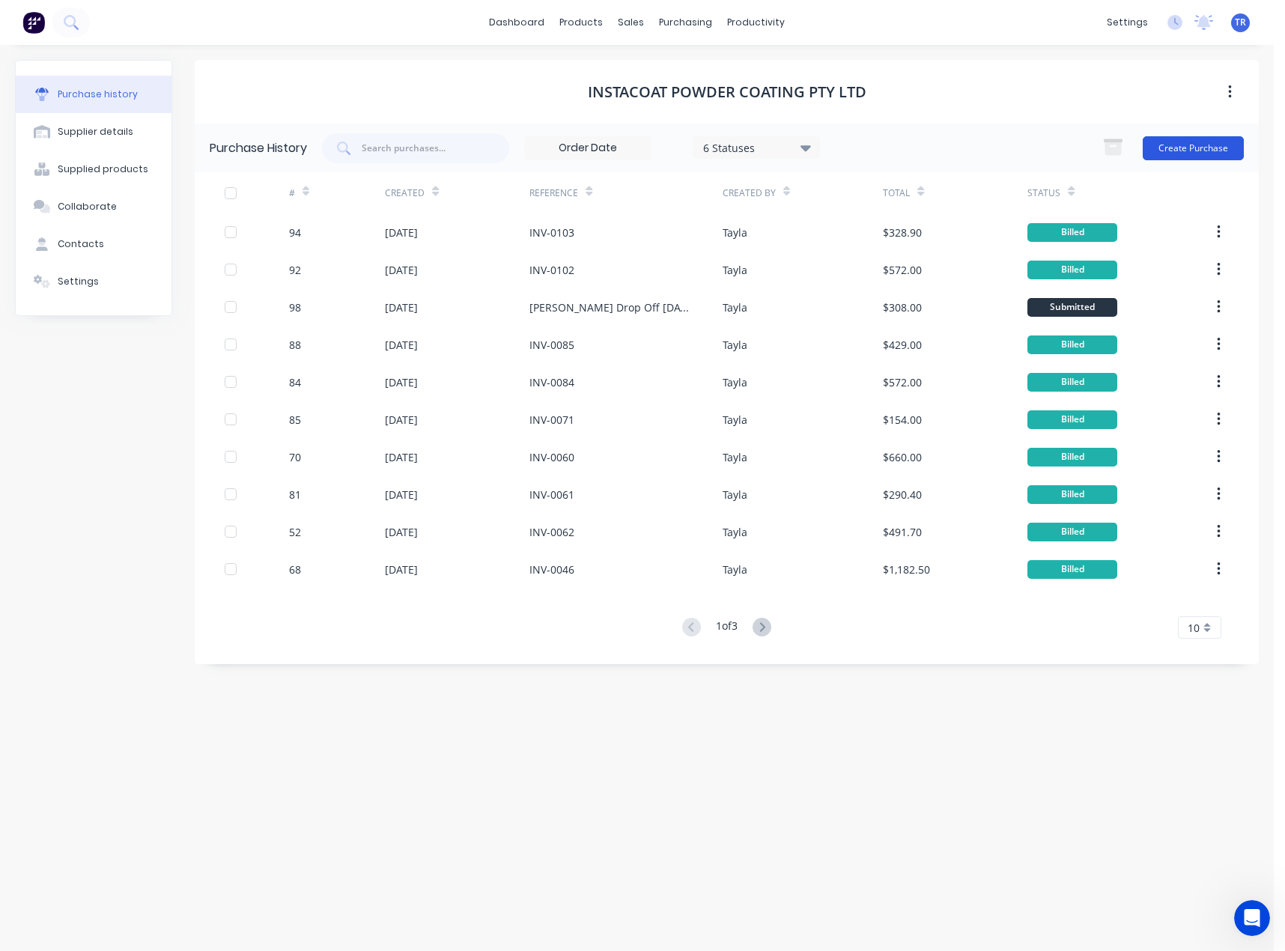
click at [1192, 148] on button "Create Purchase" at bounding box center [1193, 148] width 101 height 24
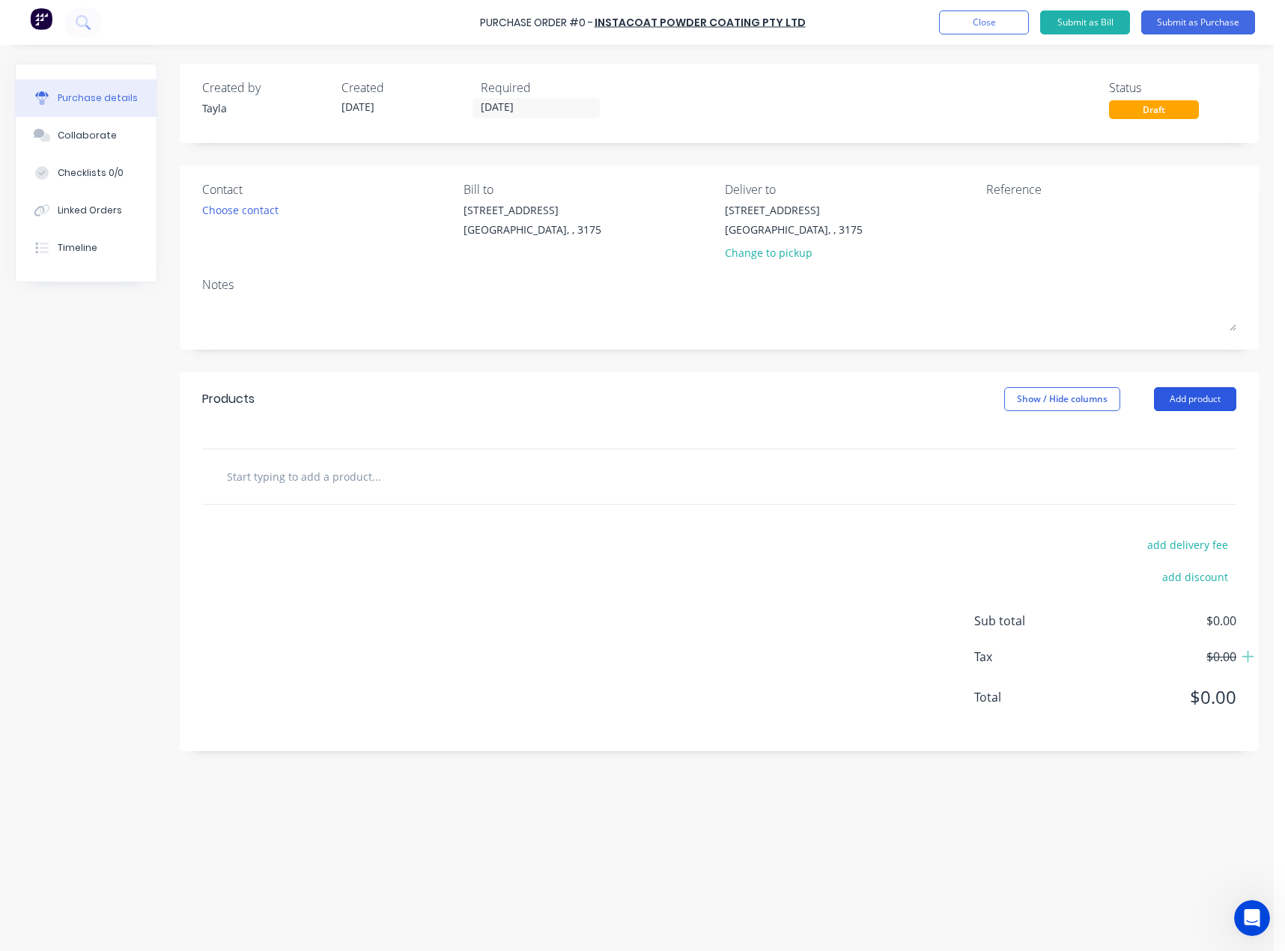
click at [1161, 407] on button "Add product" at bounding box center [1195, 399] width 82 height 24
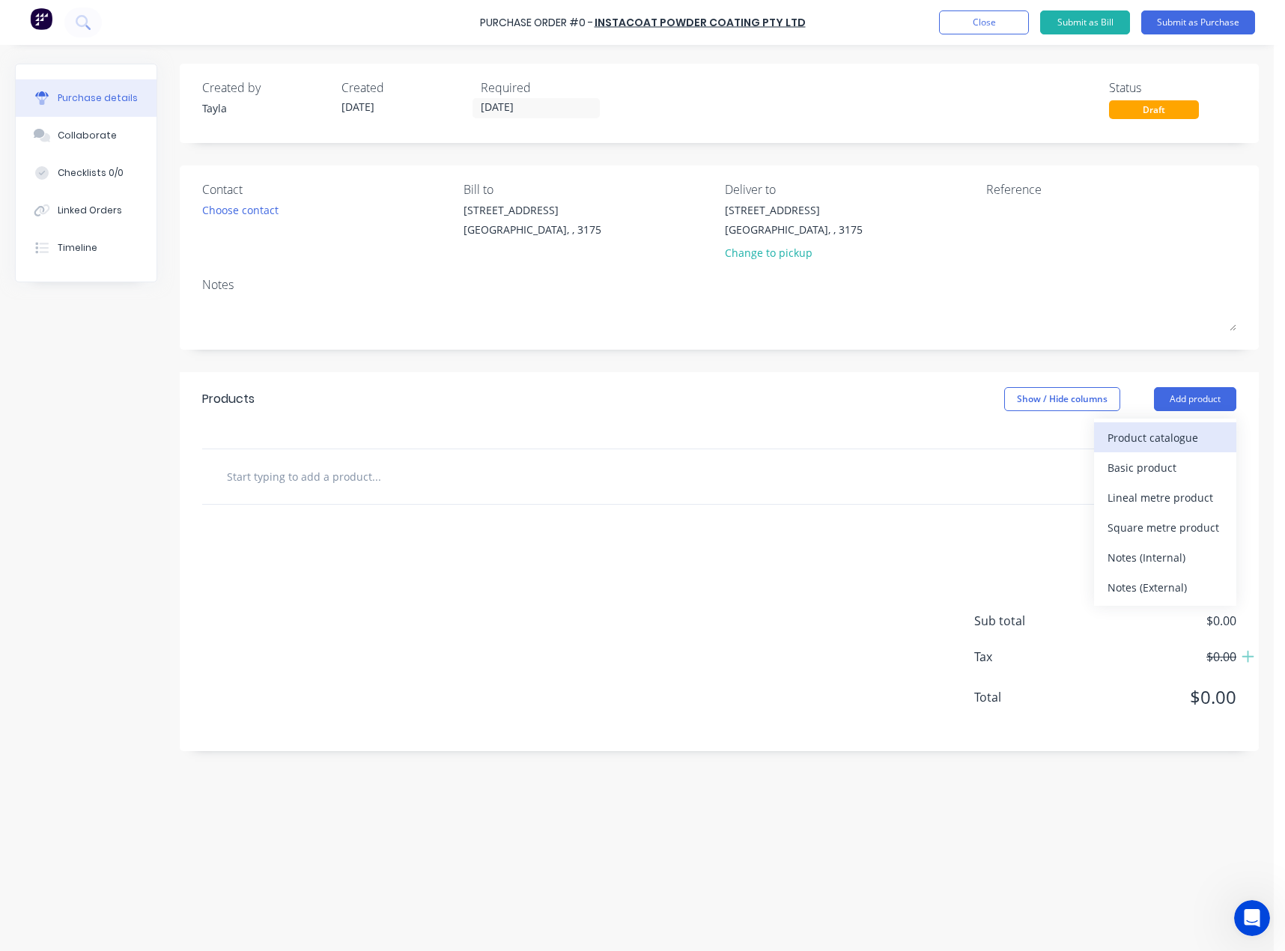
click at [1128, 439] on div "Product catalogue" at bounding box center [1165, 438] width 115 height 22
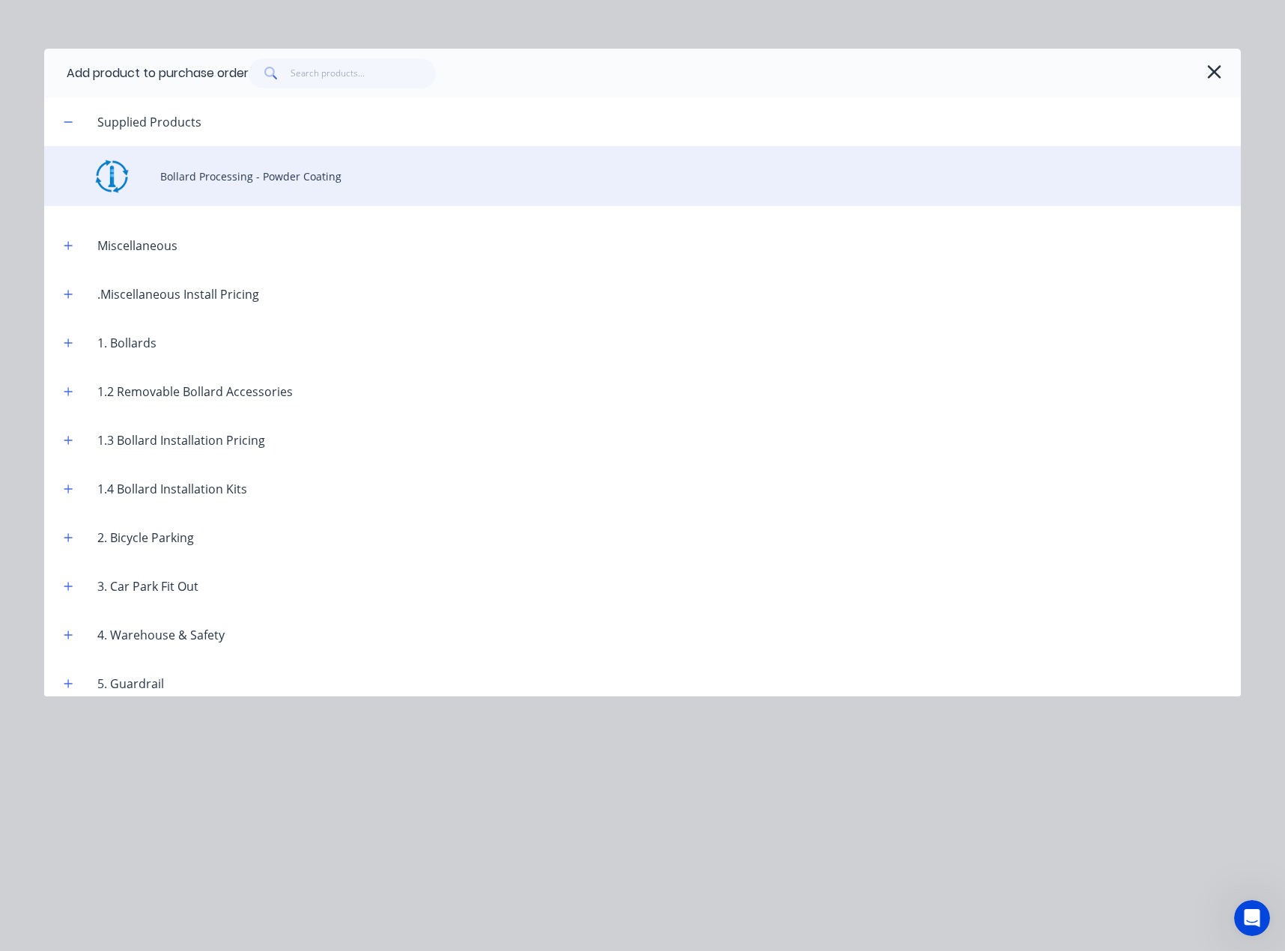
click at [268, 178] on div "Bollard Processing - Powder Coating" at bounding box center [642, 176] width 1197 height 60
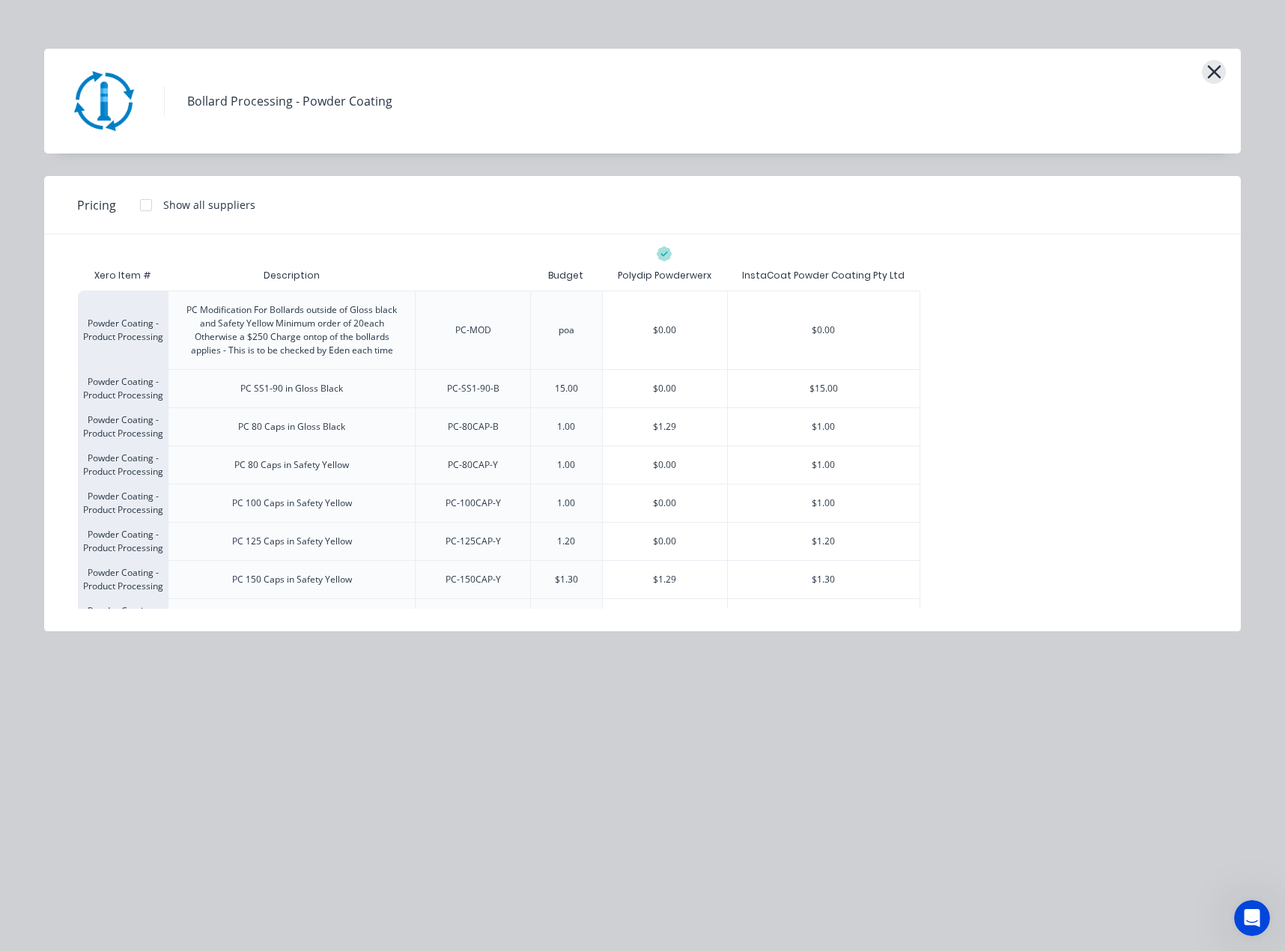
click at [1205, 71] on button "button" at bounding box center [1214, 72] width 24 height 24
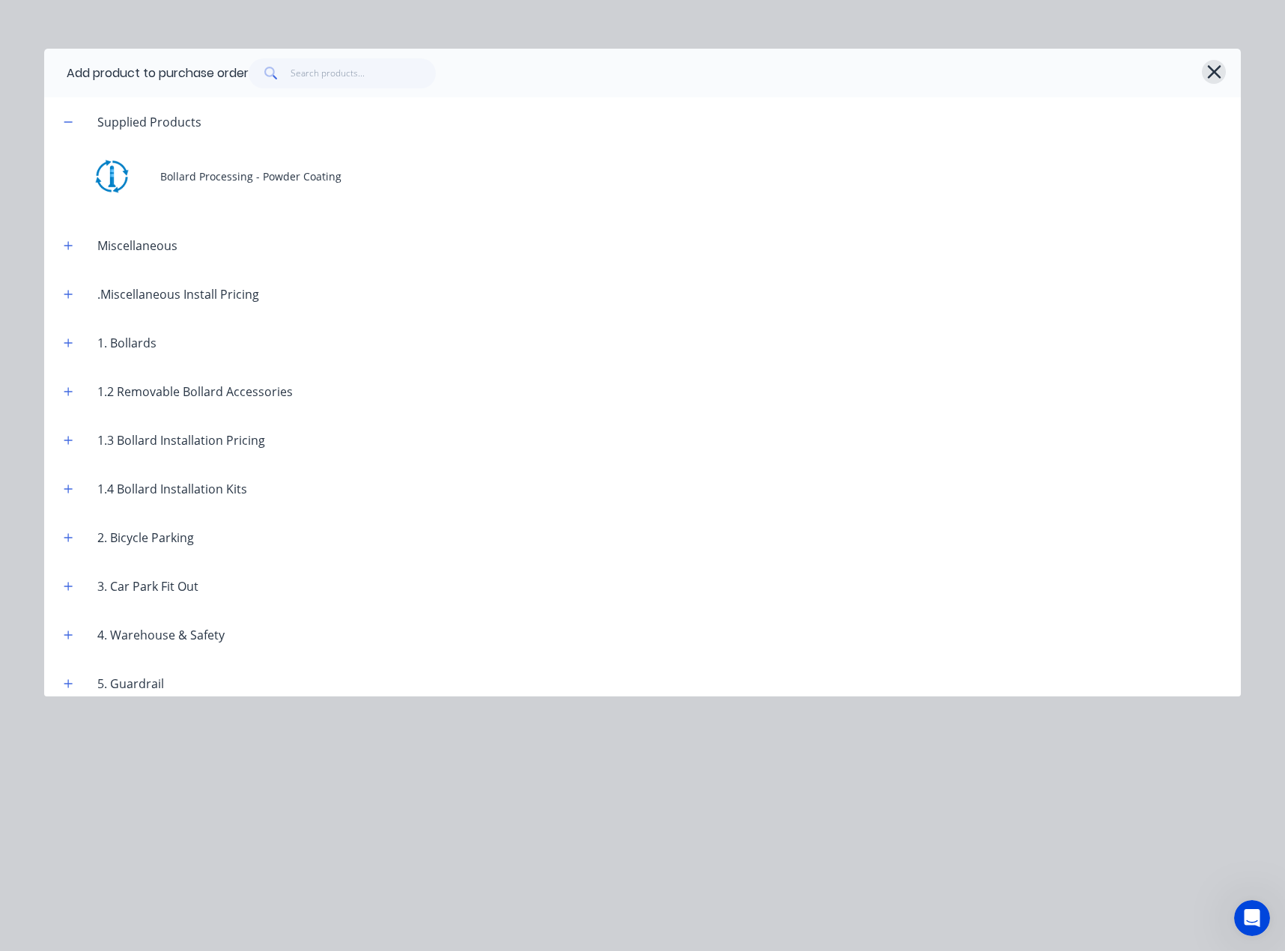
click at [1218, 70] on icon "button" at bounding box center [1214, 71] width 16 height 21
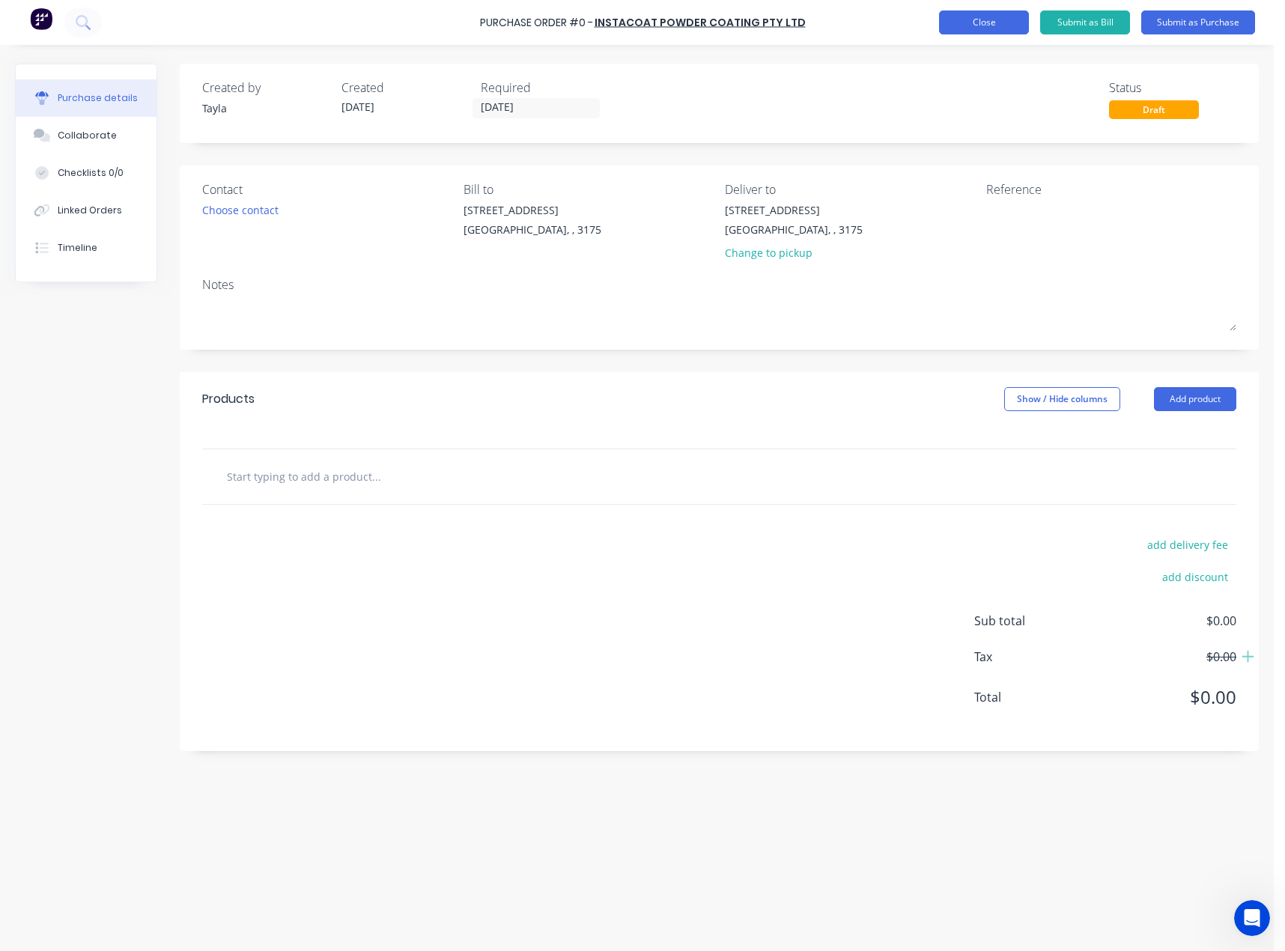
click at [985, 27] on button "Close" at bounding box center [984, 22] width 90 height 24
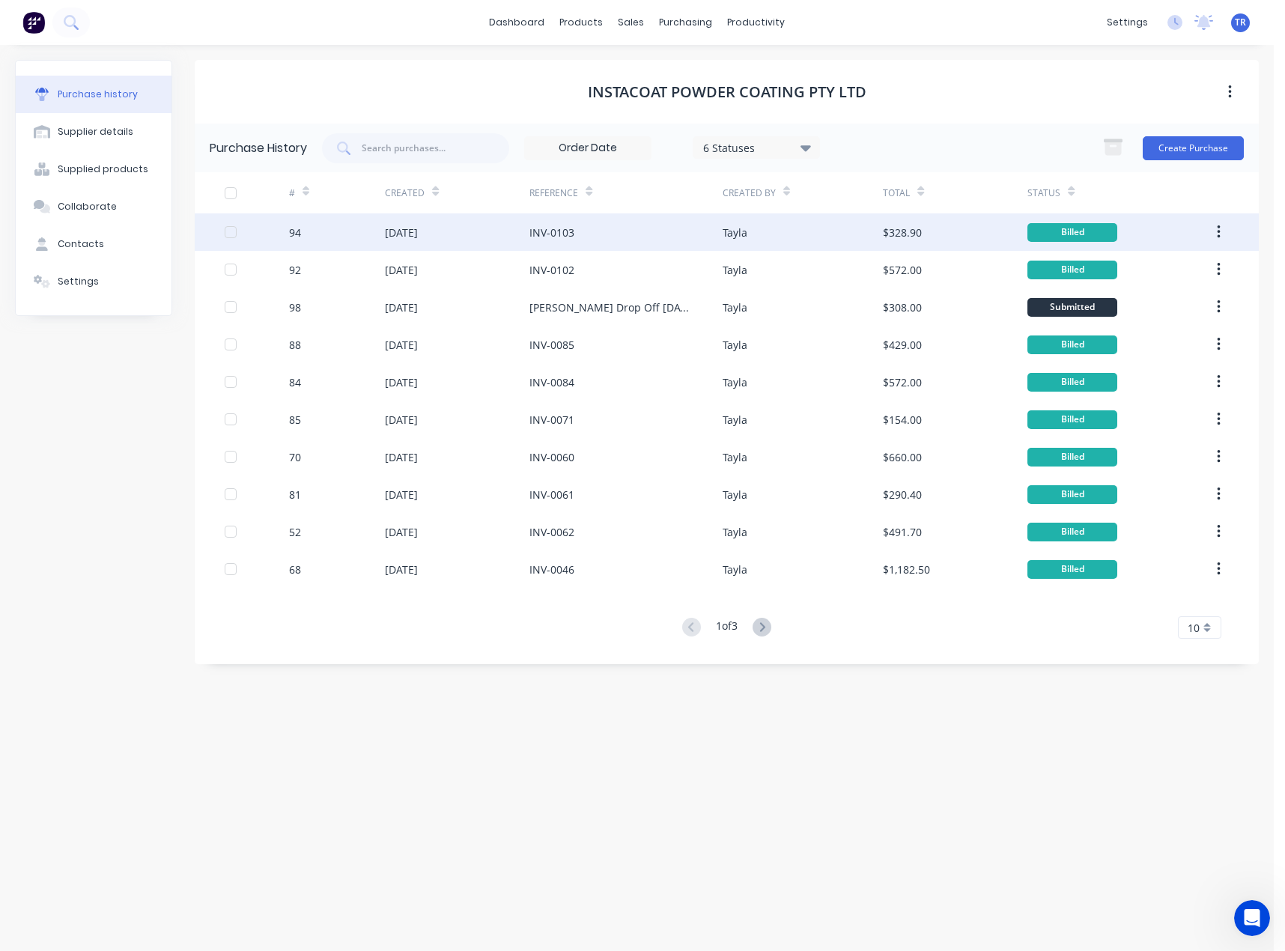
click at [791, 240] on div "Tayla" at bounding box center [803, 231] width 160 height 37
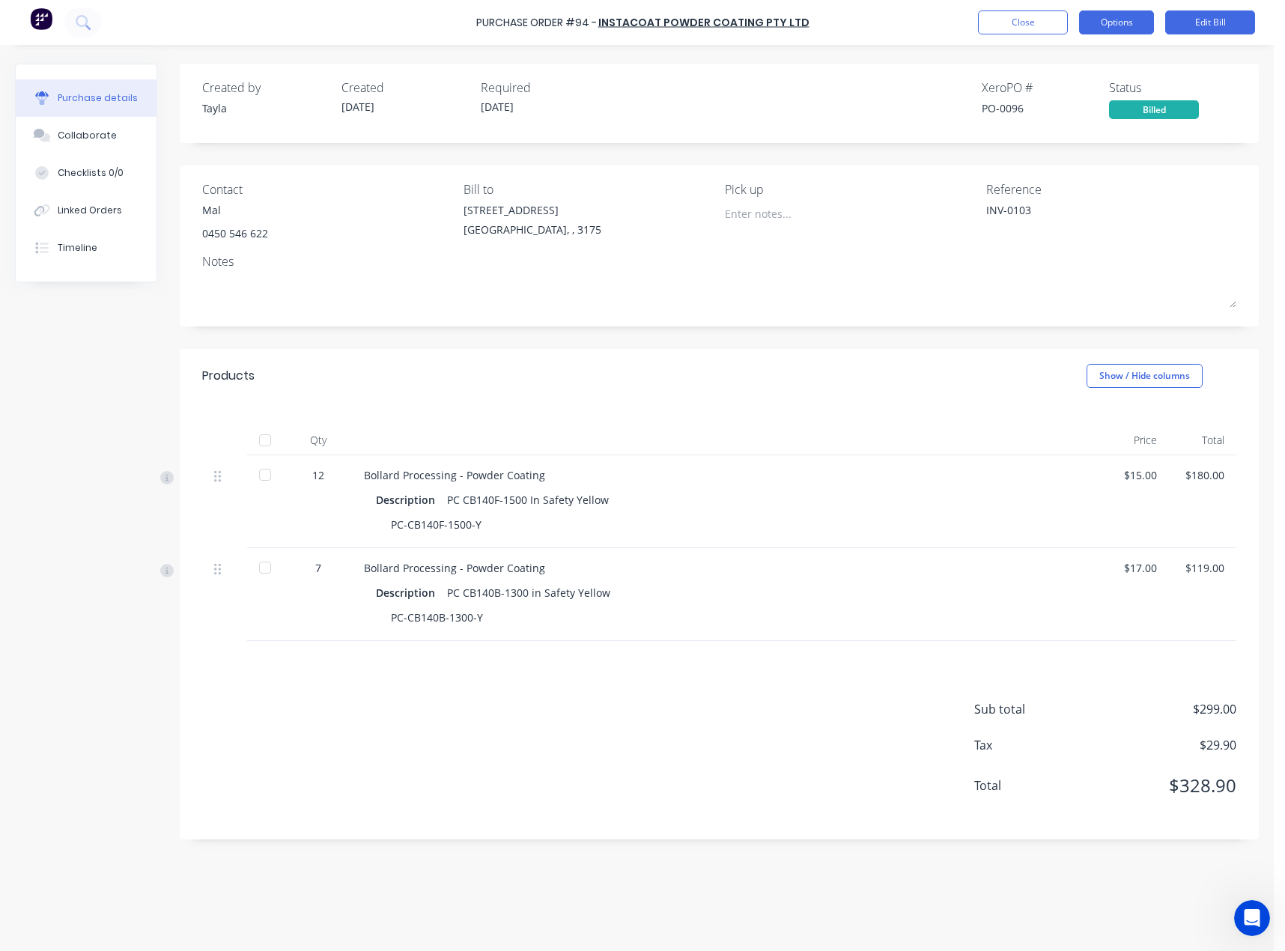
click at [1117, 31] on button "Options" at bounding box center [1116, 22] width 75 height 24
type textarea "x"
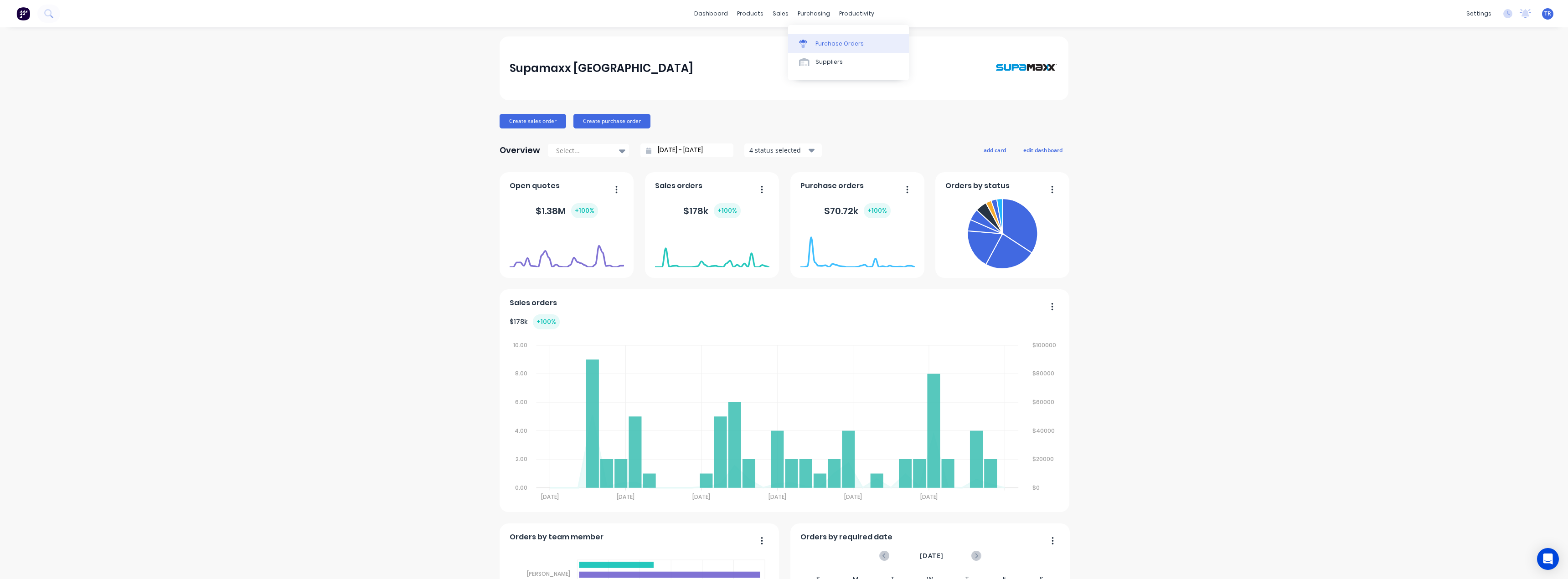
click at [816, 44] on div "Purchase Orders" at bounding box center [839, 43] width 48 height 8
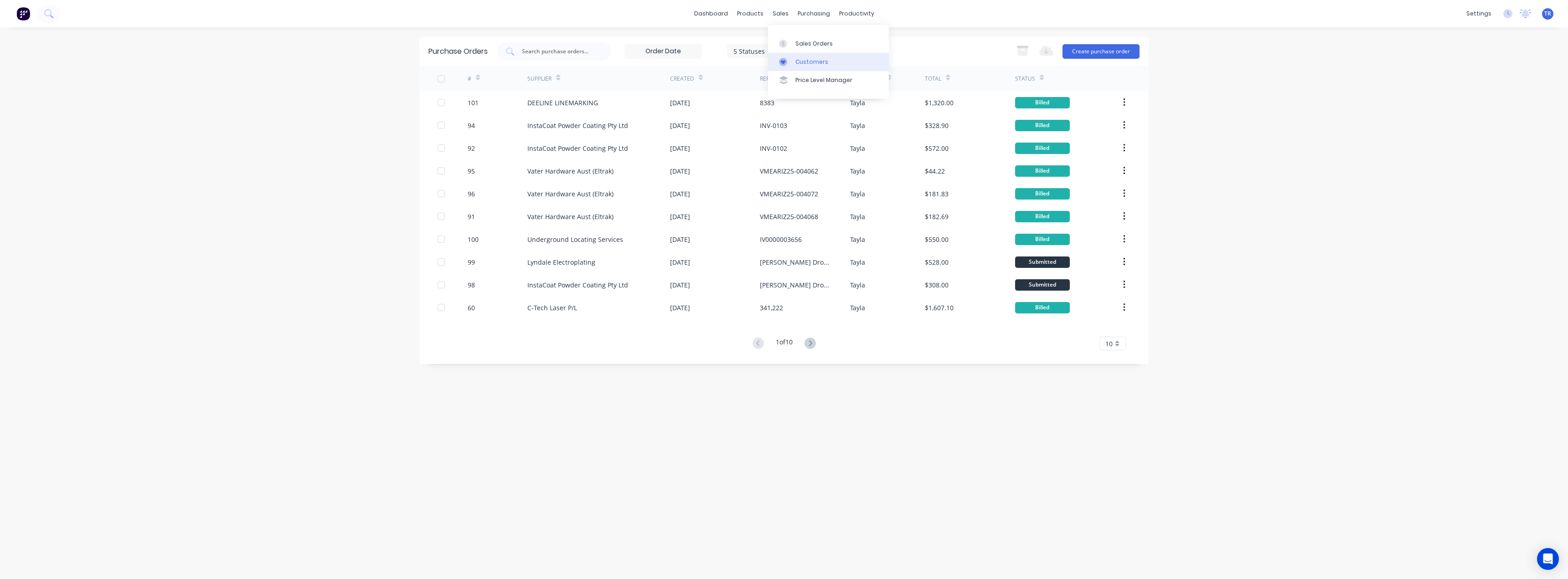
click at [805, 66] on div "Customers" at bounding box center [812, 61] width 33 height 8
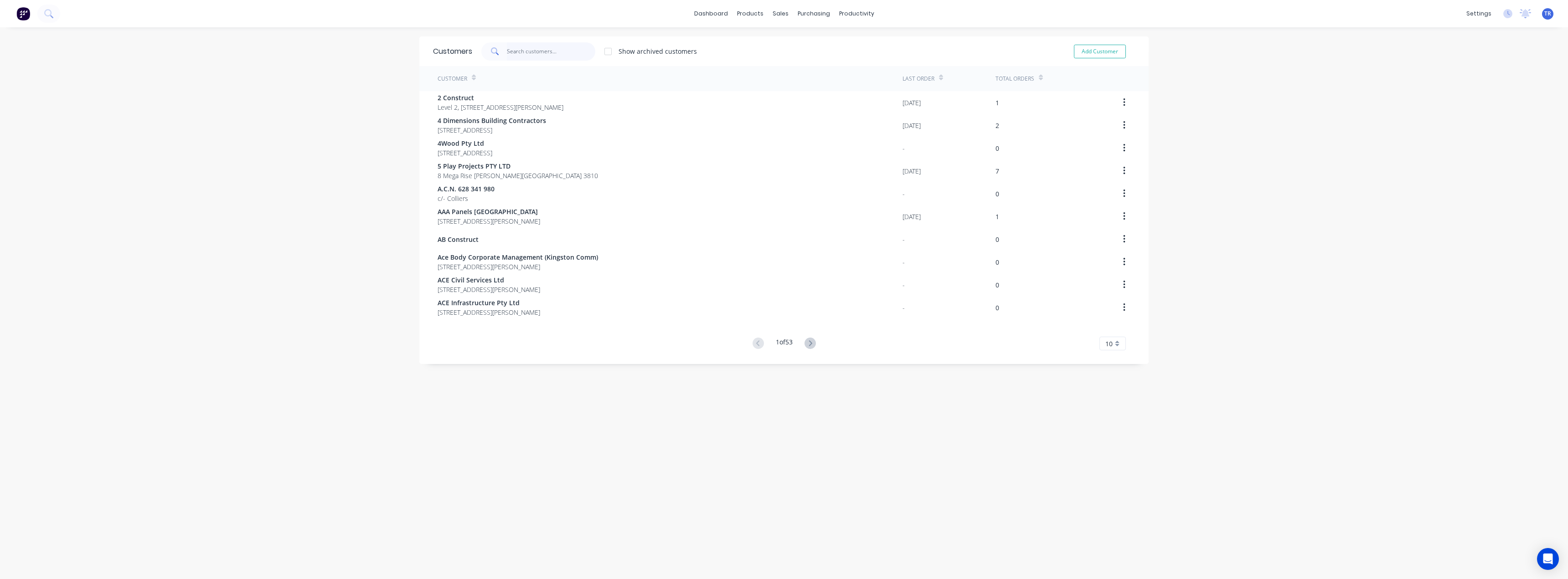
click at [552, 55] on input "text" at bounding box center [551, 52] width 89 height 18
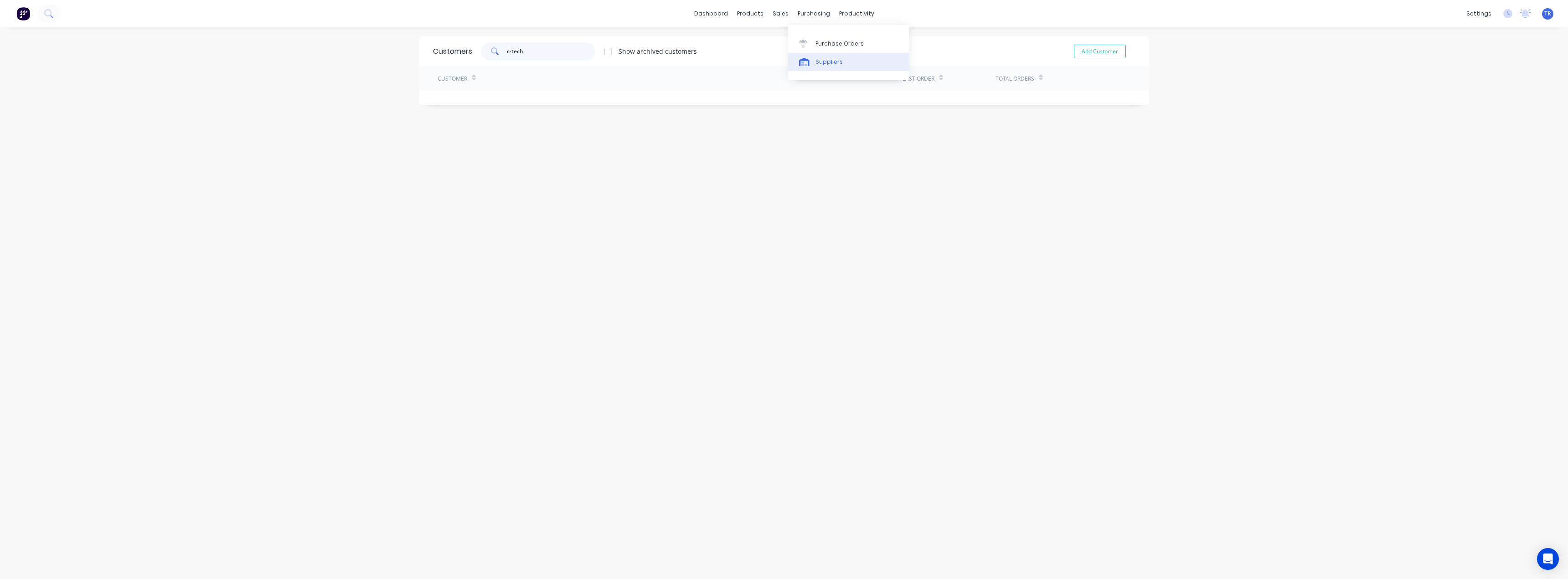
type input "c-tech"
click at [819, 64] on div "Suppliers" at bounding box center [829, 61] width 27 height 8
click at [552, 52] on input "text" at bounding box center [536, 51] width 75 height 9
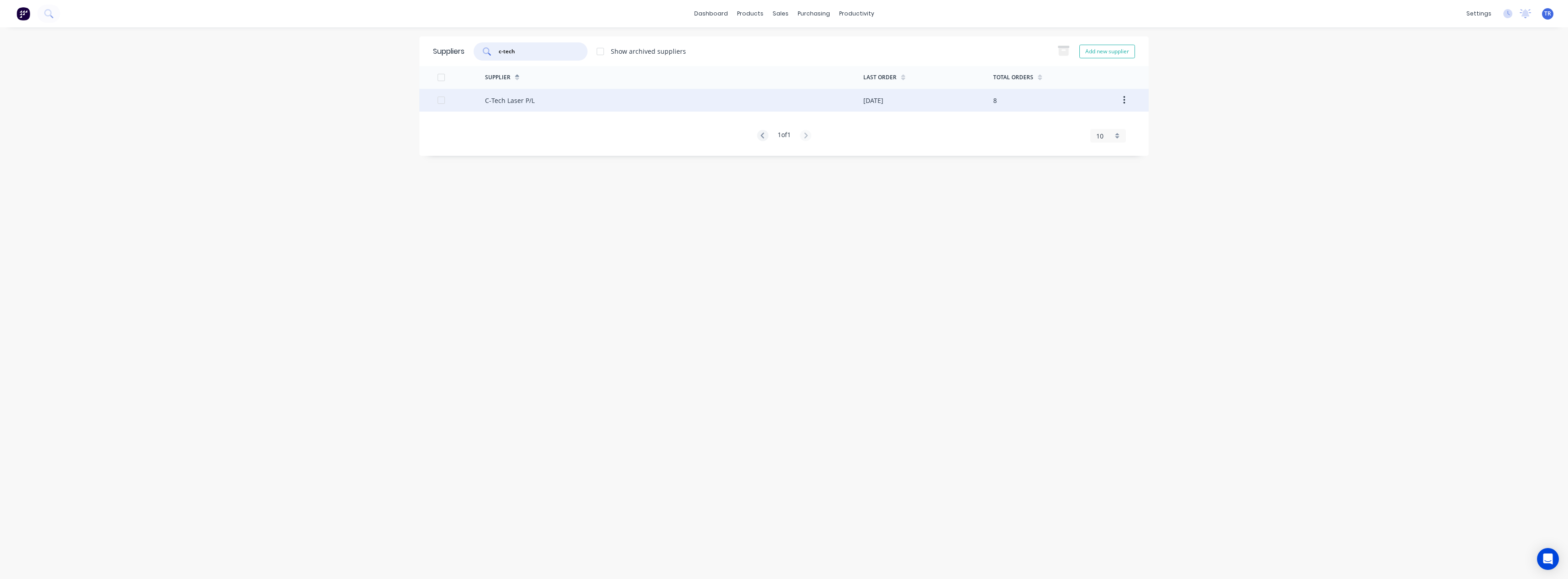
type input "c-tech"
click at [522, 100] on div "C-Tech Laser P/L" at bounding box center [510, 100] width 50 height 10
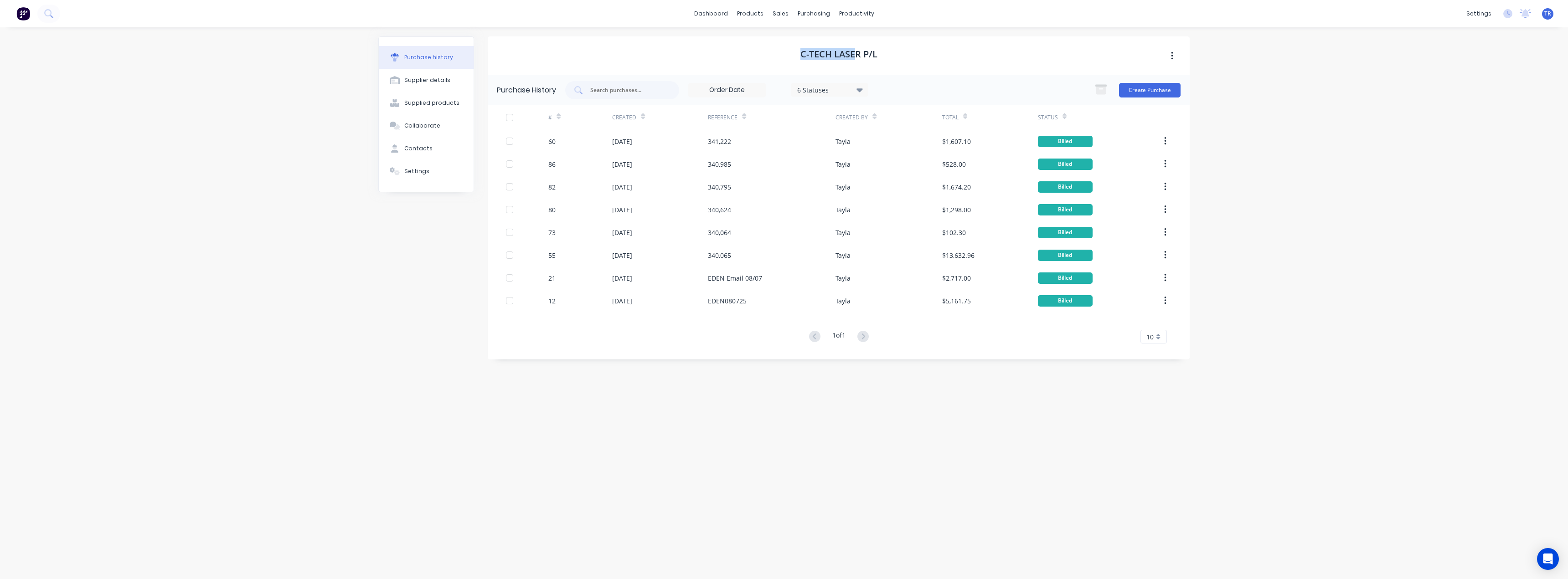
drag, startPoint x: 856, startPoint y: 52, endPoint x: 803, endPoint y: 52, distance: 53.0
click at [797, 52] on div "C-Tech Laser P/L" at bounding box center [838, 56] width 702 height 39
click at [847, 54] on h1 "C-Tech Laser P/L" at bounding box center [839, 54] width 77 height 11
drag, startPoint x: 859, startPoint y: 55, endPoint x: 791, endPoint y: 55, distance: 68.0
click at [791, 55] on div "C-Tech Laser P/L" at bounding box center [838, 56] width 702 height 39
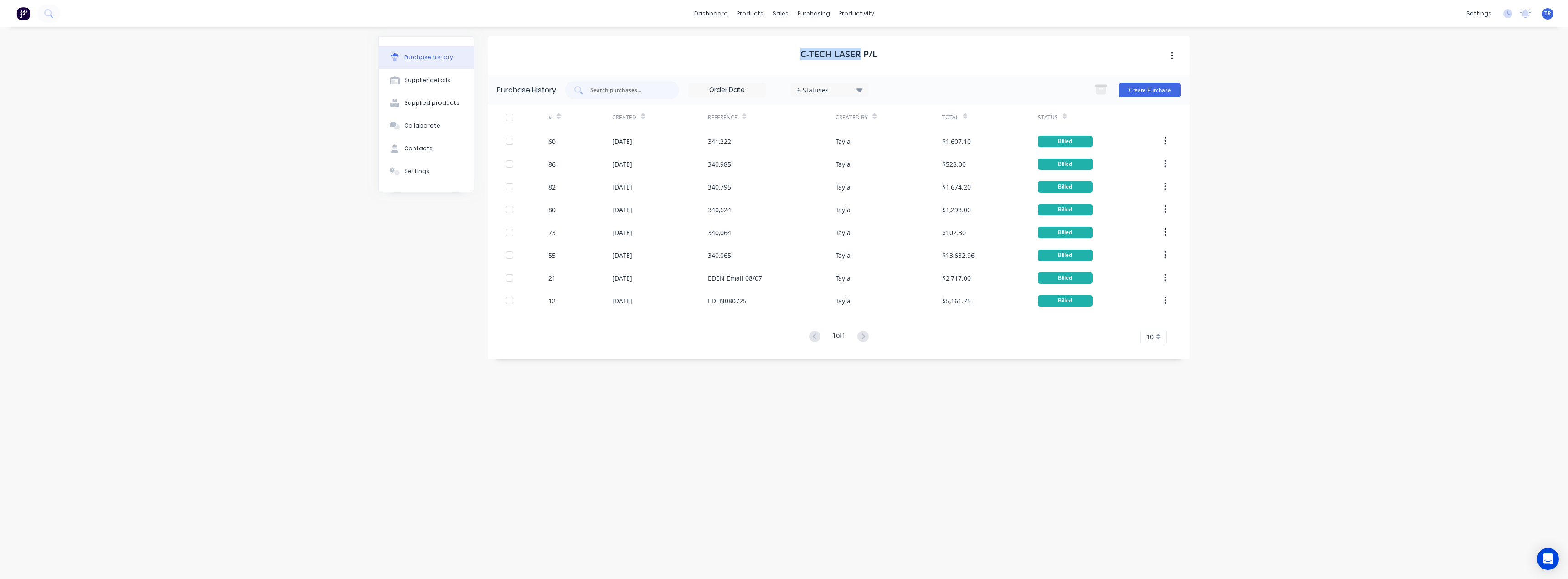
copy h1 "C-Tech Laser"
click at [436, 85] on button "Supplier details" at bounding box center [426, 80] width 95 height 23
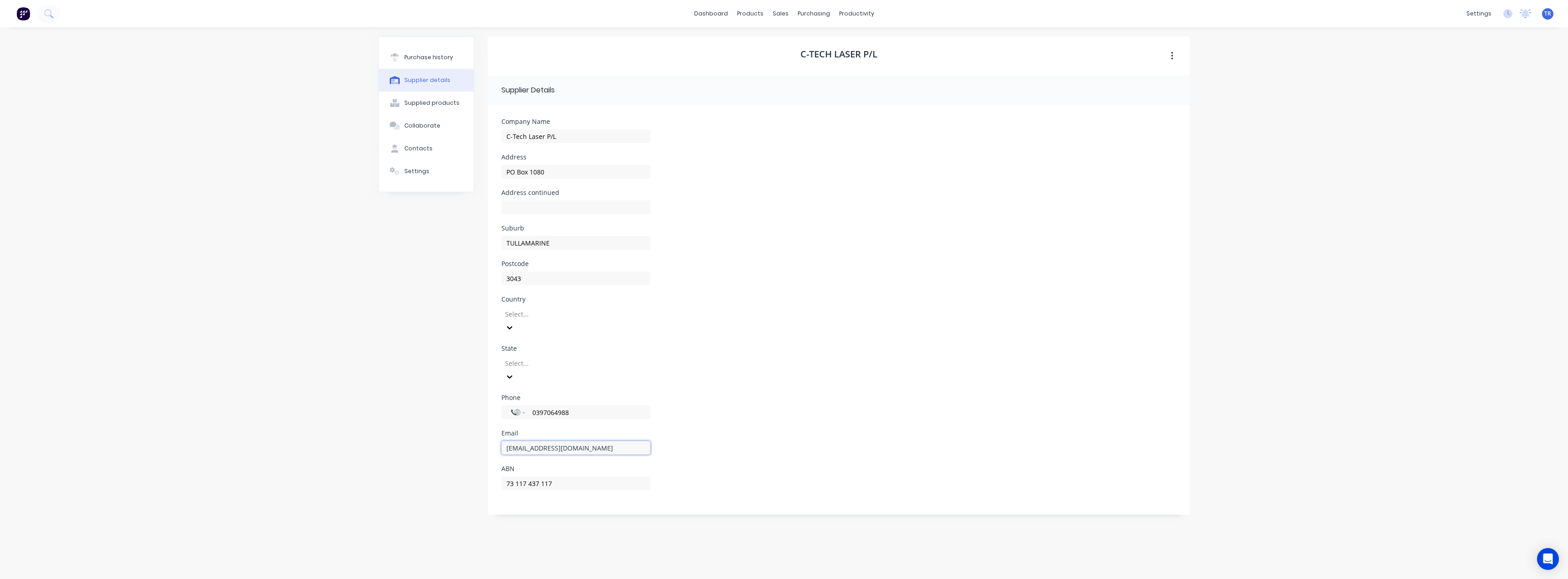
drag, startPoint x: 426, startPoint y: 428, endPoint x: 420, endPoint y: 428, distance: 6.0
click at [420, 428] on div "Purchase history Supplier details Supplied products Collaborate Contacts Settin…" at bounding box center [784, 299] width 811 height 524
click at [782, 70] on link "Customers" at bounding box center [828, 62] width 121 height 18
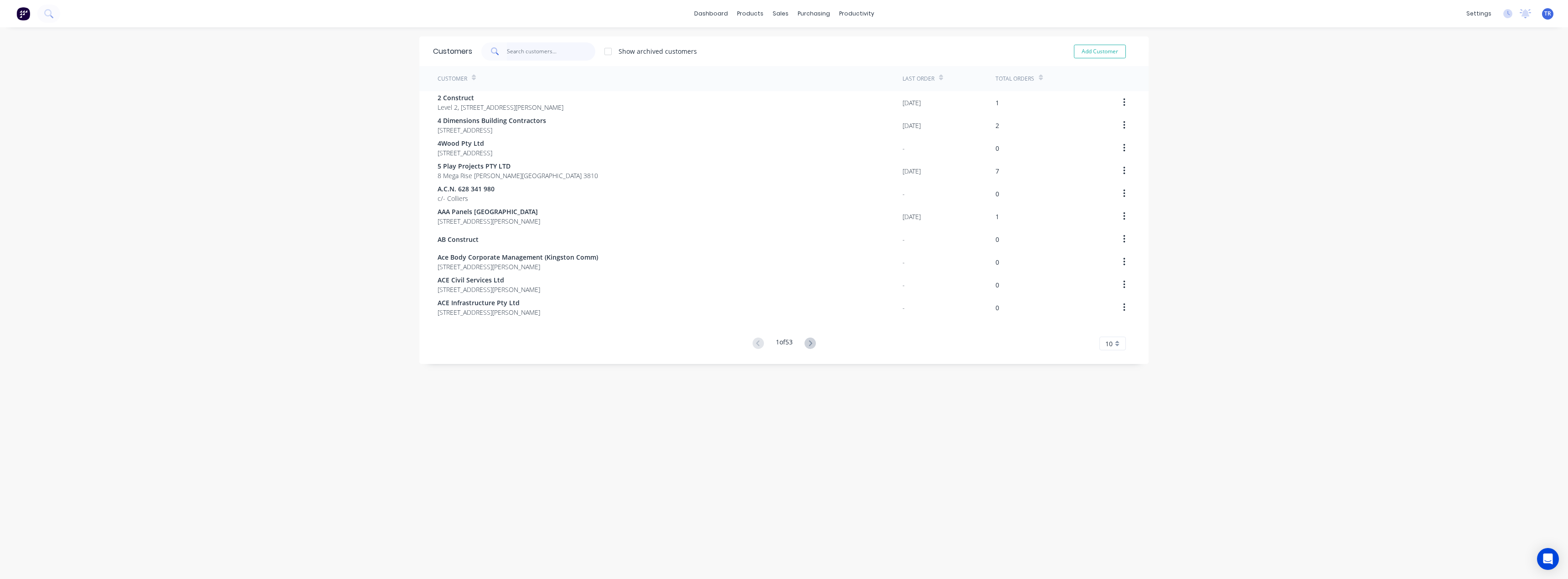
click at [550, 57] on input "text" at bounding box center [551, 52] width 89 height 18
click at [821, 49] on link "Purchase Orders" at bounding box center [849, 43] width 121 height 18
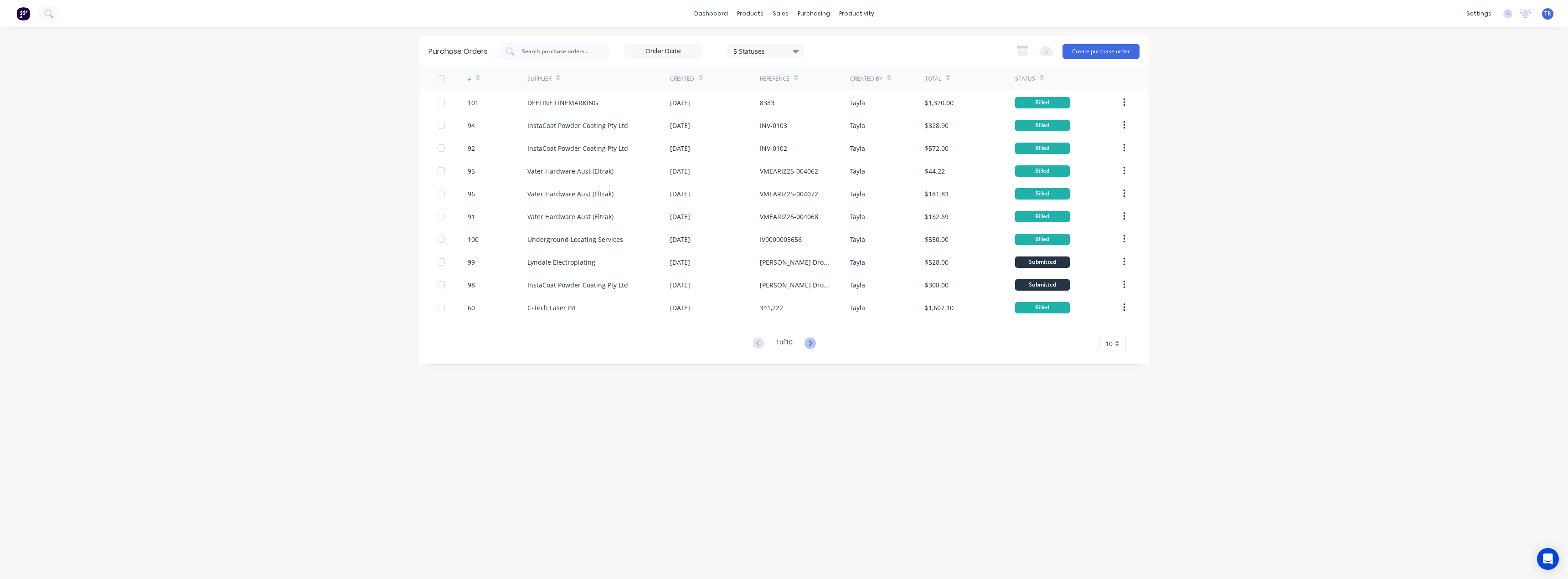
click at [807, 345] on icon at bounding box center [810, 343] width 12 height 12
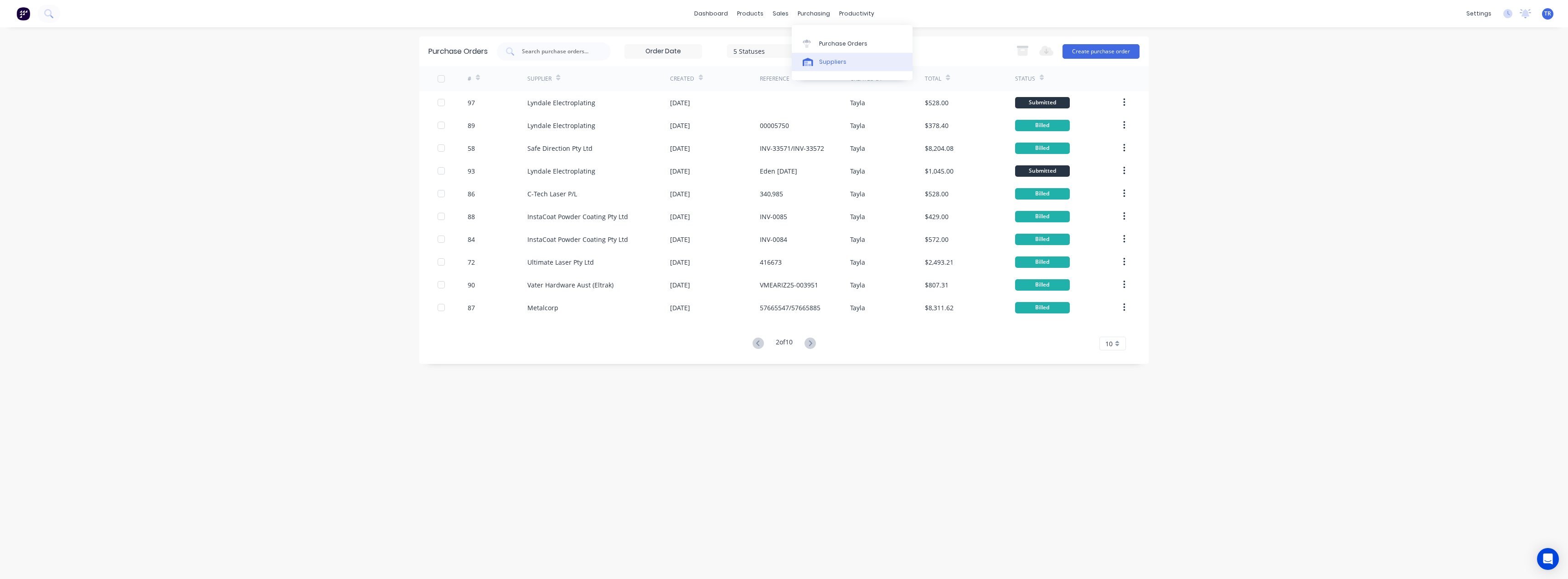
click at [825, 60] on div "Suppliers" at bounding box center [833, 61] width 27 height 8
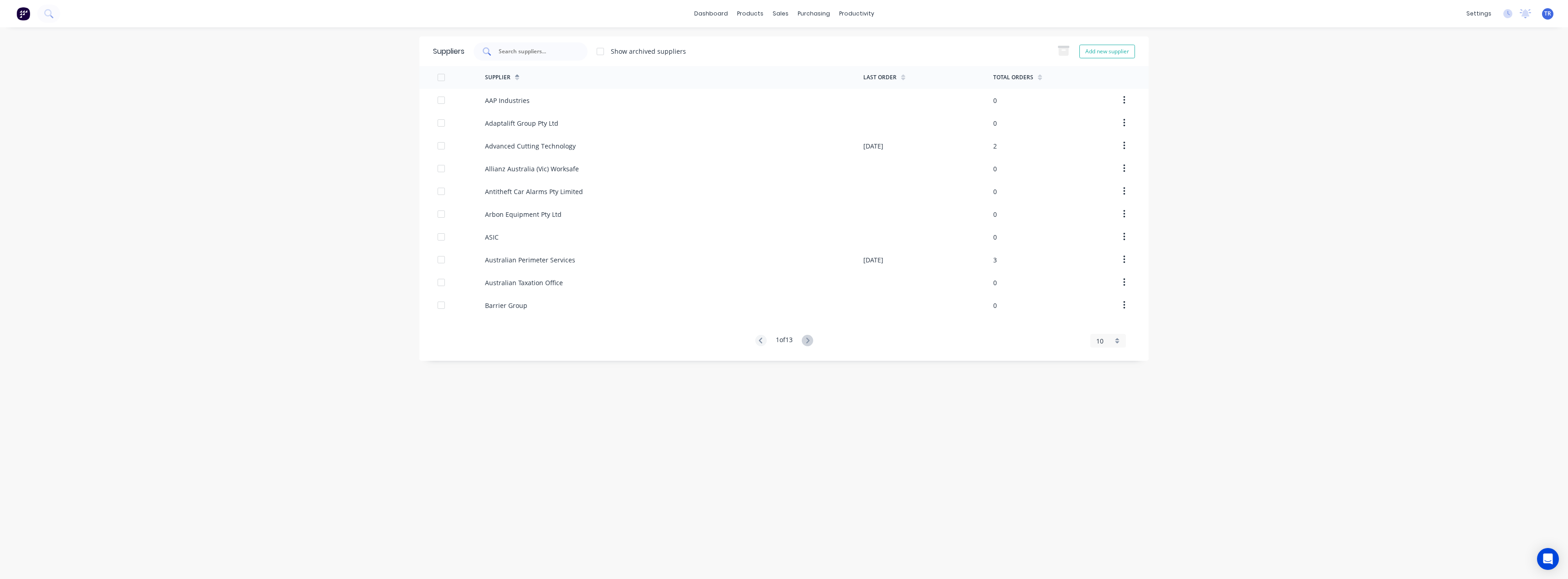
click at [545, 57] on div at bounding box center [530, 52] width 114 height 18
type input "metalcorp"
click at [513, 104] on div "Metalcorp" at bounding box center [500, 100] width 31 height 10
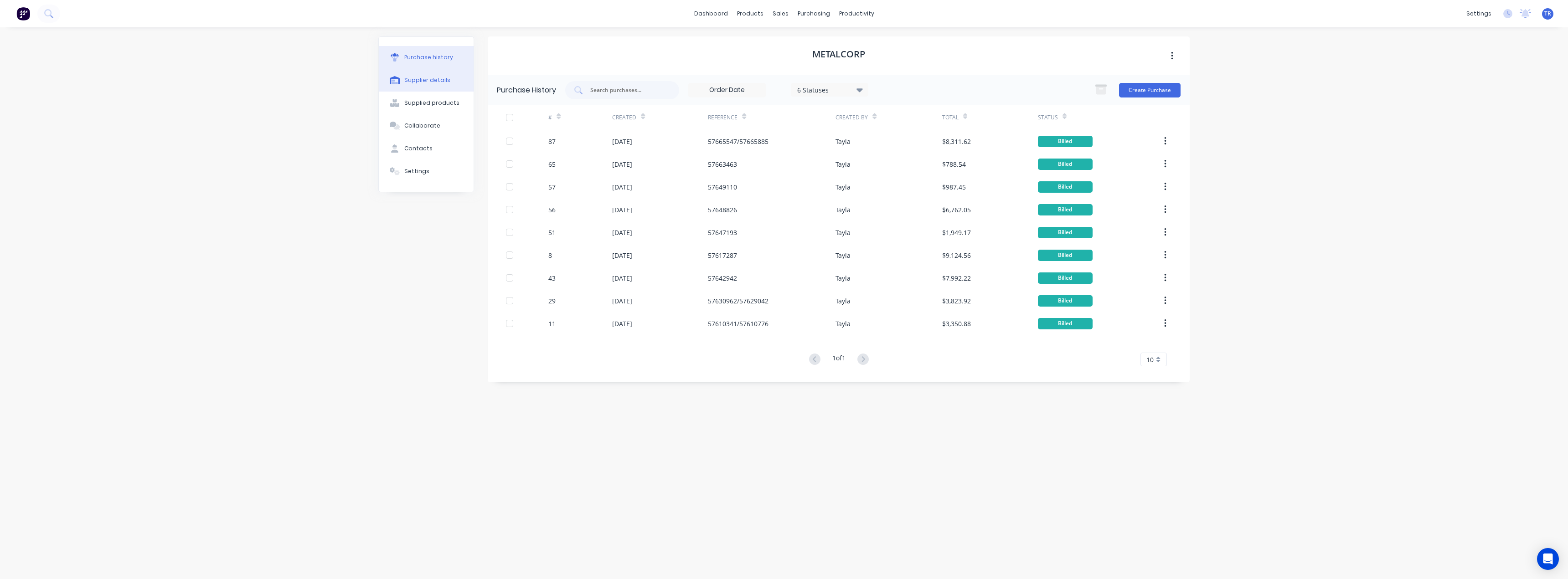
click at [447, 75] on button "Supplier details" at bounding box center [426, 80] width 95 height 23
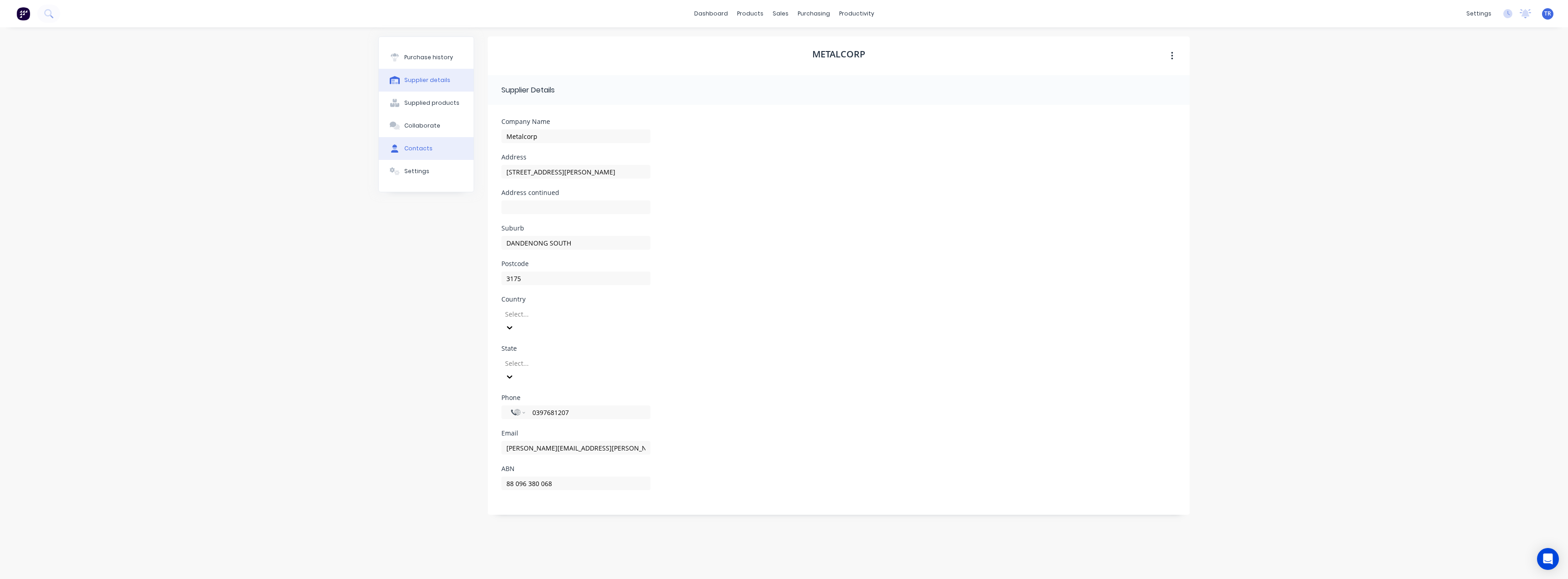
click at [428, 147] on div "Contacts" at bounding box center [418, 148] width 28 height 8
select select "AU"
click at [501, 117] on button "button" at bounding box center [498, 119] width 12 height 12
drag, startPoint x: 584, startPoint y: 226, endPoint x: 528, endPoint y: 231, distance: 56.2
click at [528, 231] on div "International [GEOGRAPHIC_DATA] [GEOGRAPHIC_DATA] [GEOGRAPHIC_DATA] [GEOGRAPHIC…" at bounding box center [565, 229] width 128 height 13
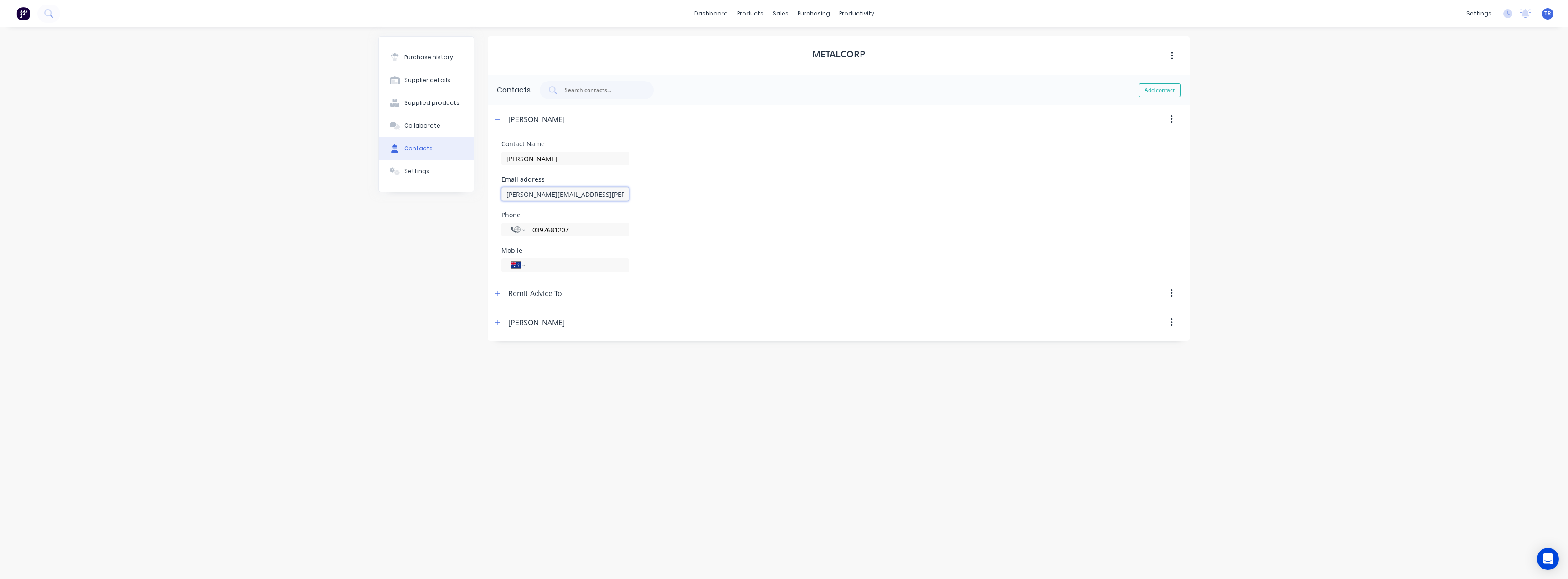
drag, startPoint x: 590, startPoint y: 191, endPoint x: 474, endPoint y: 195, distance: 116.1
click at [474, 195] on div "Purchase history Supplier details Supplied products Collaborate Contacts Settin…" at bounding box center [784, 299] width 811 height 524
click at [819, 68] on link "Suppliers" at bounding box center [852, 62] width 121 height 18
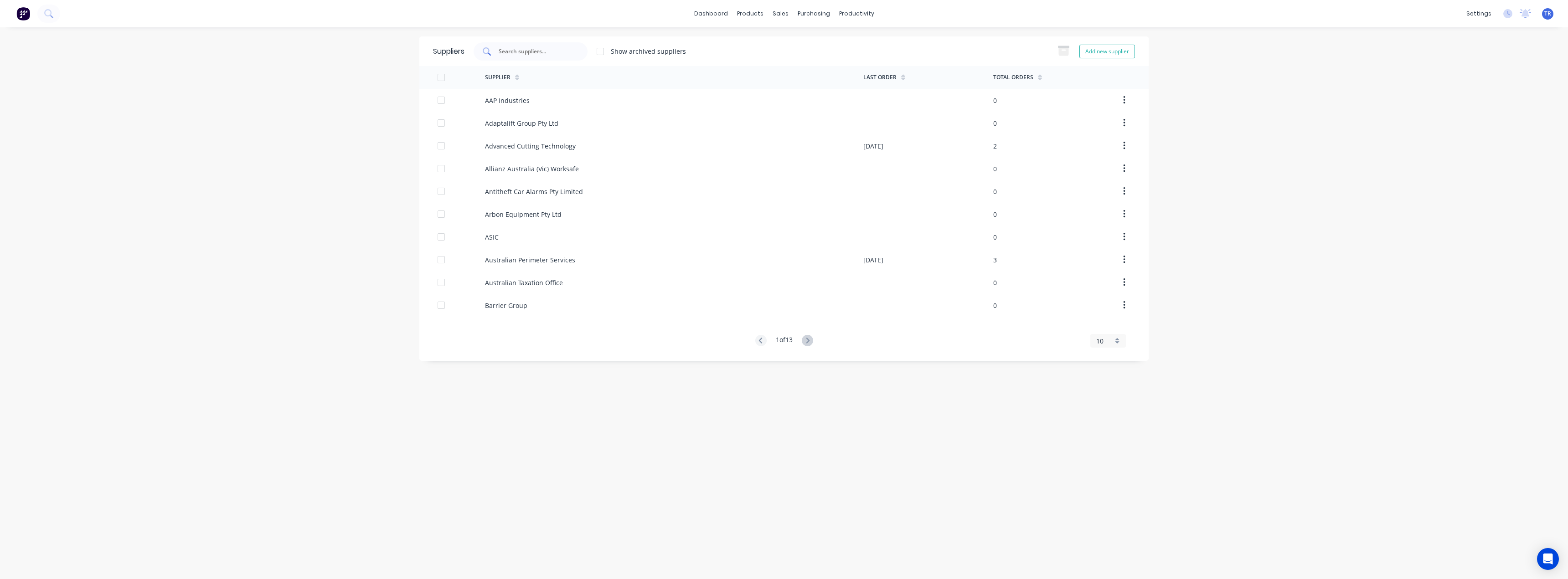
click at [525, 50] on input "text" at bounding box center [536, 51] width 75 height 9
type input "midway"
click at [521, 99] on div "Midway Metals" at bounding box center [508, 100] width 46 height 10
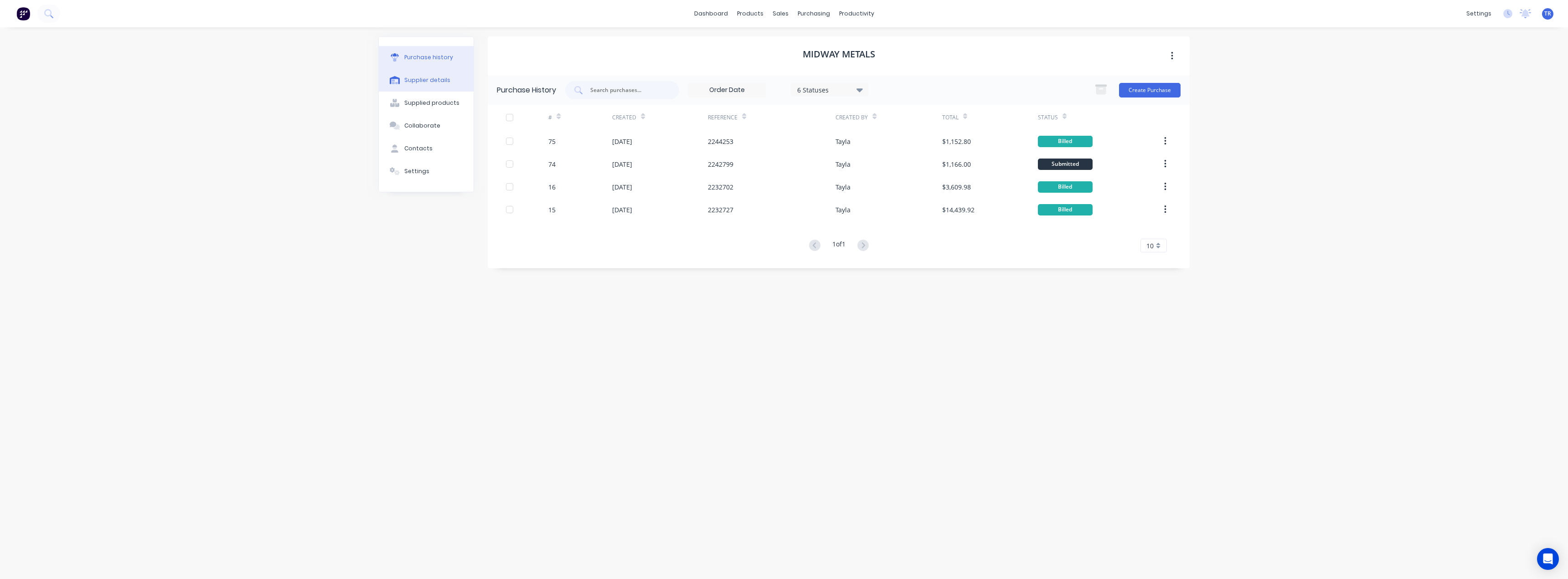
click at [411, 81] on div "Supplier details" at bounding box center [427, 80] width 46 height 8
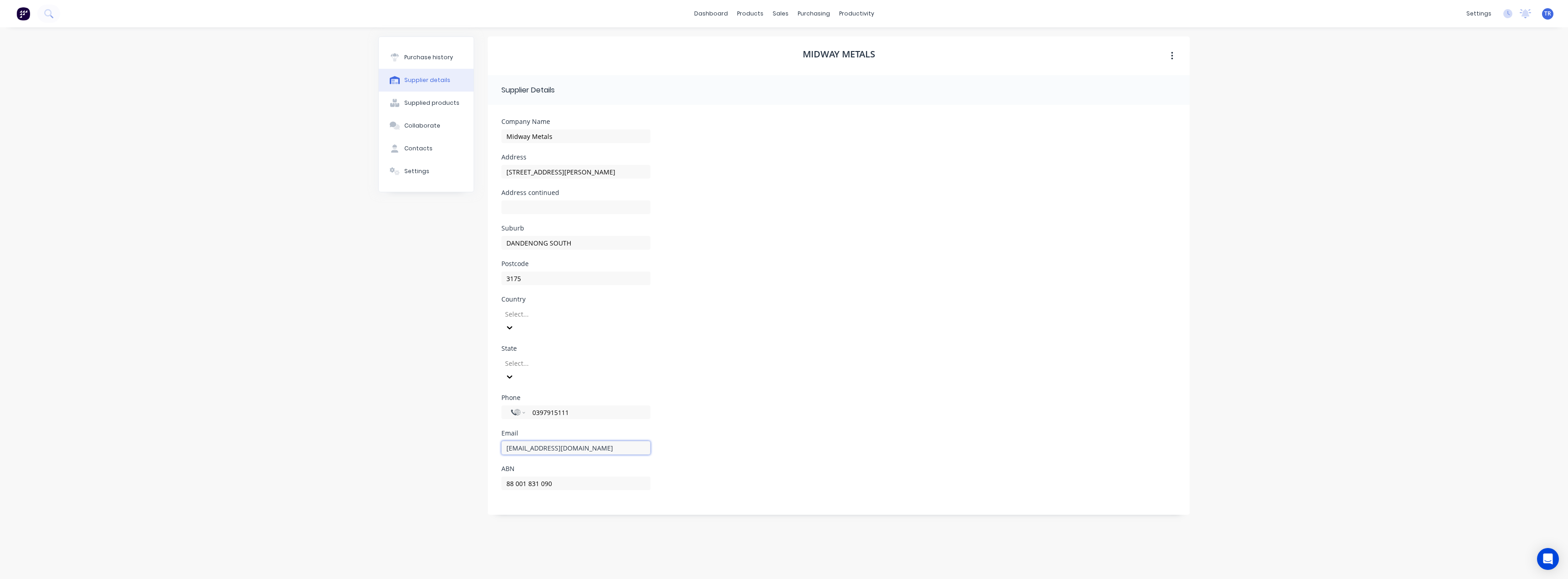
drag, startPoint x: 615, startPoint y: 421, endPoint x: 477, endPoint y: 426, distance: 138.1
click at [477, 425] on div "Purchase history Supplier details Supplied products Collaborate Contacts Settin…" at bounding box center [784, 299] width 811 height 524
click at [455, 140] on button "Contacts" at bounding box center [426, 148] width 95 height 23
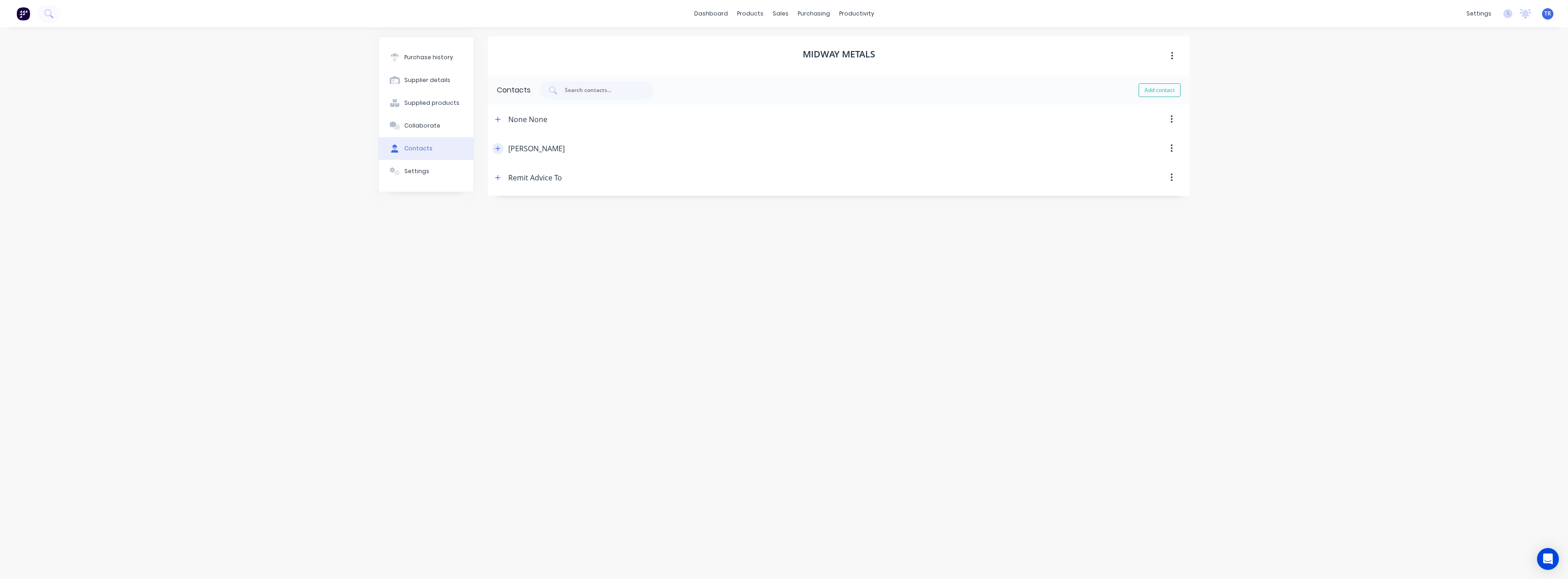
click at [498, 151] on icon "button" at bounding box center [497, 148] width 5 height 6
drag, startPoint x: 551, startPoint y: 260, endPoint x: 530, endPoint y: 261, distance: 21.0
click at [530, 261] on div "International [GEOGRAPHIC_DATA] [GEOGRAPHIC_DATA] [GEOGRAPHIC_DATA] [GEOGRAPHIC…" at bounding box center [565, 258] width 128 height 13
